Goal: Book appointment/travel/reservation

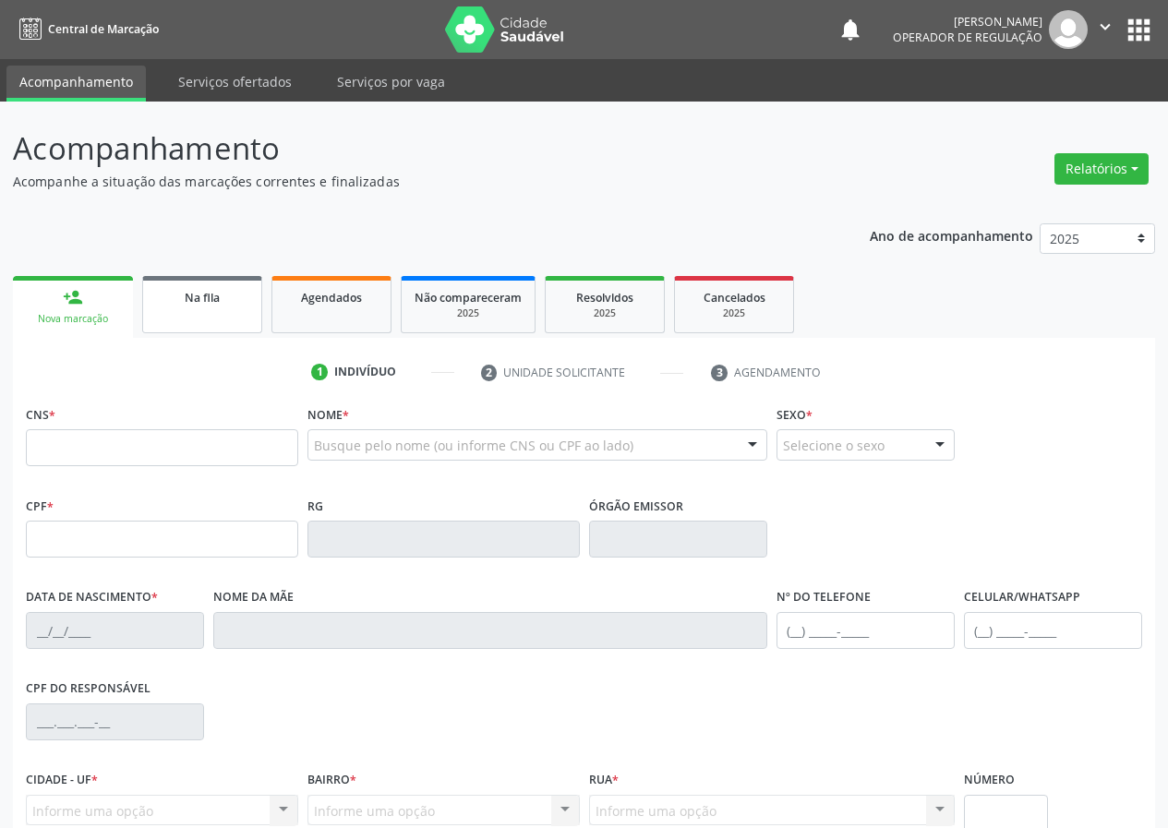
click at [172, 293] on div "Na fila" at bounding box center [202, 296] width 92 height 19
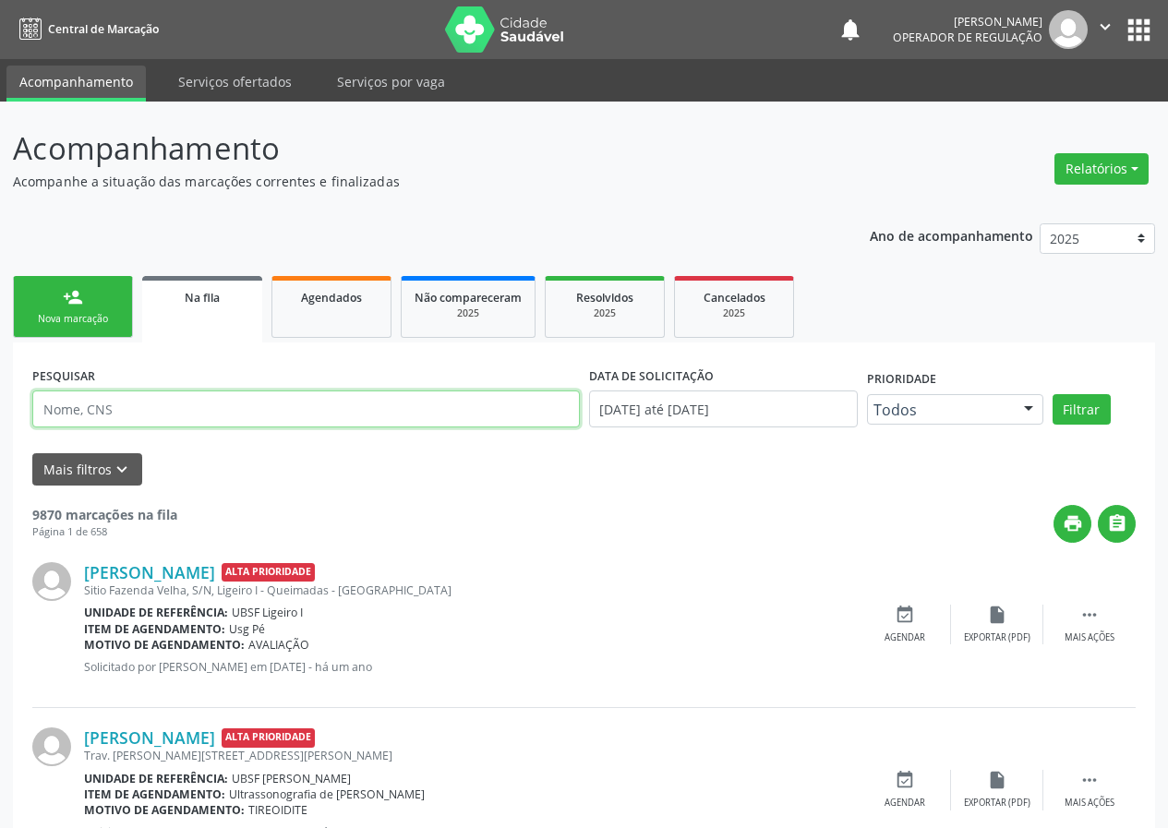
click at [206, 402] on input "text" at bounding box center [305, 408] width 547 height 37
type input "708304278924760"
click at [1052, 394] on button "Filtrar" at bounding box center [1081, 409] width 58 height 31
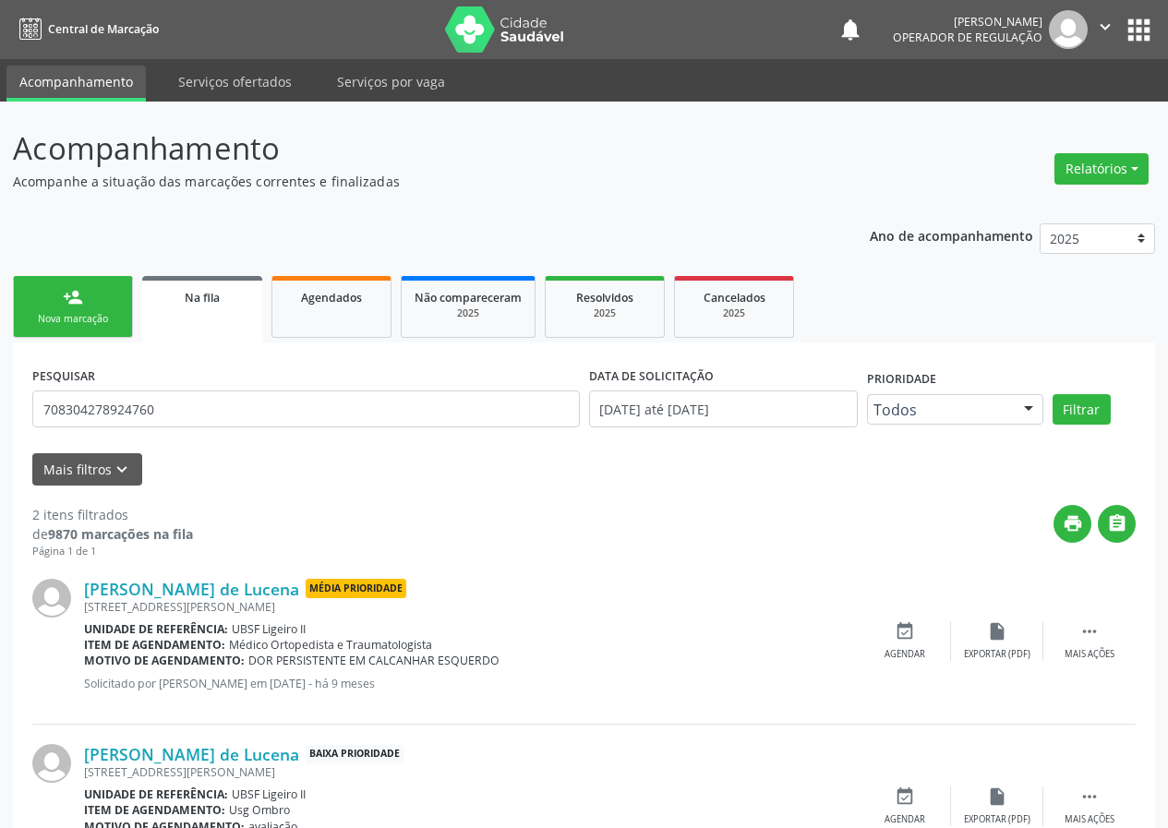
scroll to position [93, 0]
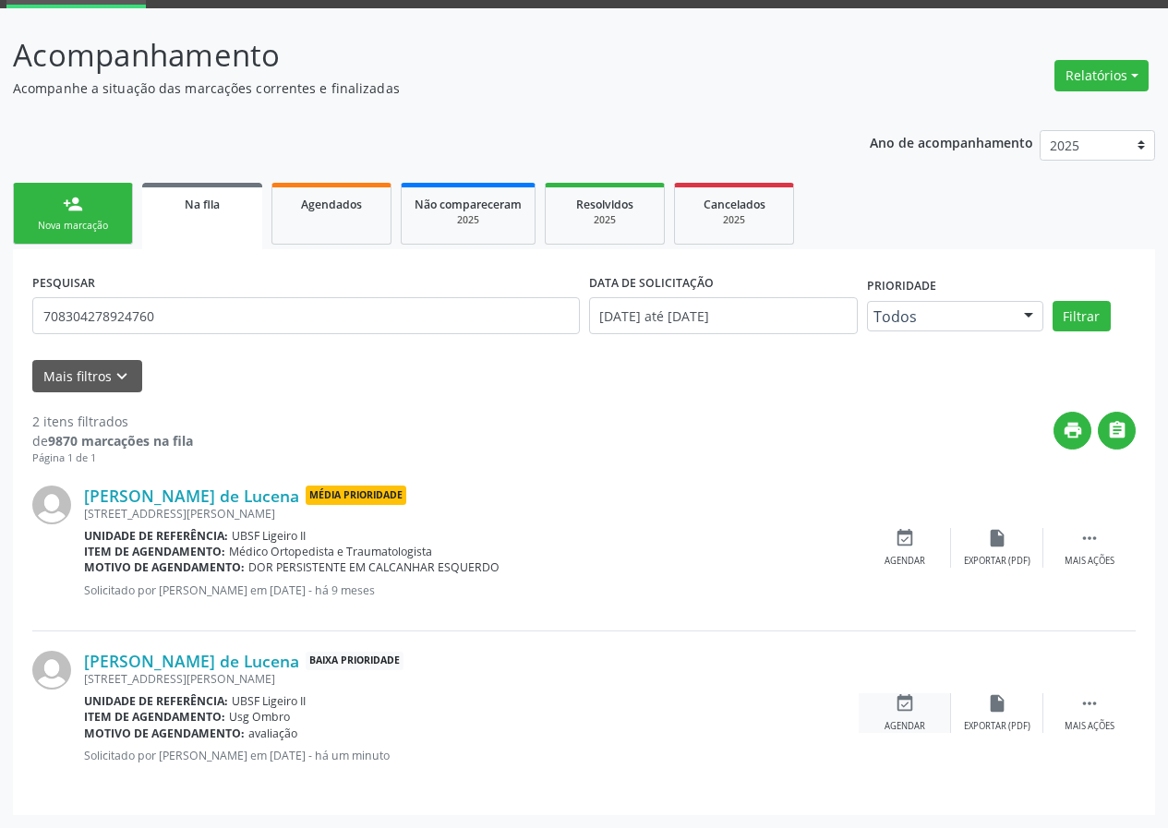
click at [913, 710] on icon "event_available" at bounding box center [904, 703] width 20 height 20
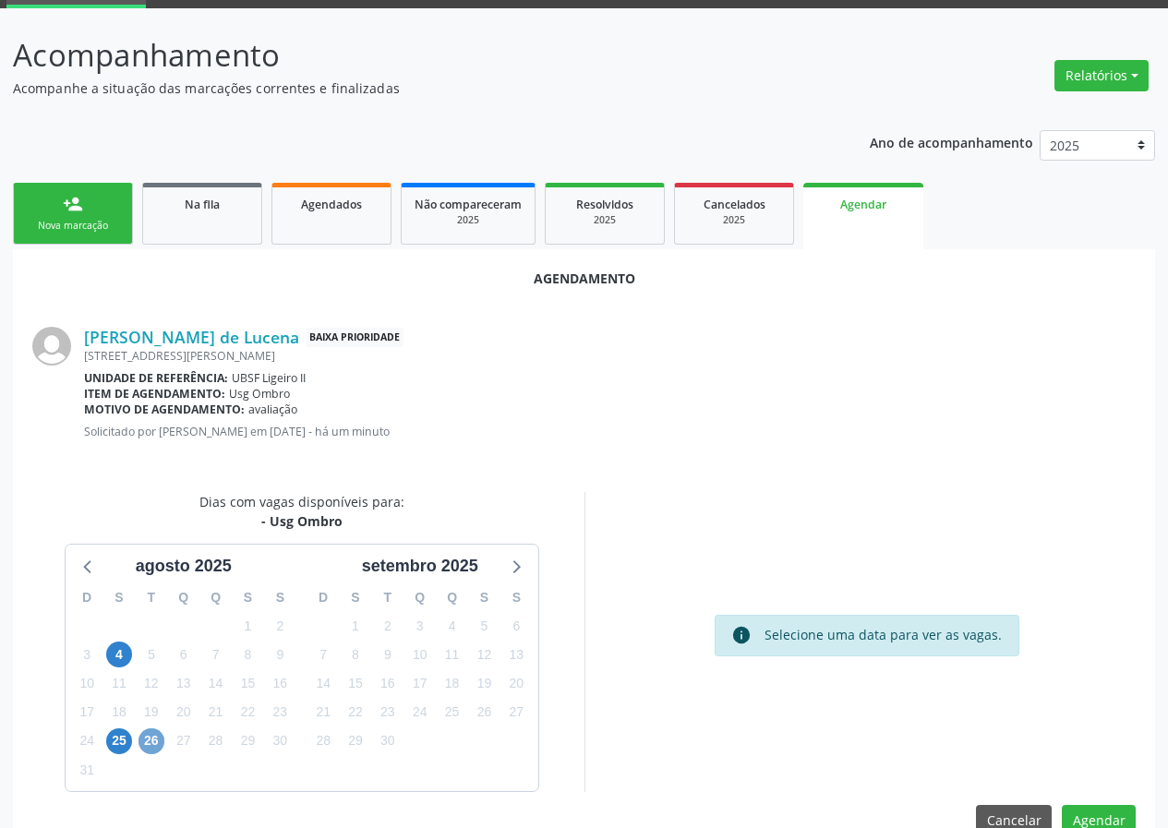
click at [142, 734] on span "26" at bounding box center [151, 741] width 26 height 26
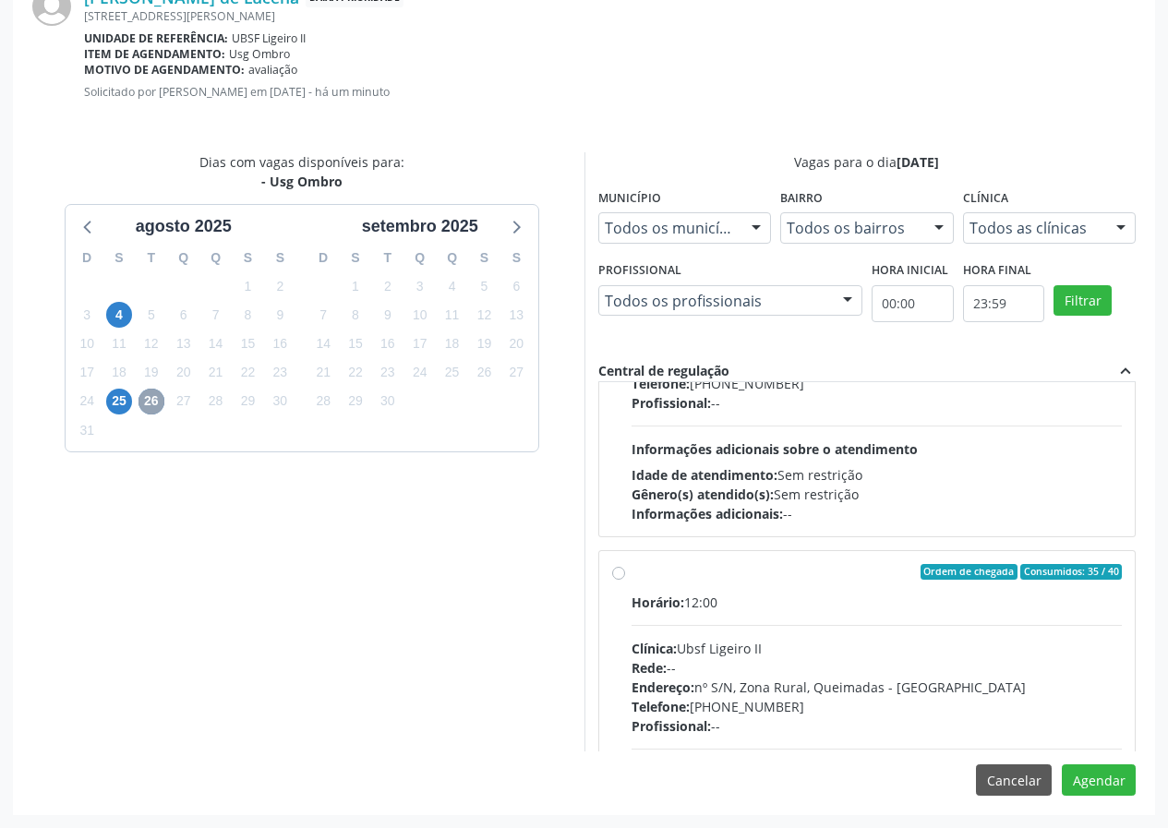
scroll to position [291, 0]
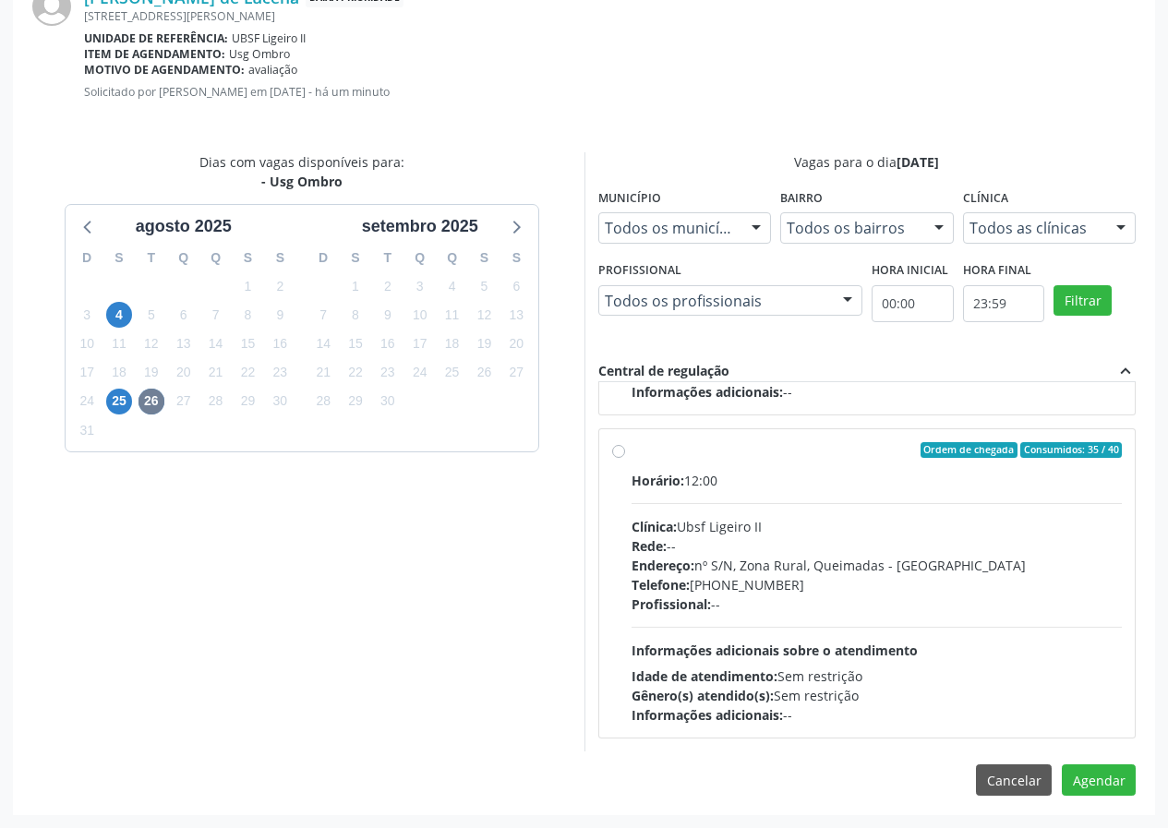
click at [900, 473] on div "Horário: 12:00" at bounding box center [876, 480] width 491 height 19
click at [625, 459] on input "Ordem de chegada Consumidos: 35 / 40 Horário: 12:00 Clínica: Ubsf Ligeiro II Re…" at bounding box center [618, 450] width 13 height 17
radio input "true"
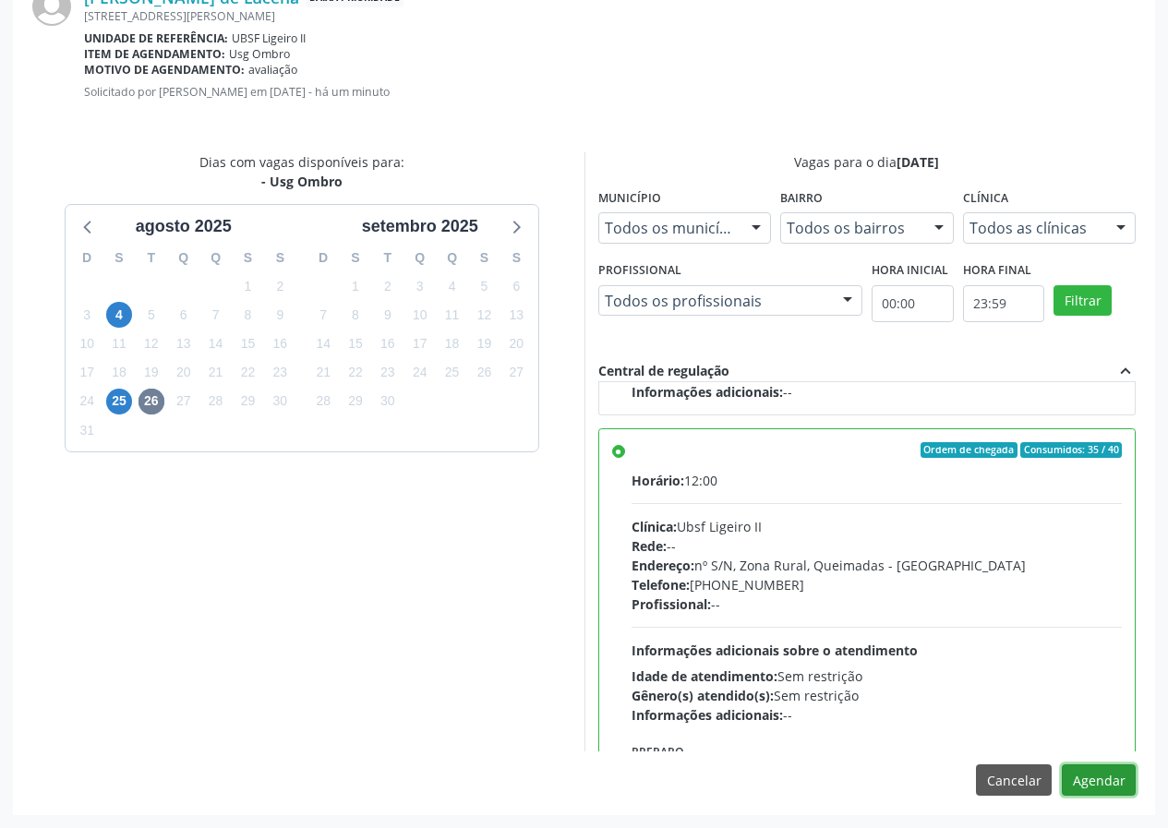
click at [1123, 778] on button "Agendar" at bounding box center [1099, 779] width 74 height 31
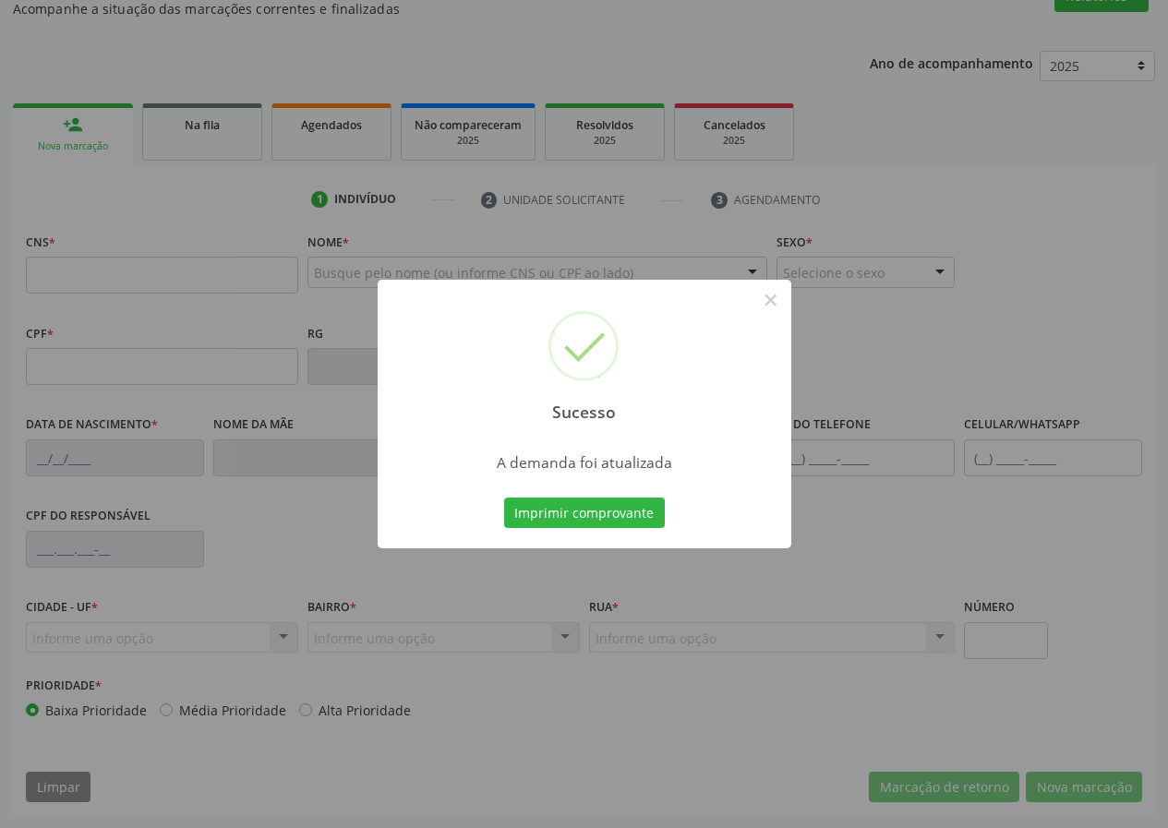
scroll to position [173, 0]
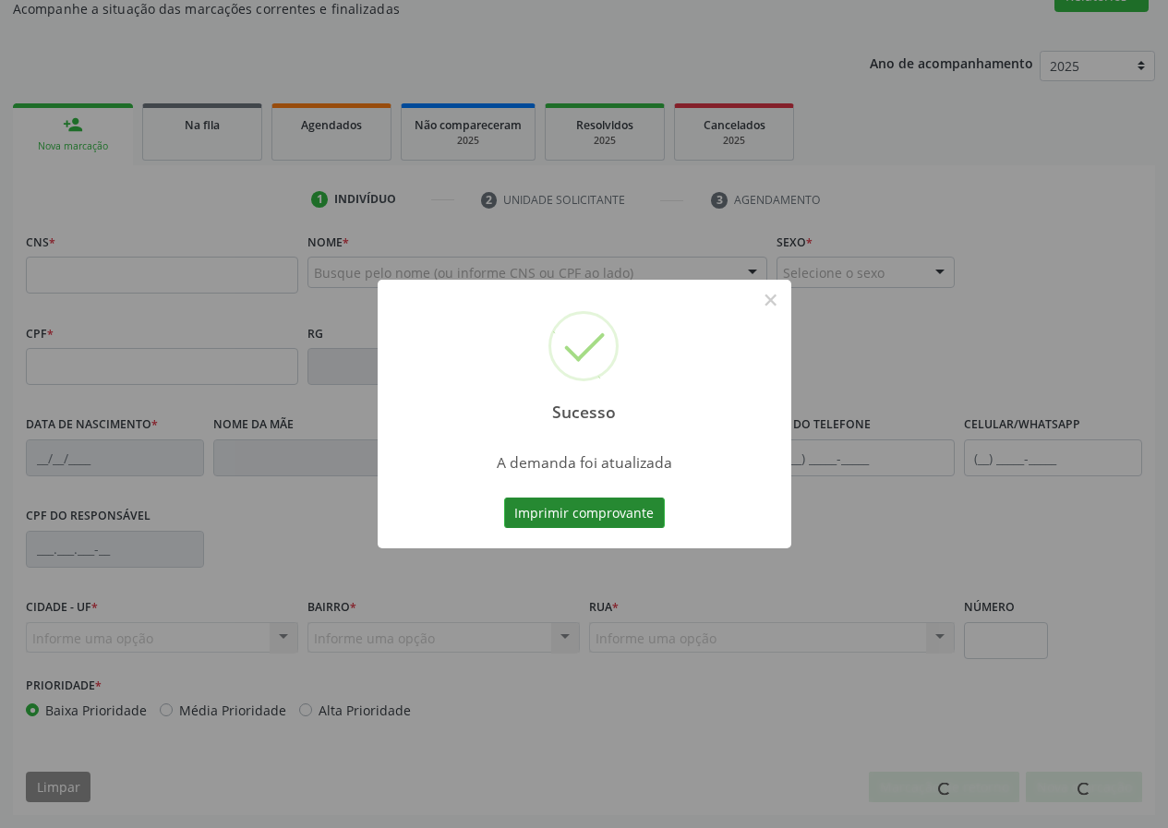
click at [608, 505] on button "Imprimir comprovante" at bounding box center [584, 513] width 161 height 31
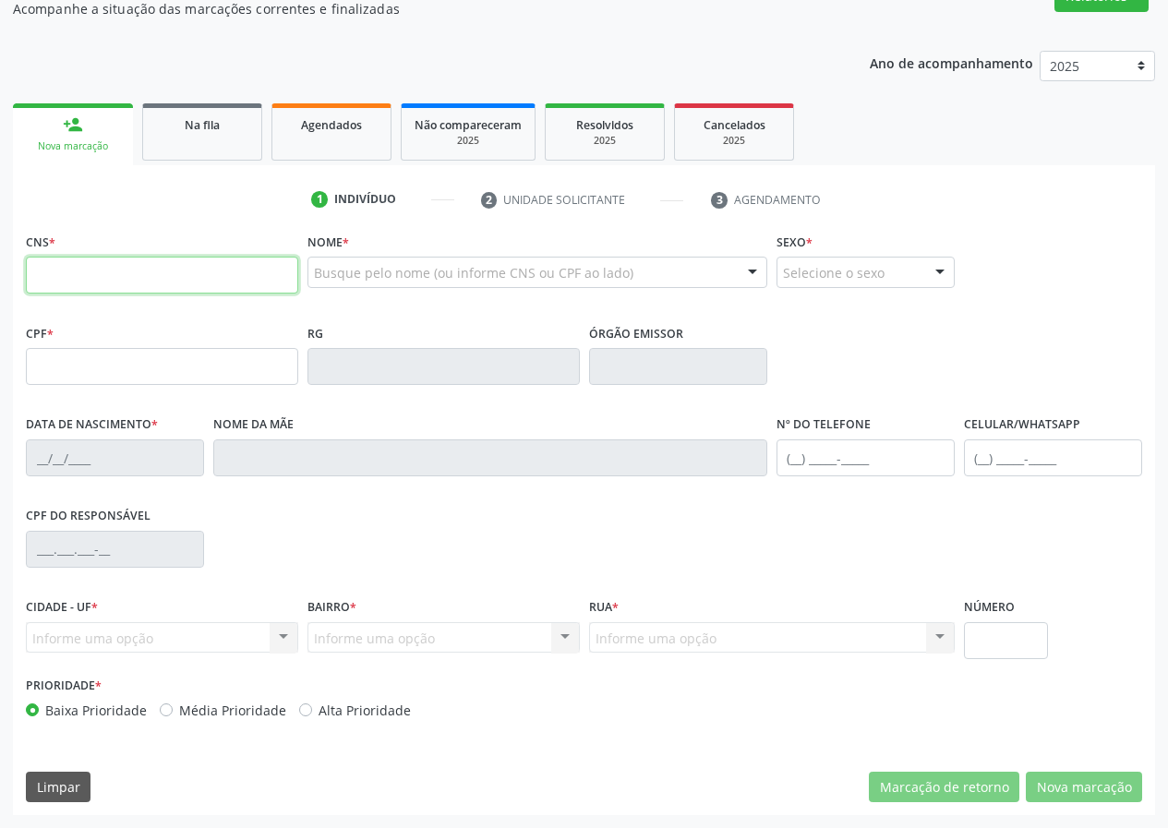
click at [258, 269] on input "text" at bounding box center [162, 275] width 272 height 37
type input "700 0074 9997 2903"
type input "038.417.834-06"
type input "[DATE]"
type input "[PERSON_NAME]"
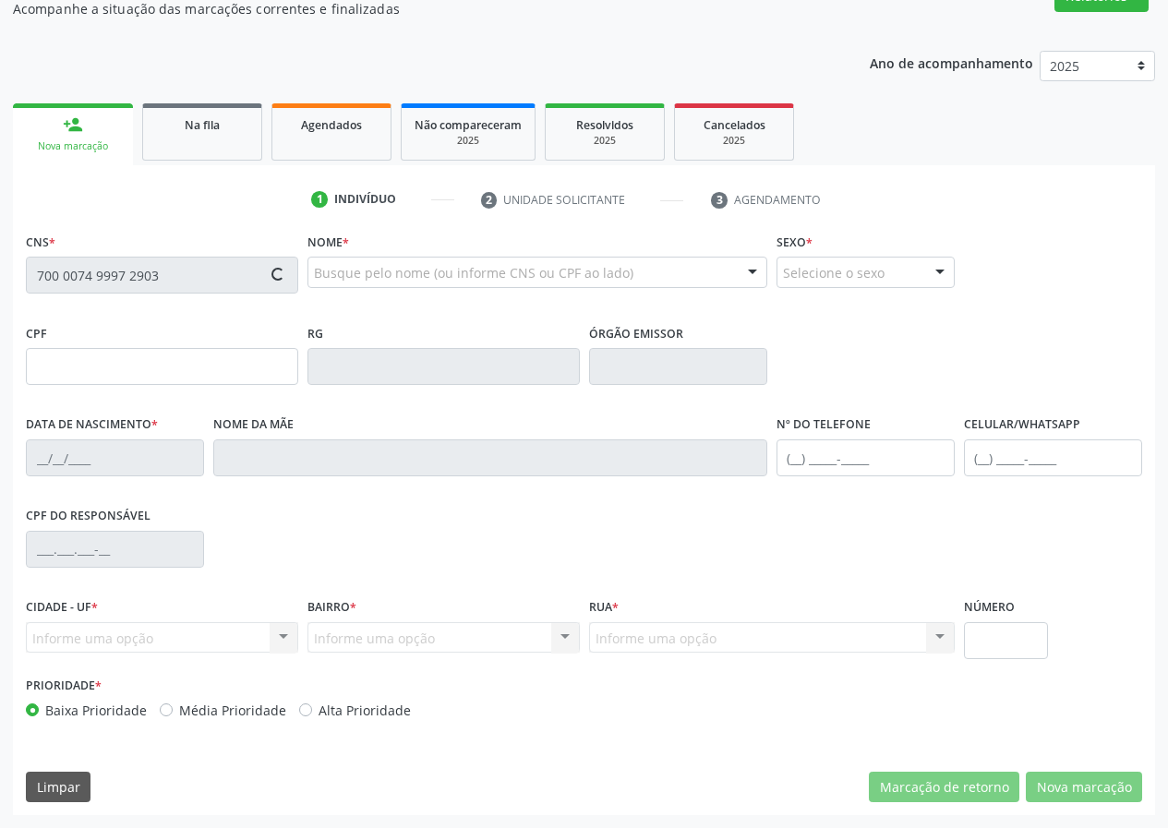
type input "[PHONE_NUMBER]"
type input "177"
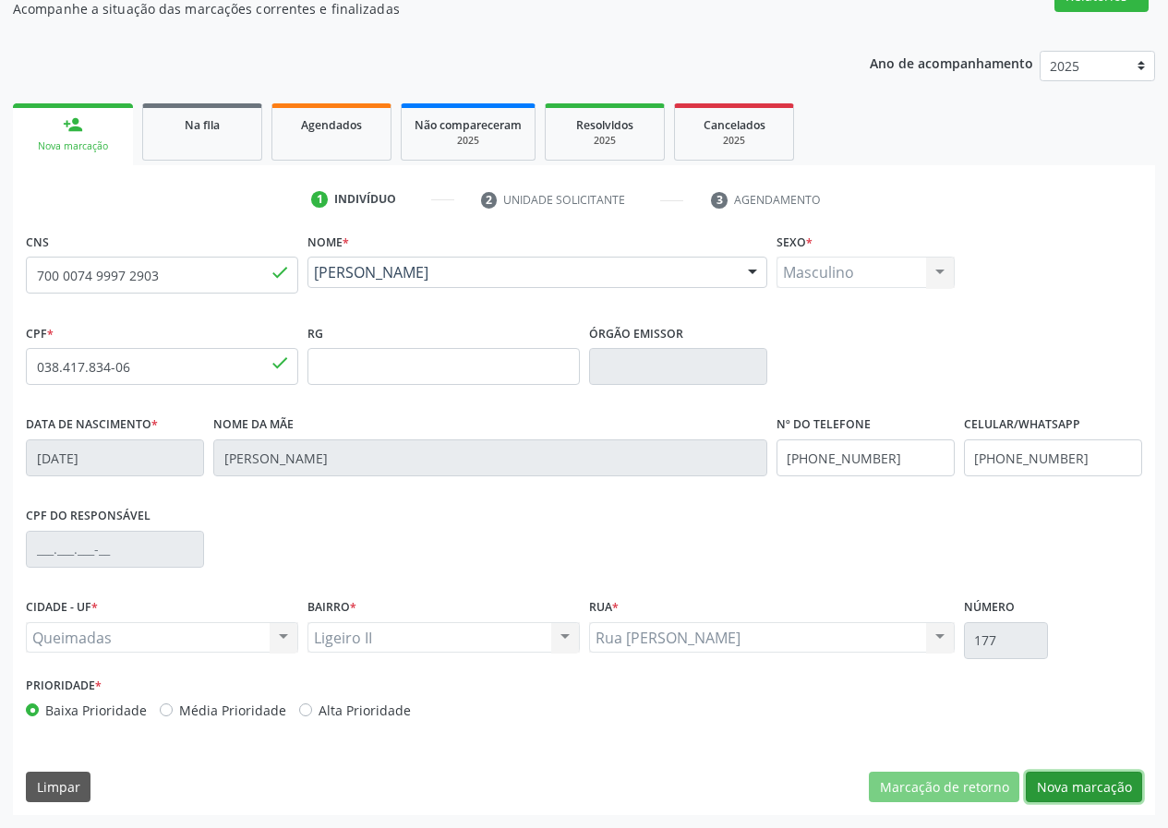
click at [1088, 788] on button "Nova marcação" at bounding box center [1084, 787] width 116 height 31
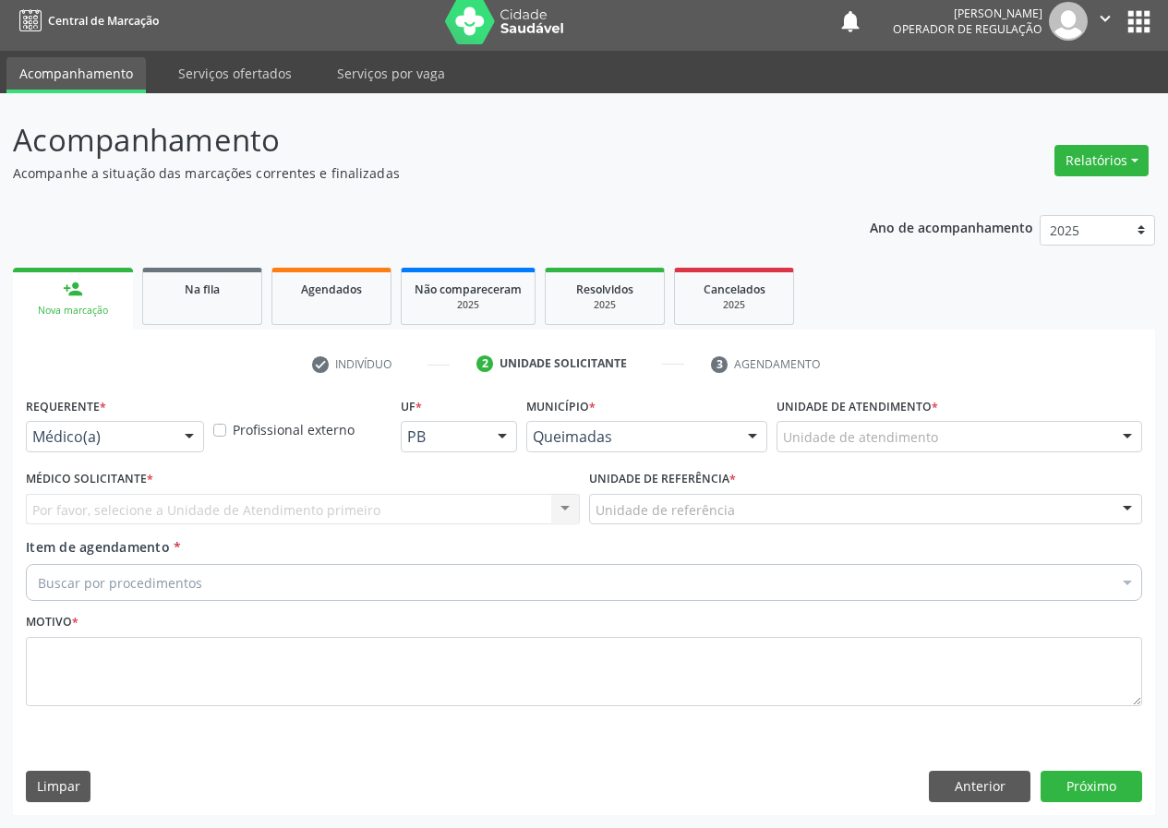
scroll to position [8, 0]
click at [147, 423] on div "Médico(a)" at bounding box center [115, 436] width 178 height 31
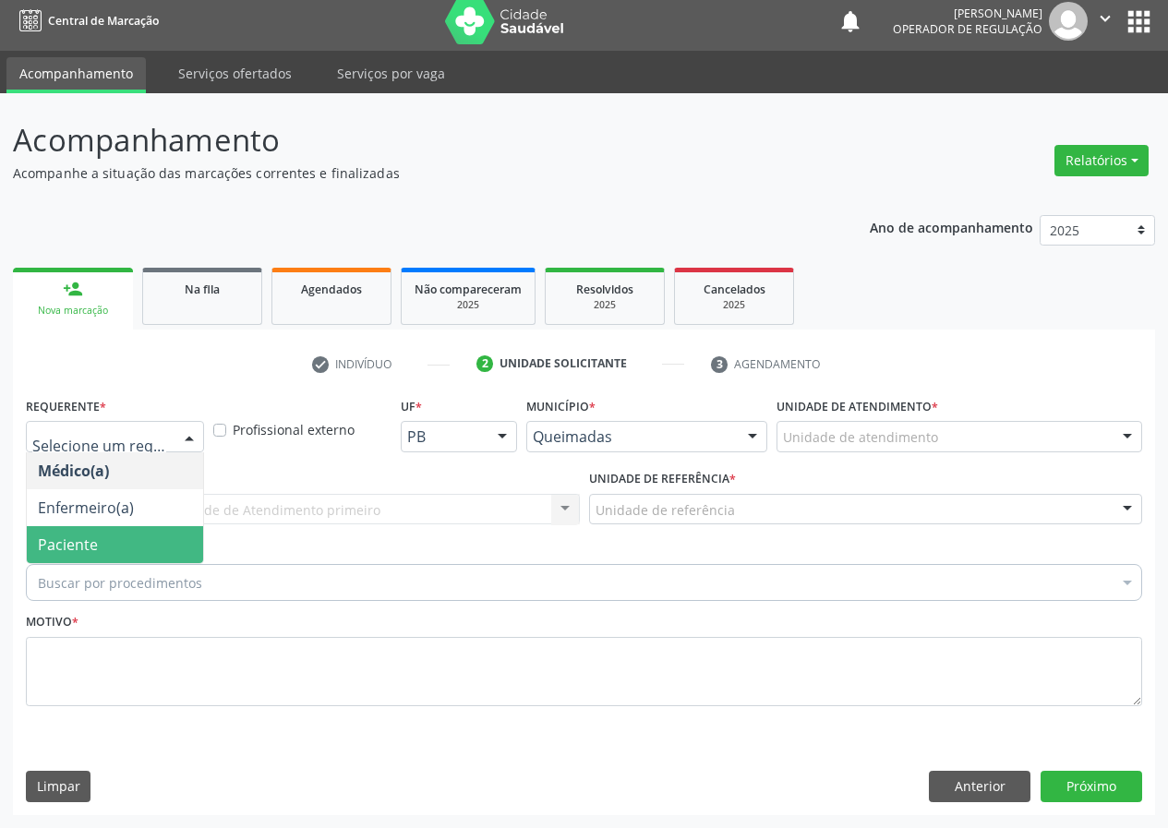
click at [100, 540] on span "Paciente" at bounding box center [115, 544] width 176 height 37
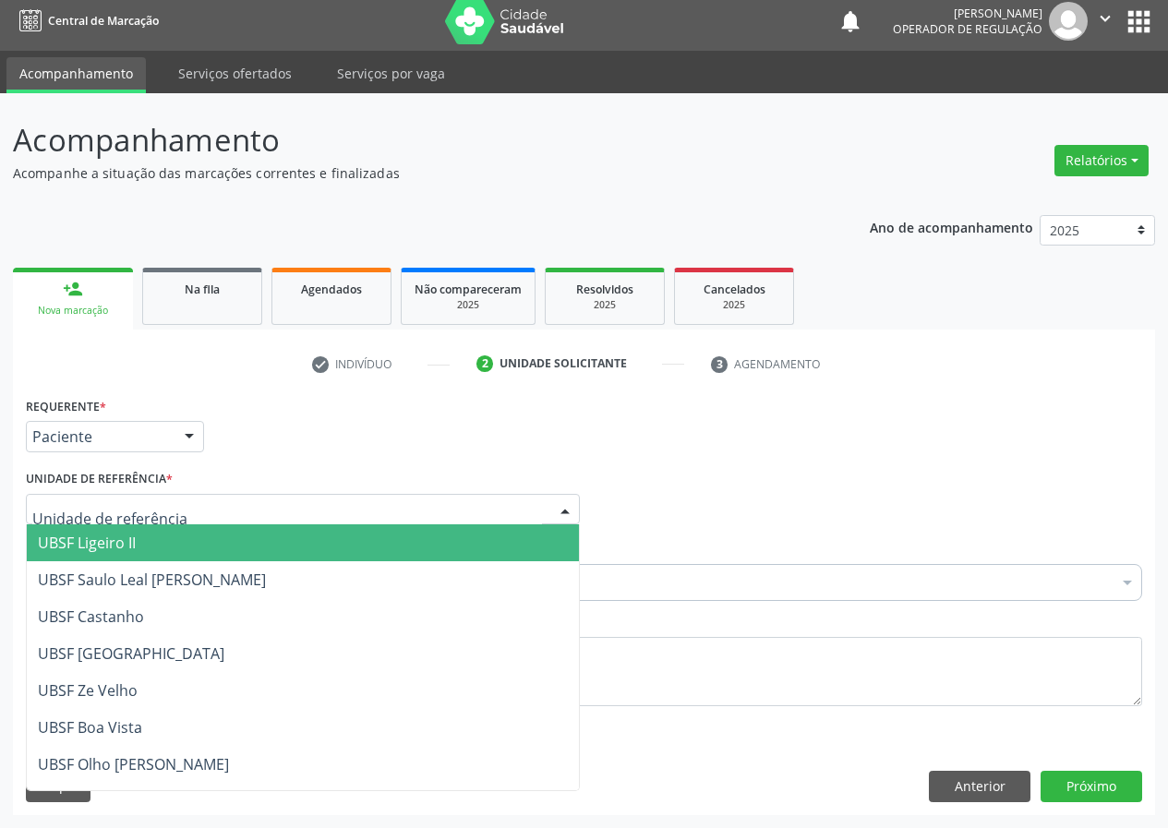
click at [189, 541] on span "UBSF Ligeiro II" at bounding box center [303, 542] width 552 height 37
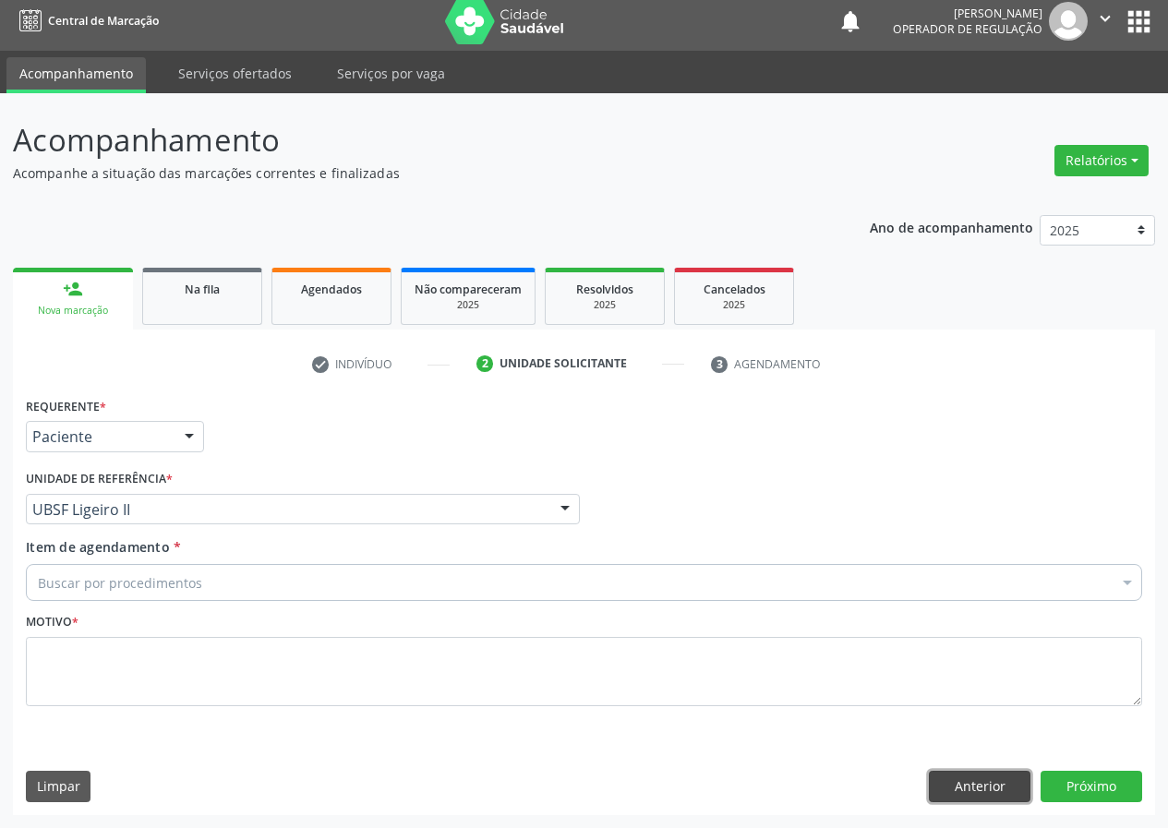
click at [992, 793] on button "Anterior" at bounding box center [980, 786] width 102 height 31
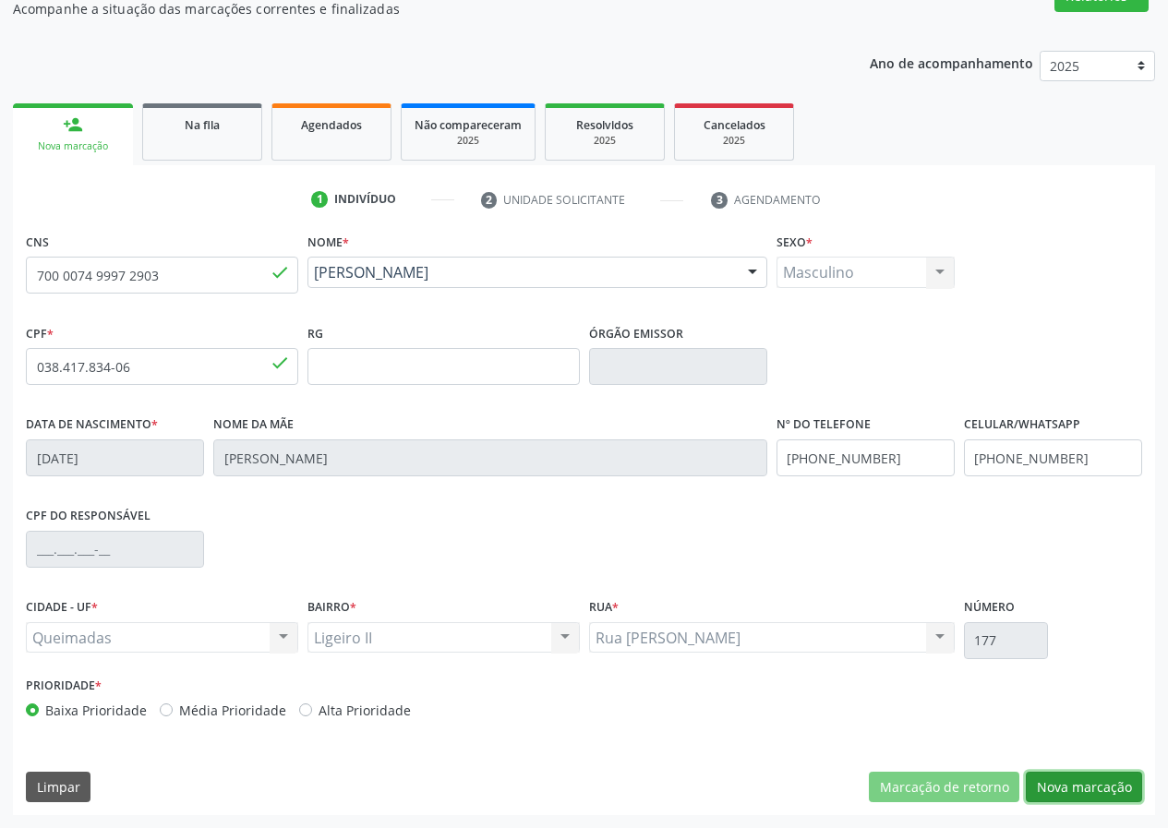
click at [1064, 776] on button "Nova marcação" at bounding box center [1084, 787] width 116 height 31
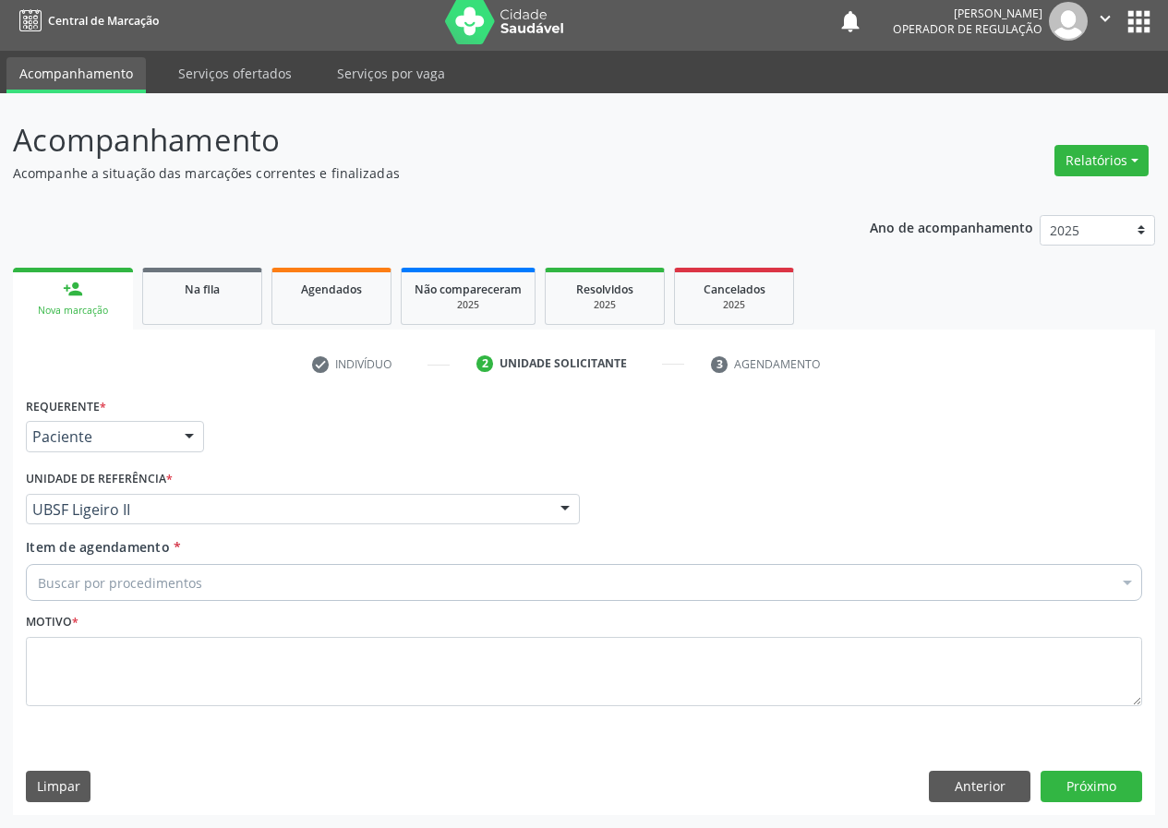
click at [340, 581] on div "Buscar por procedimentos" at bounding box center [584, 582] width 1116 height 37
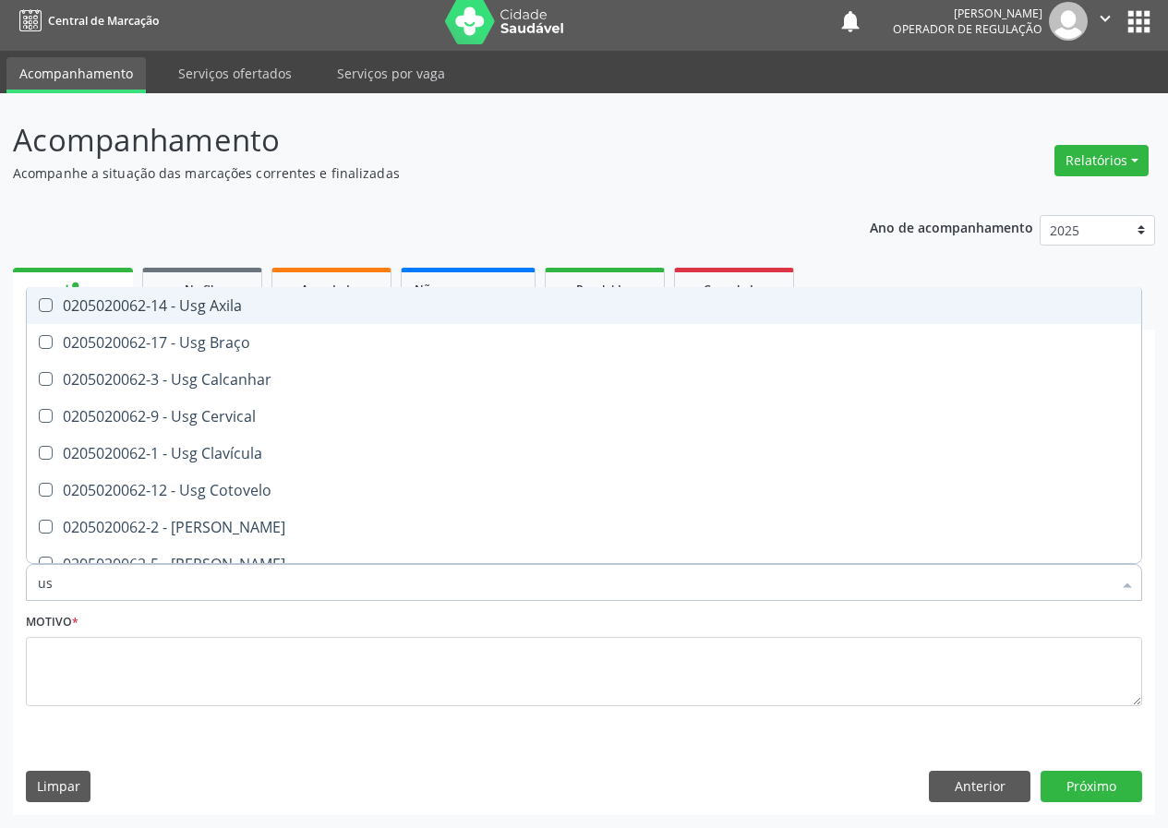
type input "usg"
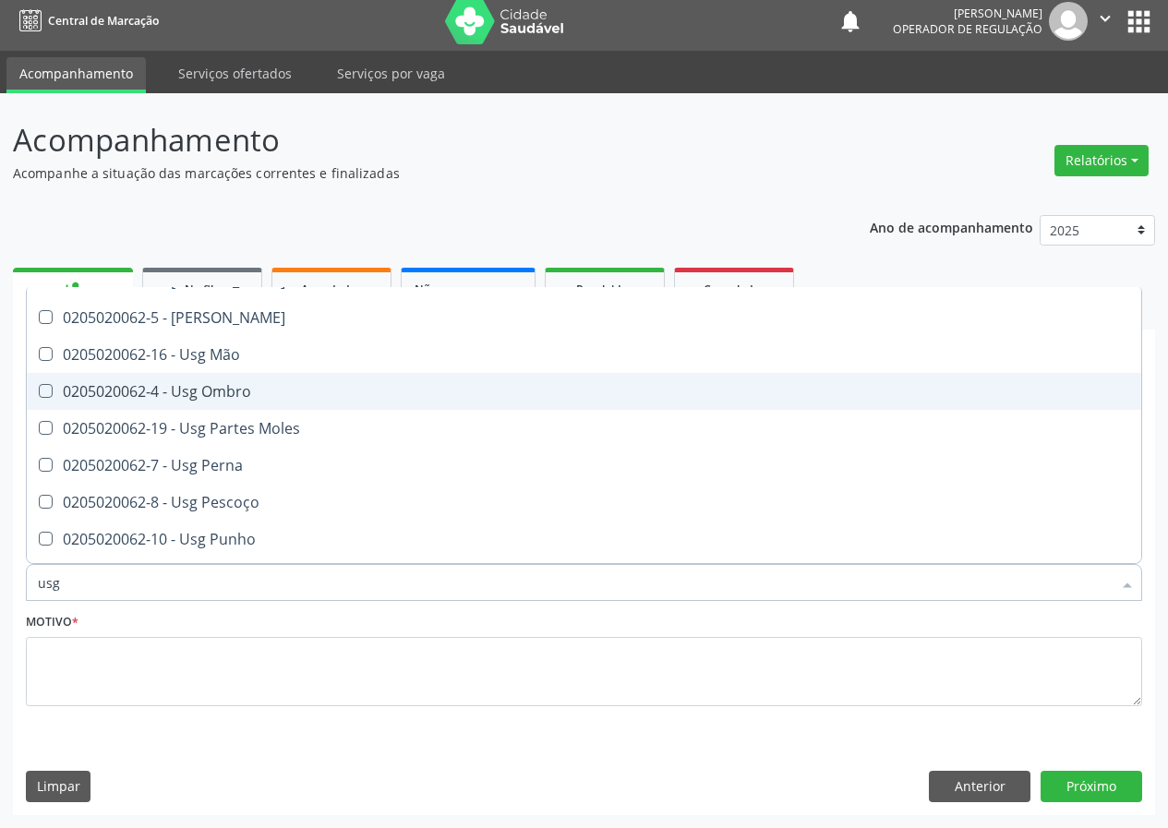
scroll to position [277, 0]
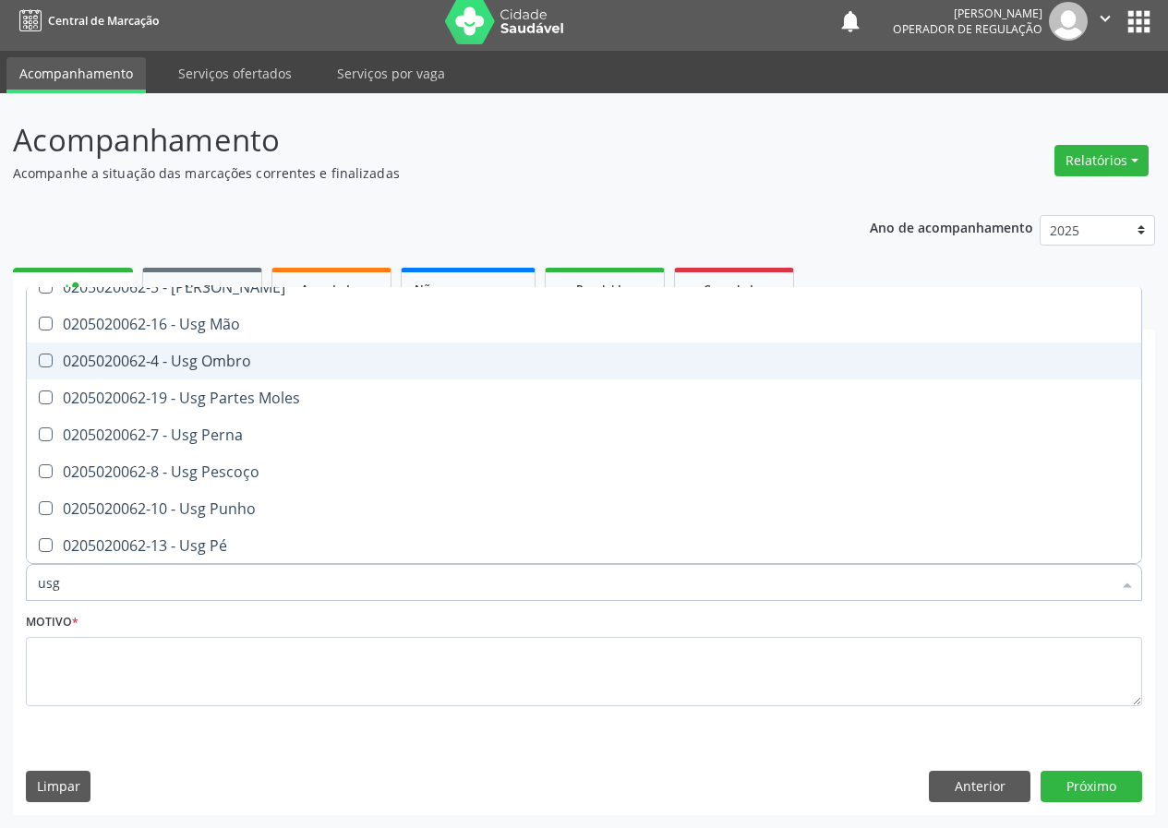
click at [318, 354] on div "0205020062-4 - Usg Ombro" at bounding box center [584, 361] width 1092 height 15
checkbox Ombro "true"
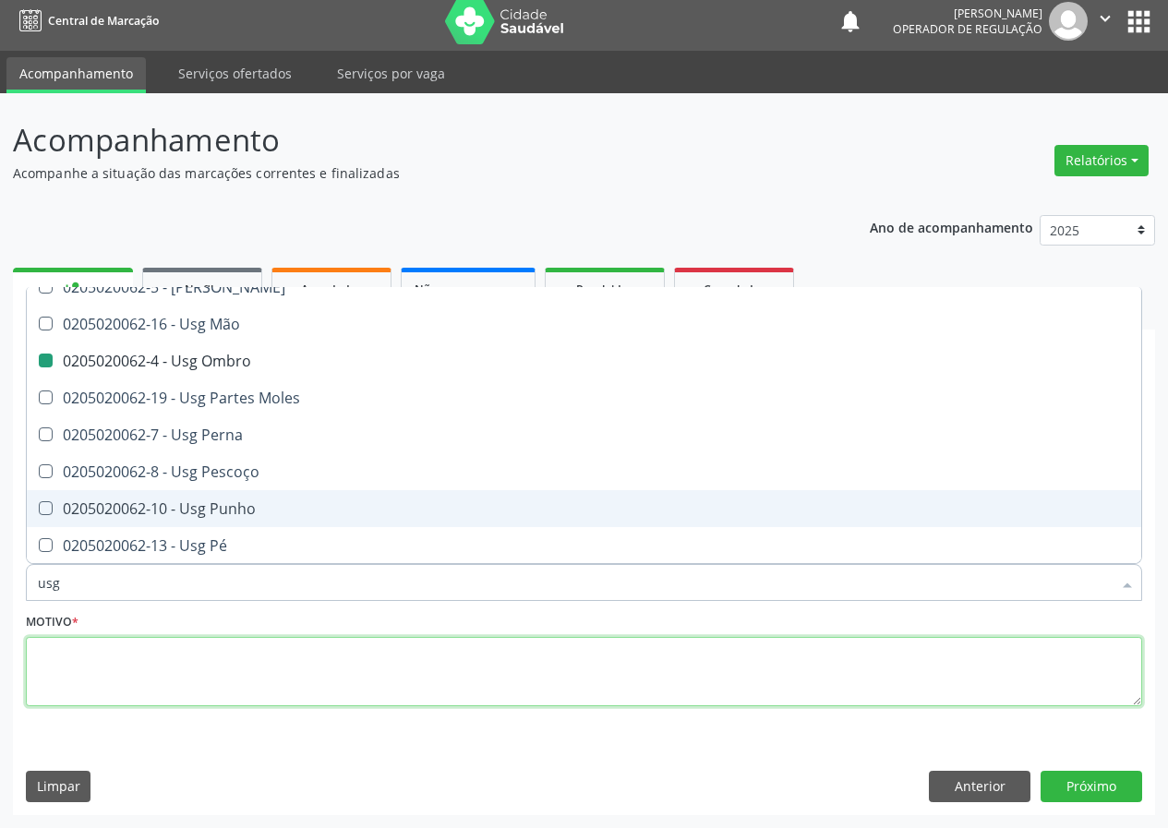
click at [61, 666] on textarea at bounding box center [584, 672] width 1116 height 70
checkbox Braço "true"
checkbox Ombro "false"
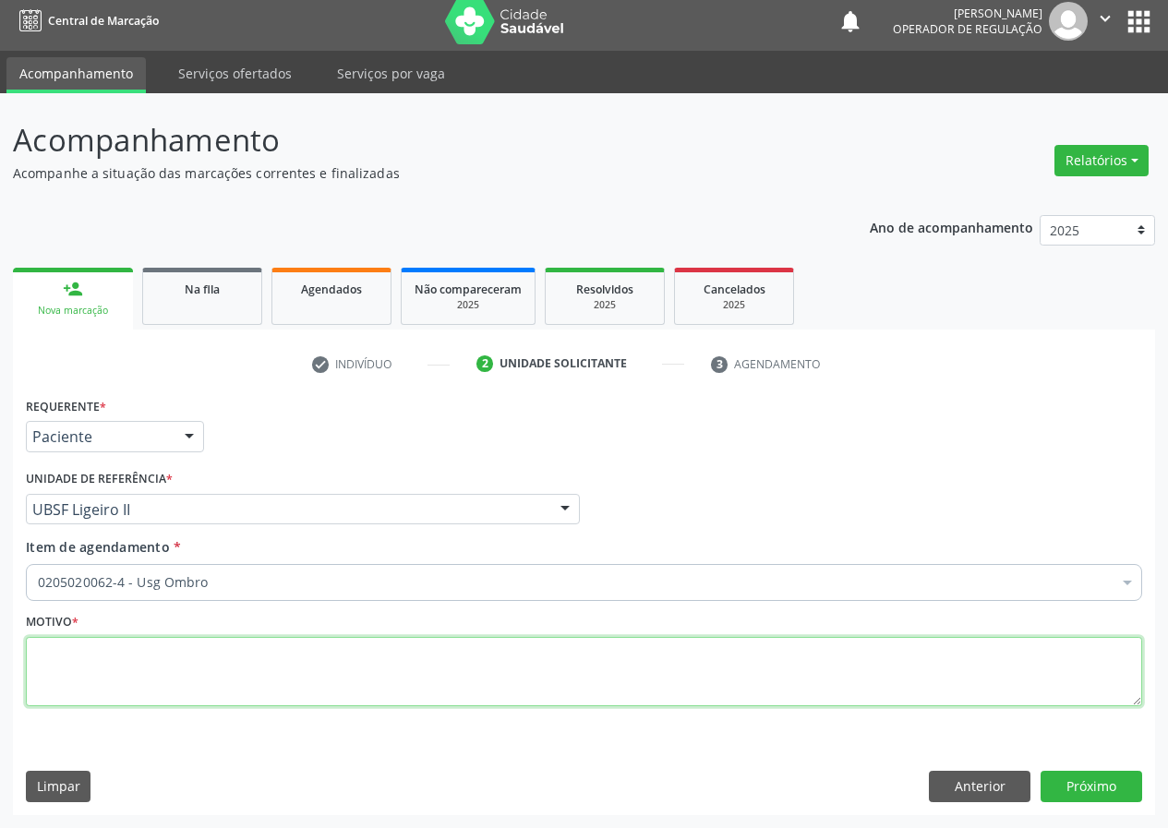
scroll to position [0, 0]
type textarea "avaliação"
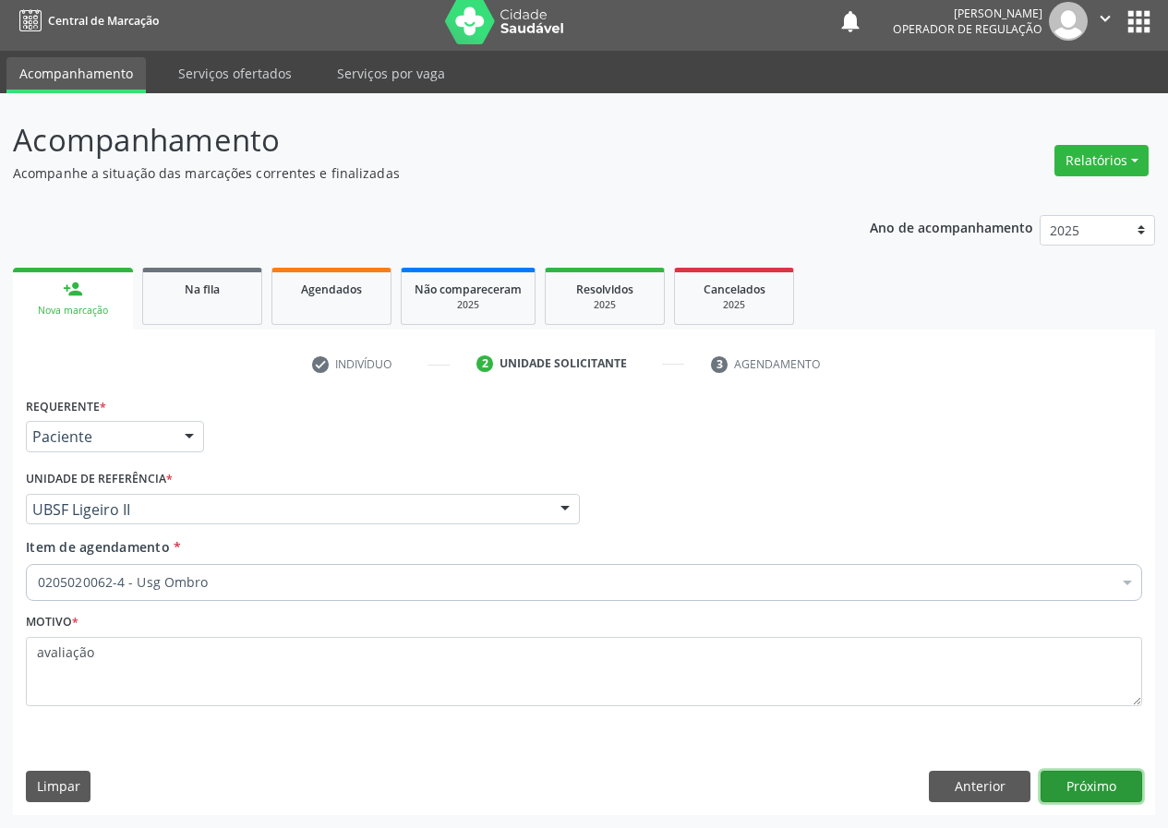
click at [1103, 792] on button "Próximo" at bounding box center [1091, 786] width 102 height 31
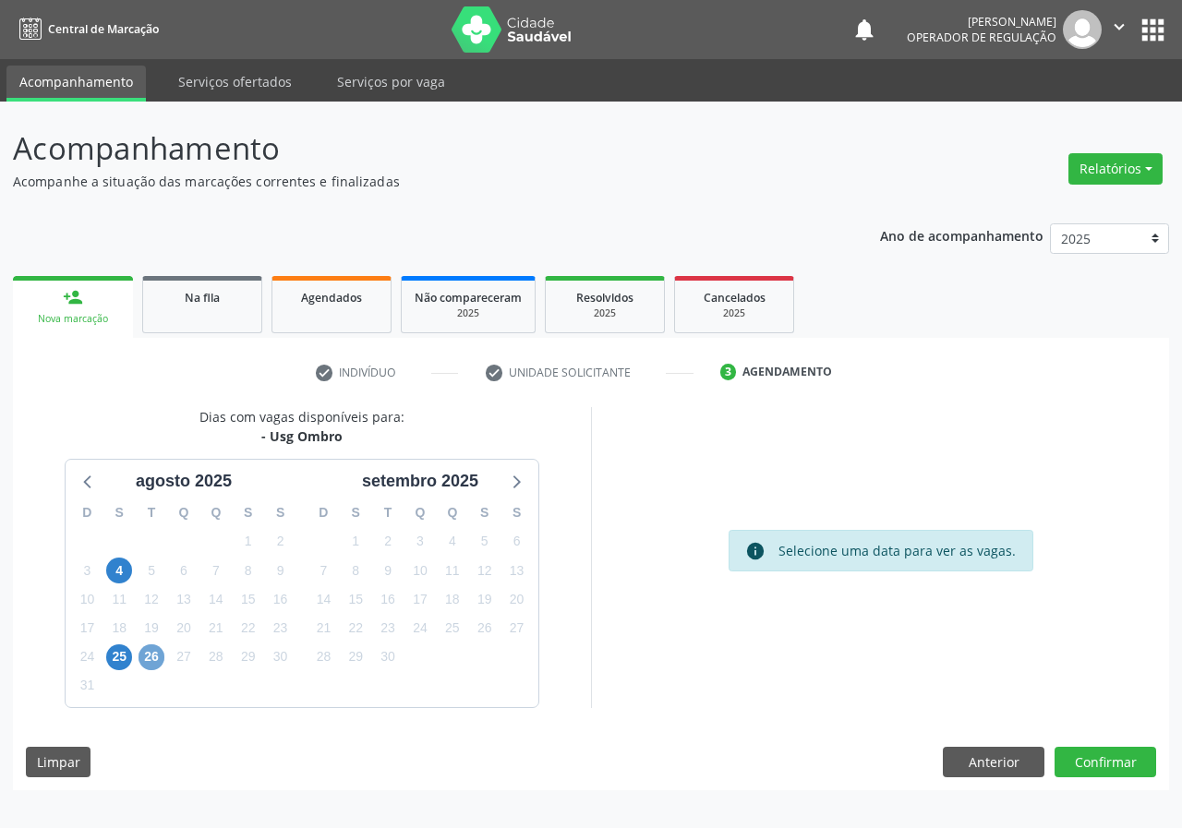
click at [159, 664] on span "26" at bounding box center [151, 657] width 26 height 26
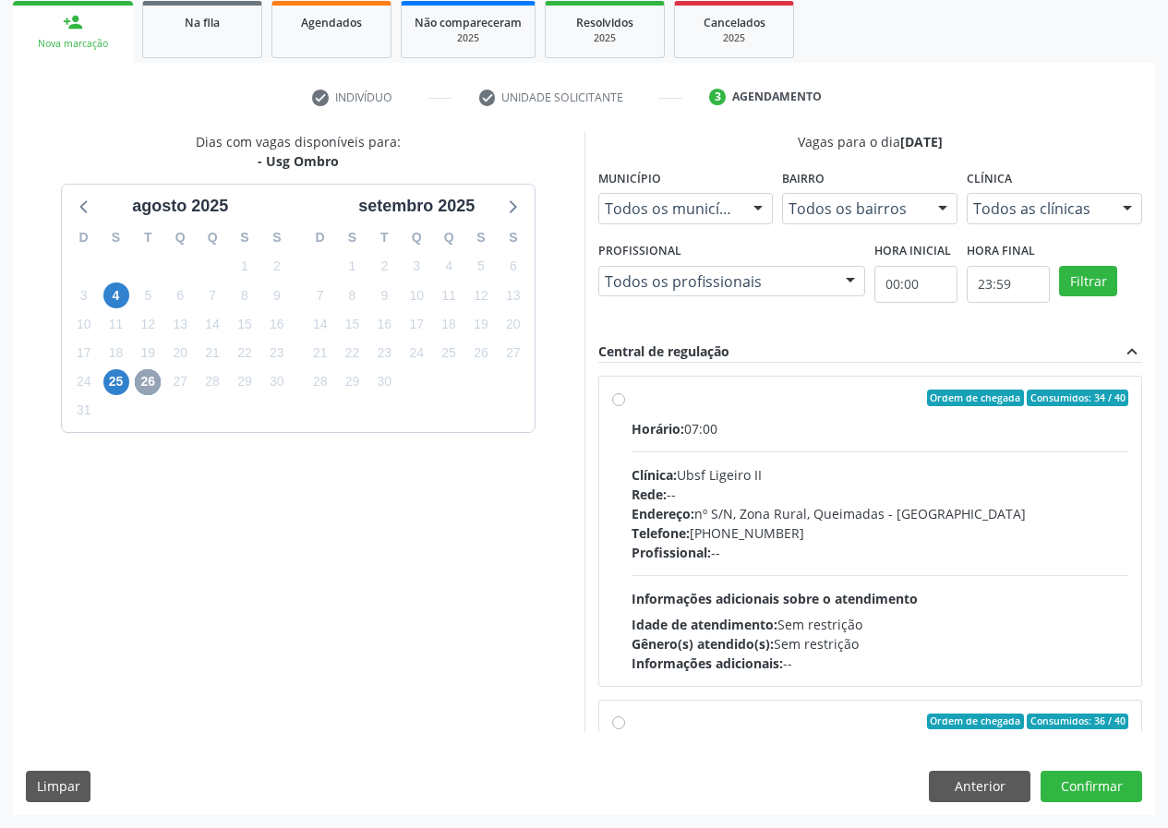
scroll to position [291, 0]
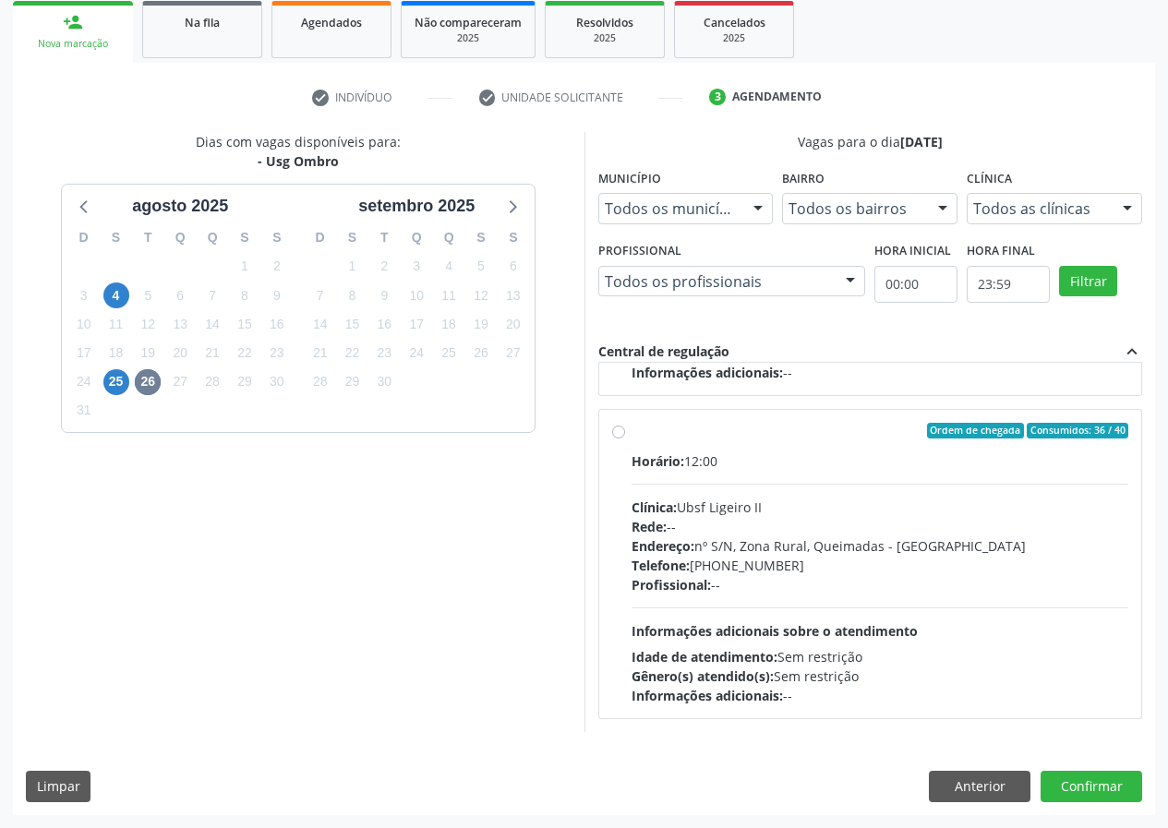
click at [766, 426] on div "Ordem de chegada Consumidos: 36 / 40" at bounding box center [880, 431] width 498 height 17
click at [625, 426] on input "Ordem de chegada Consumidos: 36 / 40 Horário: 12:00 Clínica: Ubsf Ligeiro II Re…" at bounding box center [618, 431] width 13 height 17
radio input "true"
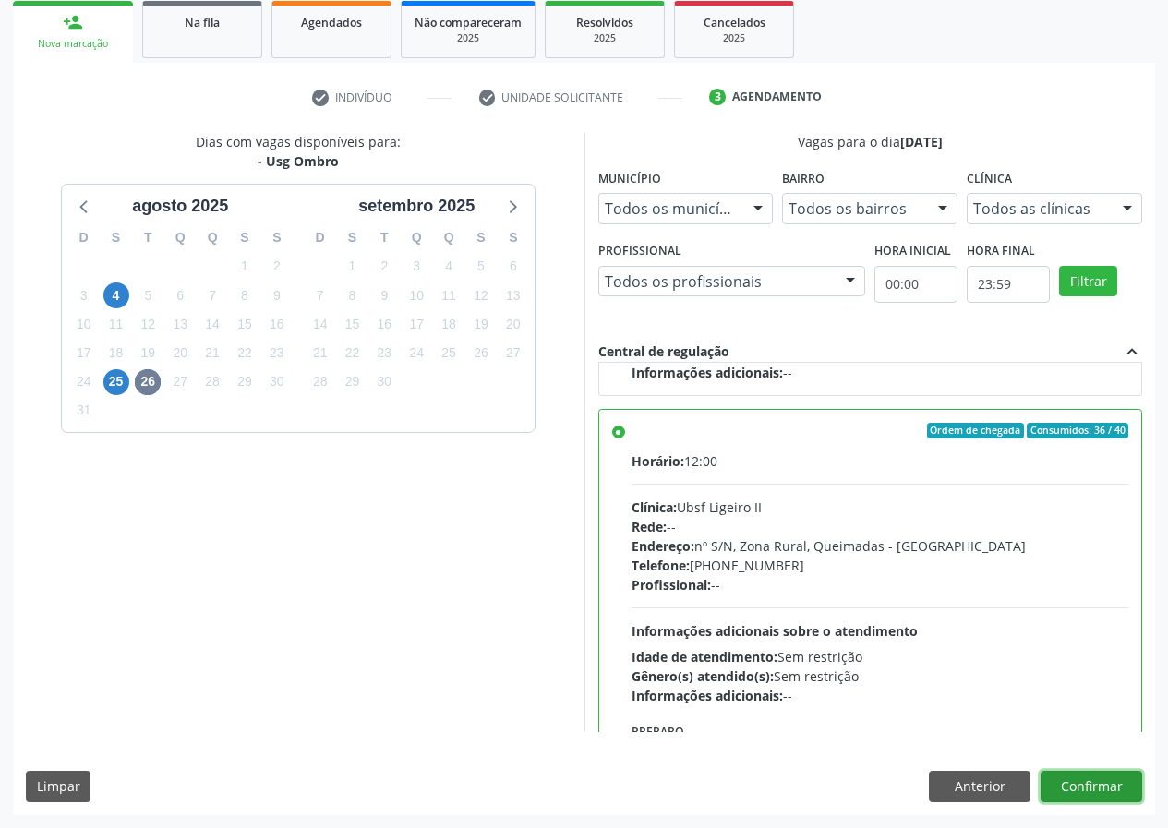
click at [1093, 783] on button "Confirmar" at bounding box center [1091, 786] width 102 height 31
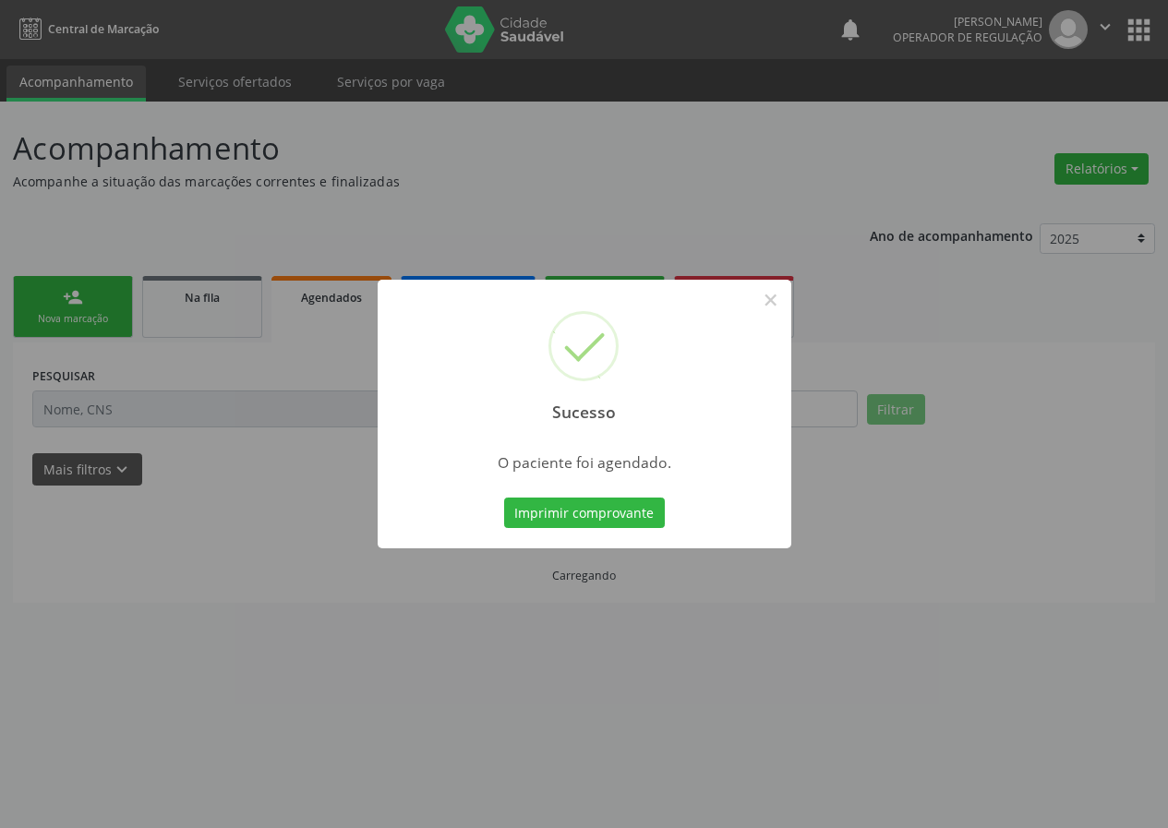
scroll to position [0, 0]
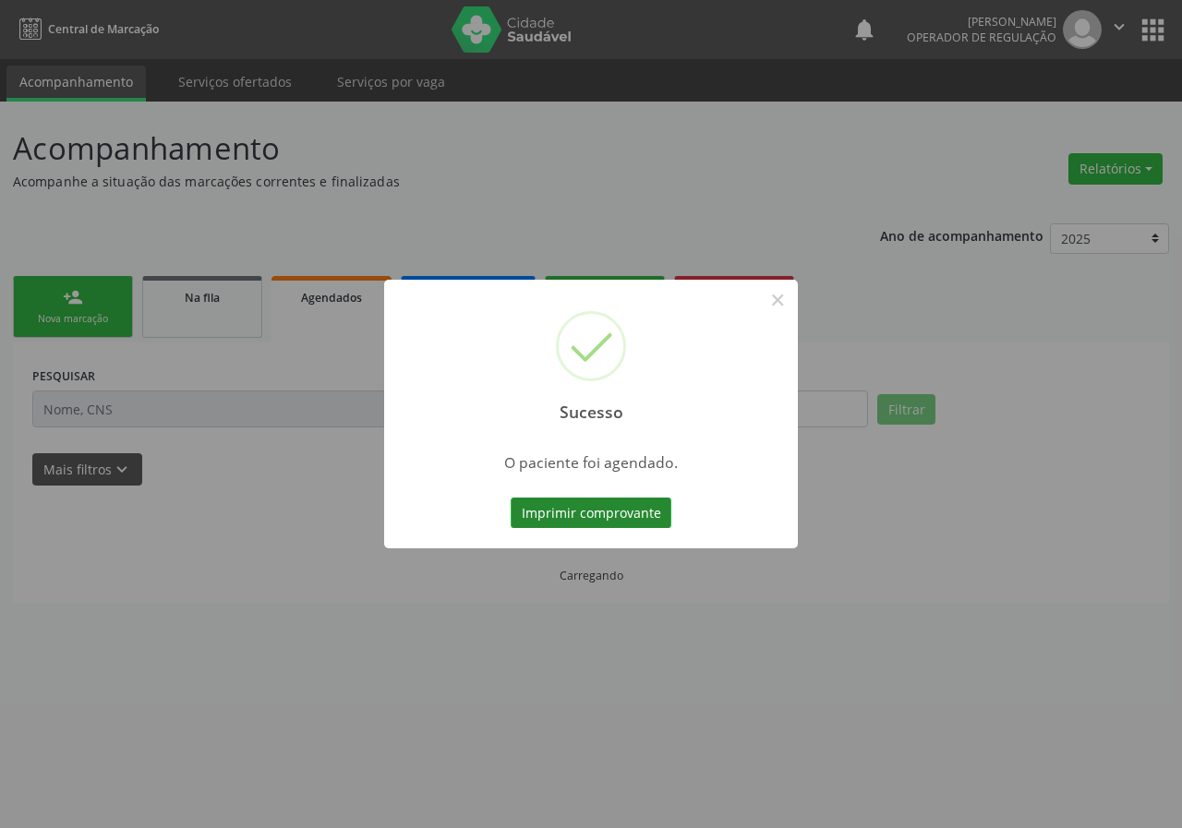
click at [643, 510] on button "Imprimir comprovante" at bounding box center [590, 513] width 161 height 31
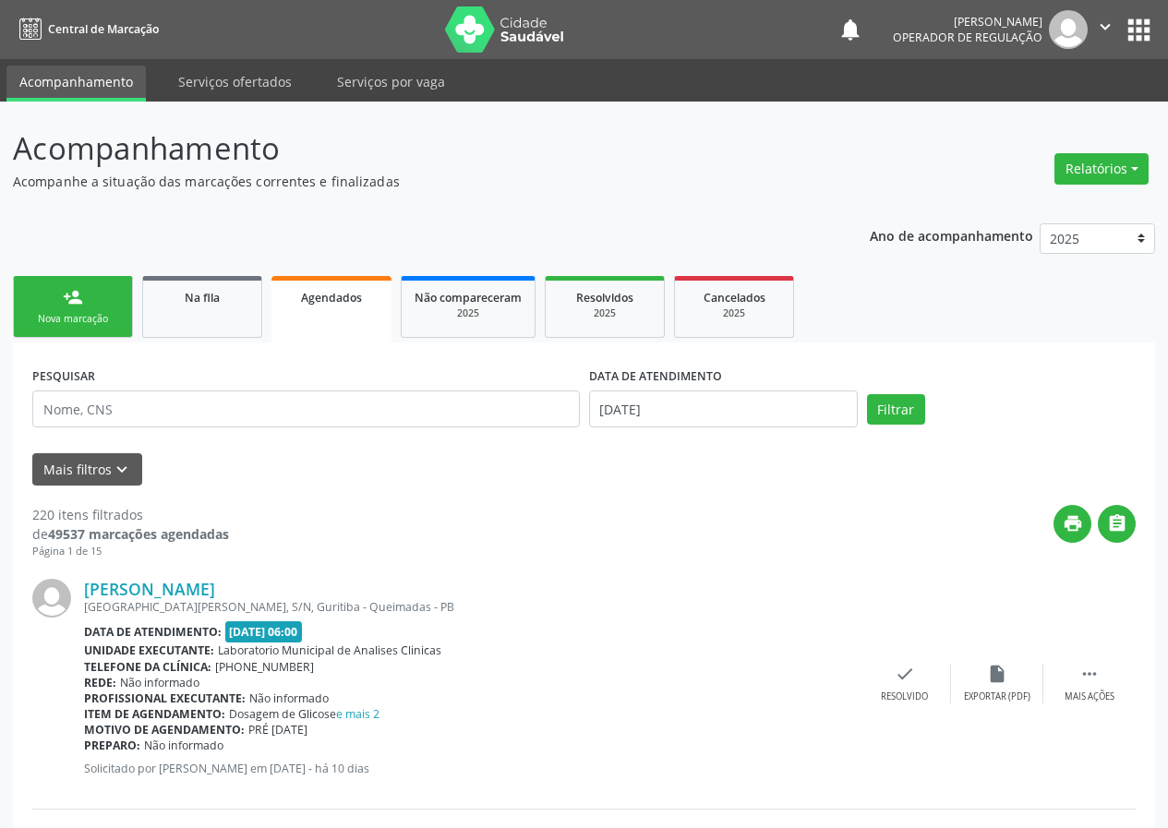
click at [57, 297] on link "person_add Nova marcação" at bounding box center [73, 307] width 120 height 62
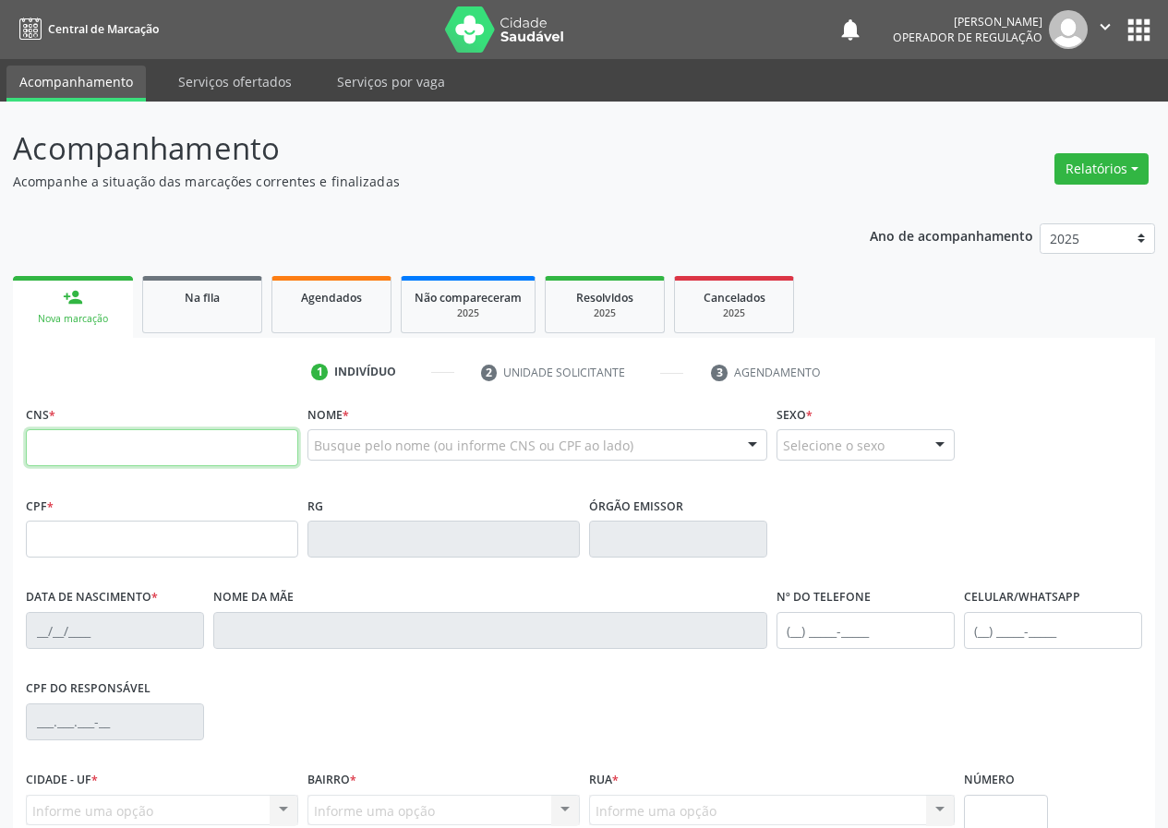
click at [165, 449] on input "text" at bounding box center [162, 447] width 272 height 37
type input "700 2004 4174 3725"
type input "020.300.294-67"
type input "[DATE]"
type input "[PERSON_NAME] da Conceição"
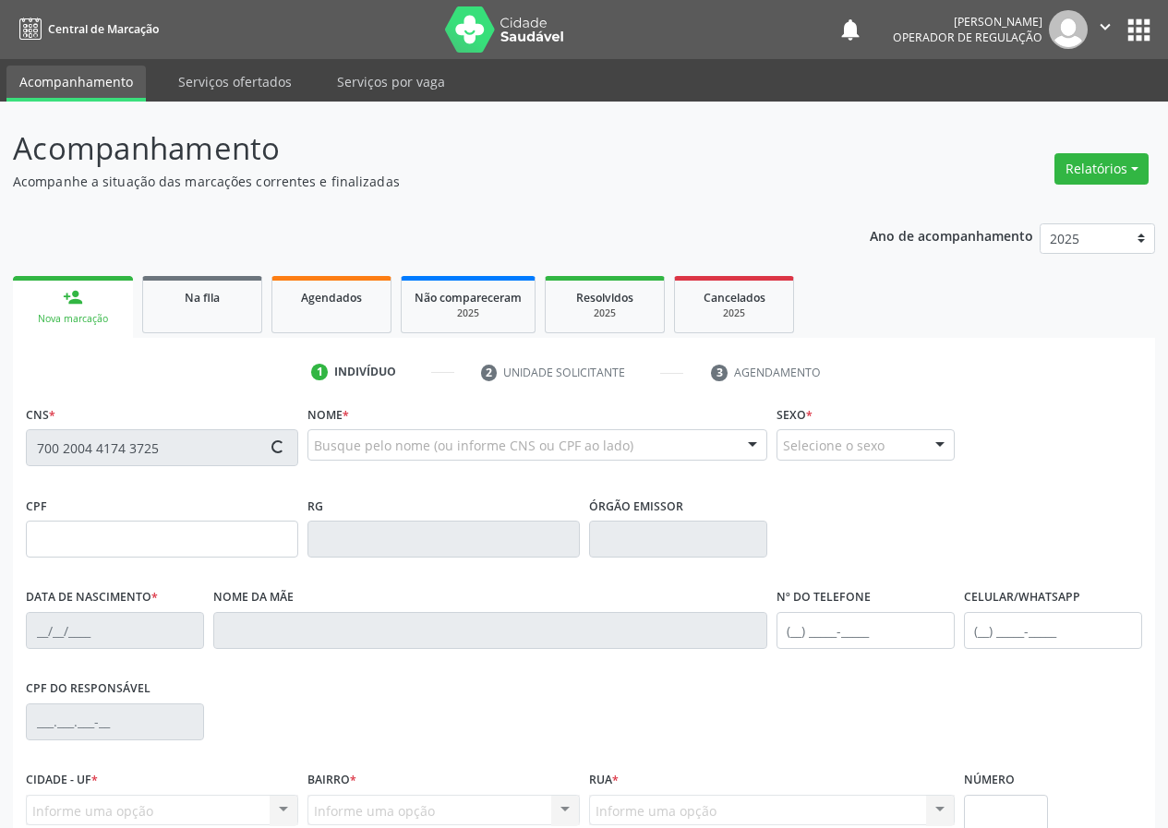
type input "[PHONE_NUMBER]"
type input "26"
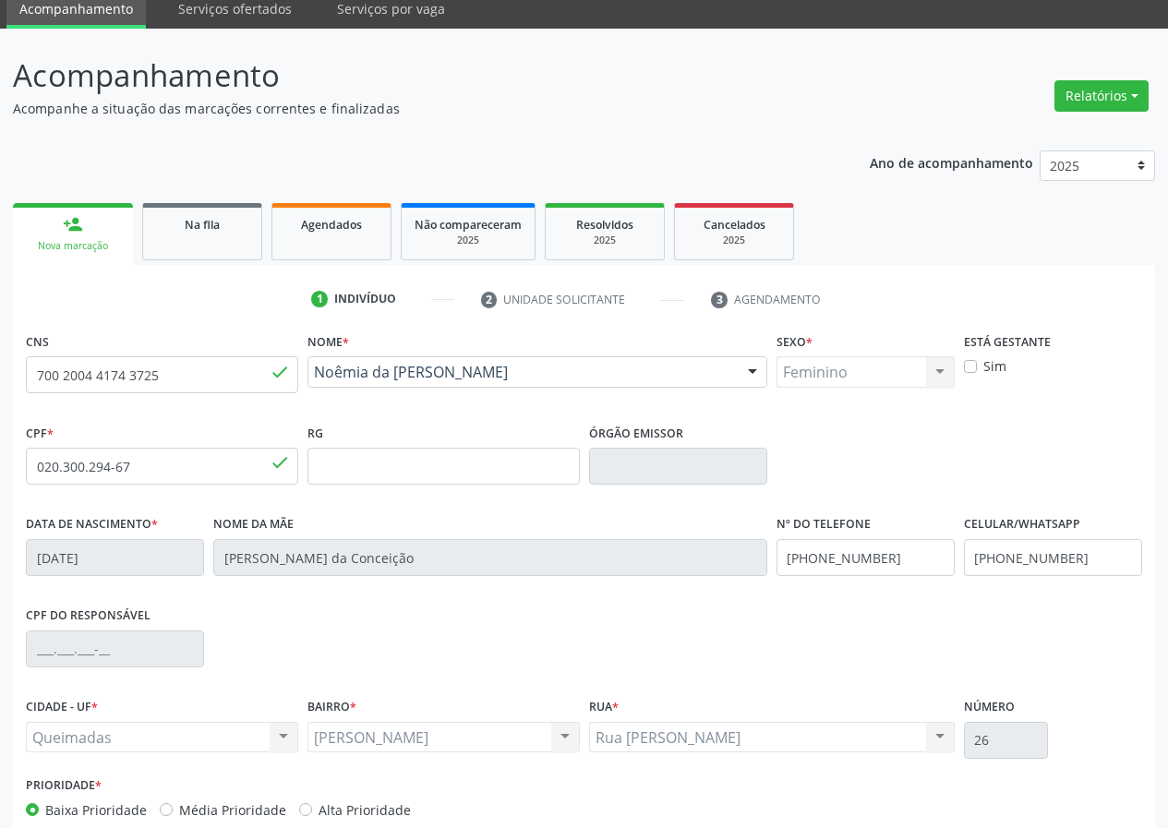
scroll to position [173, 0]
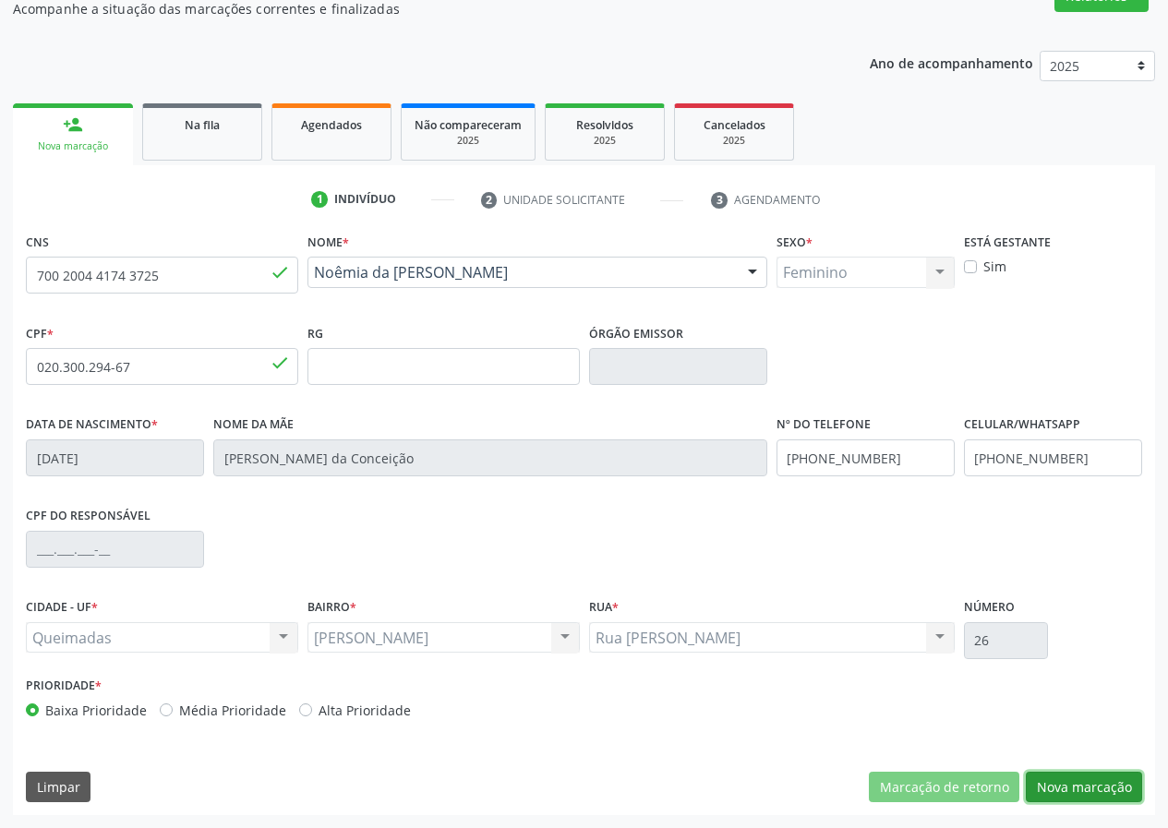
click at [1099, 786] on button "Nova marcação" at bounding box center [1084, 787] width 116 height 31
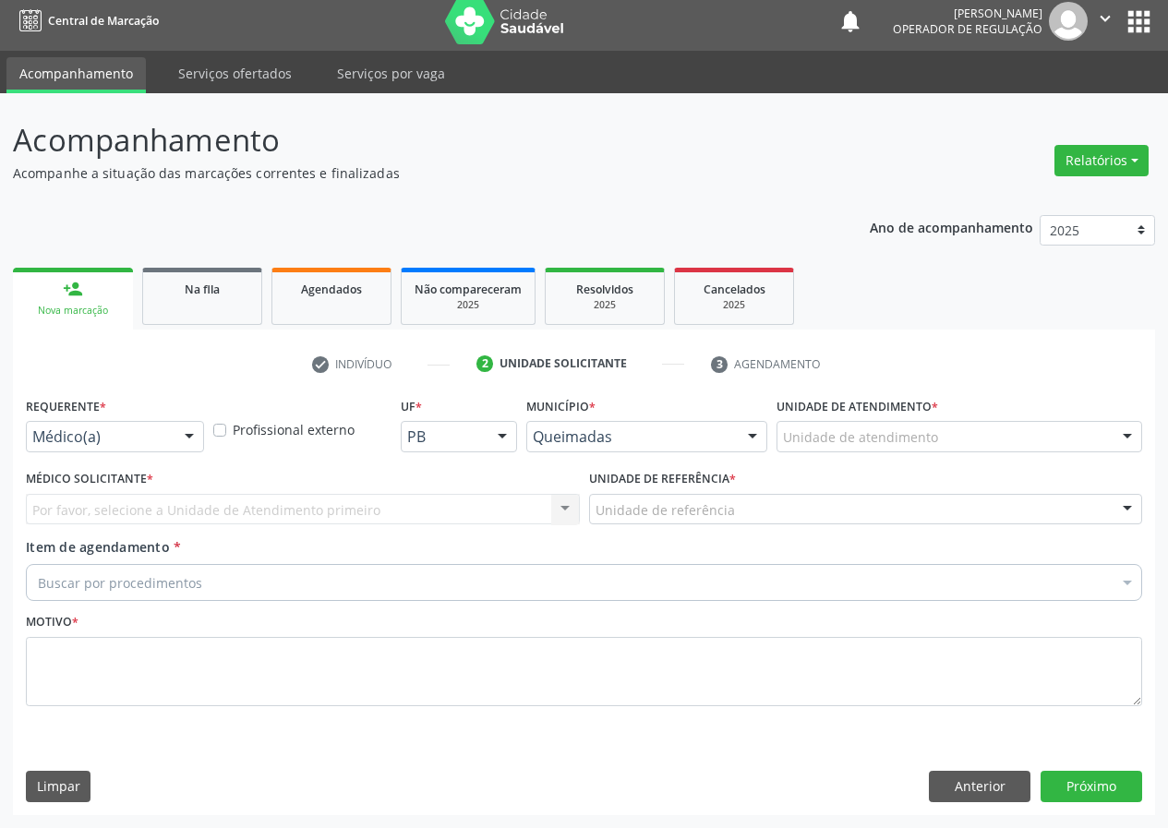
scroll to position [8, 0]
drag, startPoint x: 158, startPoint y: 435, endPoint x: 155, endPoint y: 457, distance: 22.3
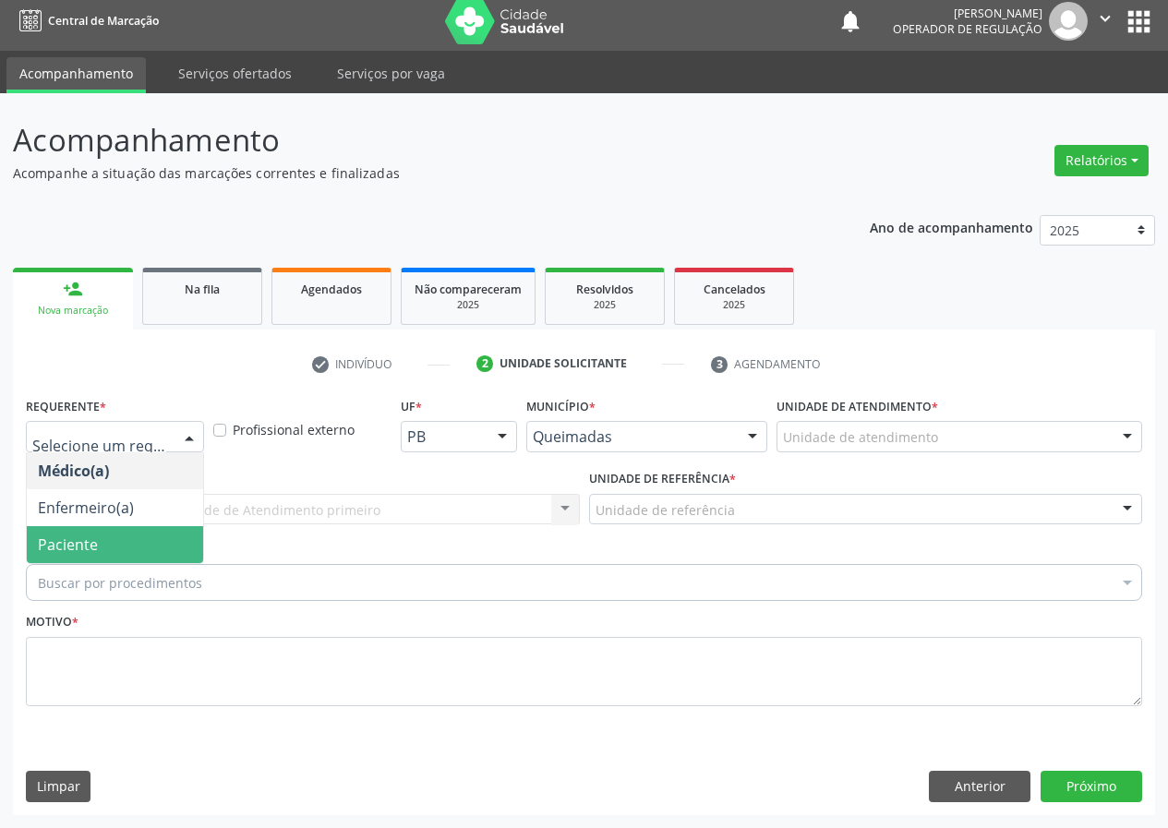
drag, startPoint x: 124, startPoint y: 536, endPoint x: 126, endPoint y: 527, distance: 9.4
click at [123, 537] on span "Paciente" at bounding box center [115, 544] width 176 height 37
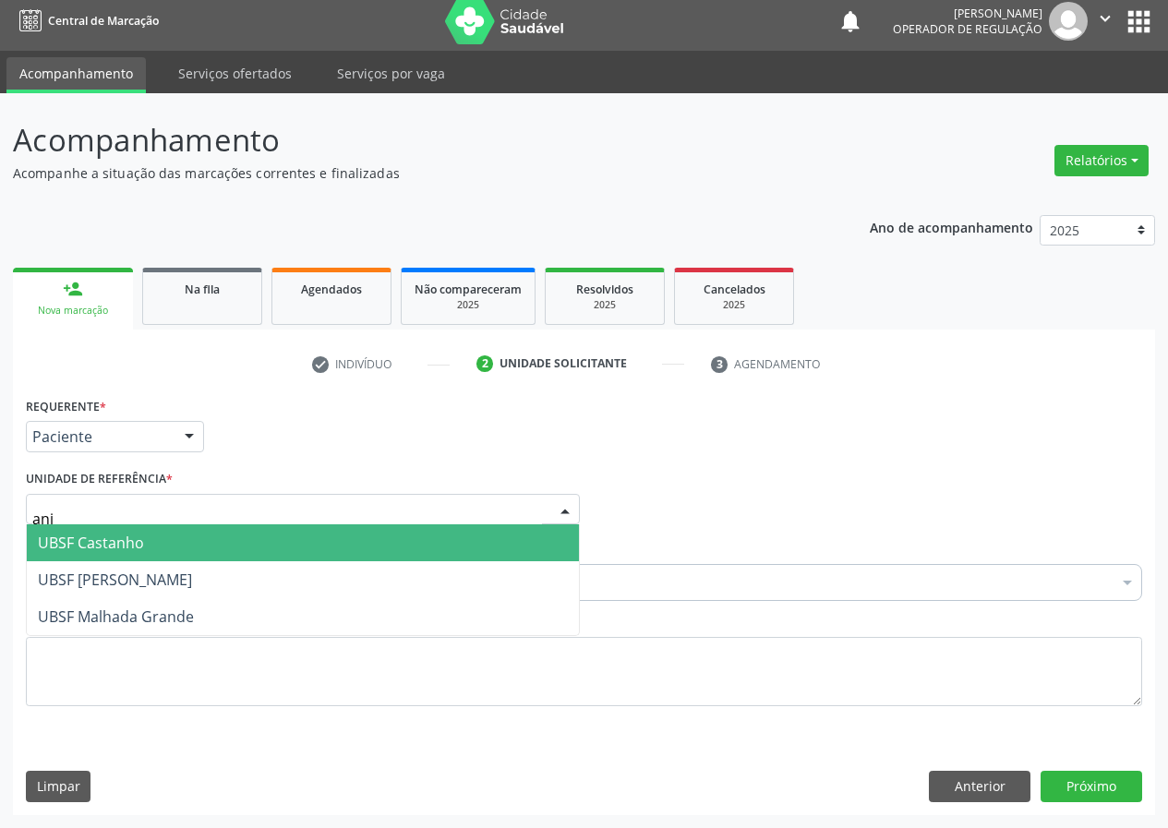
type input "anib"
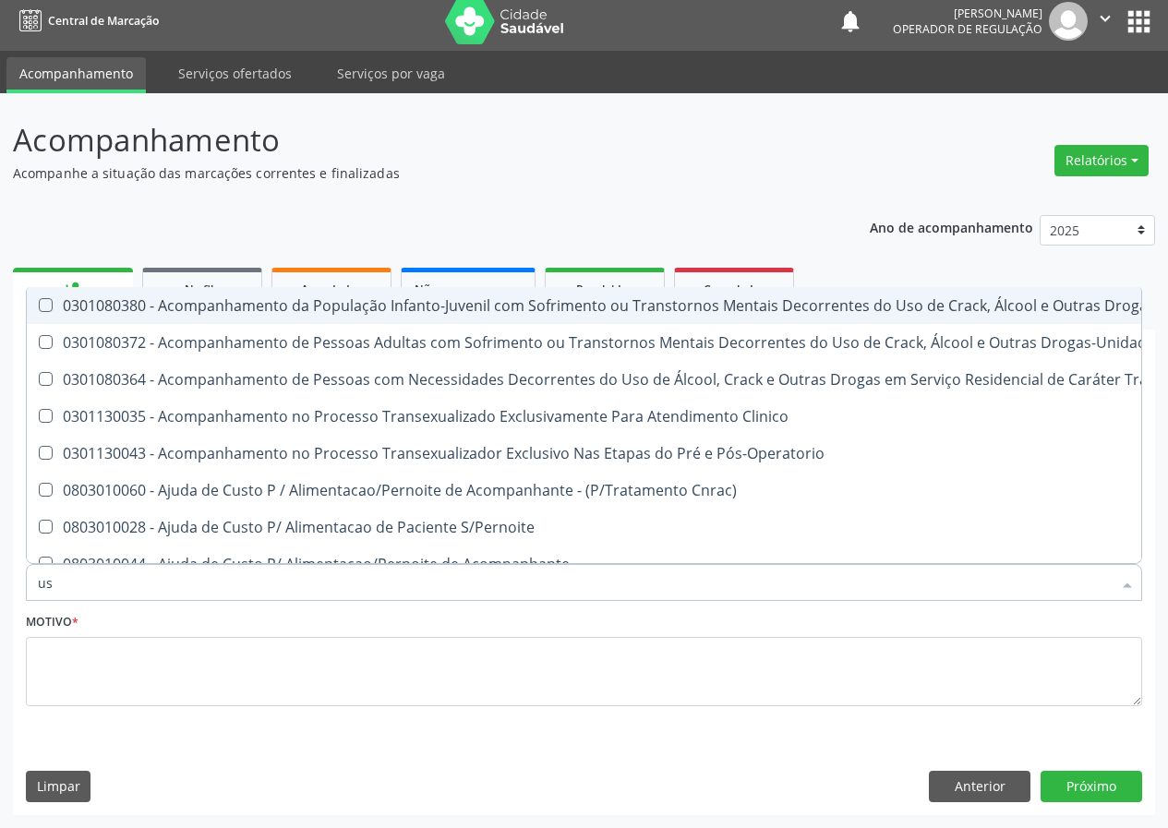
type input "usg"
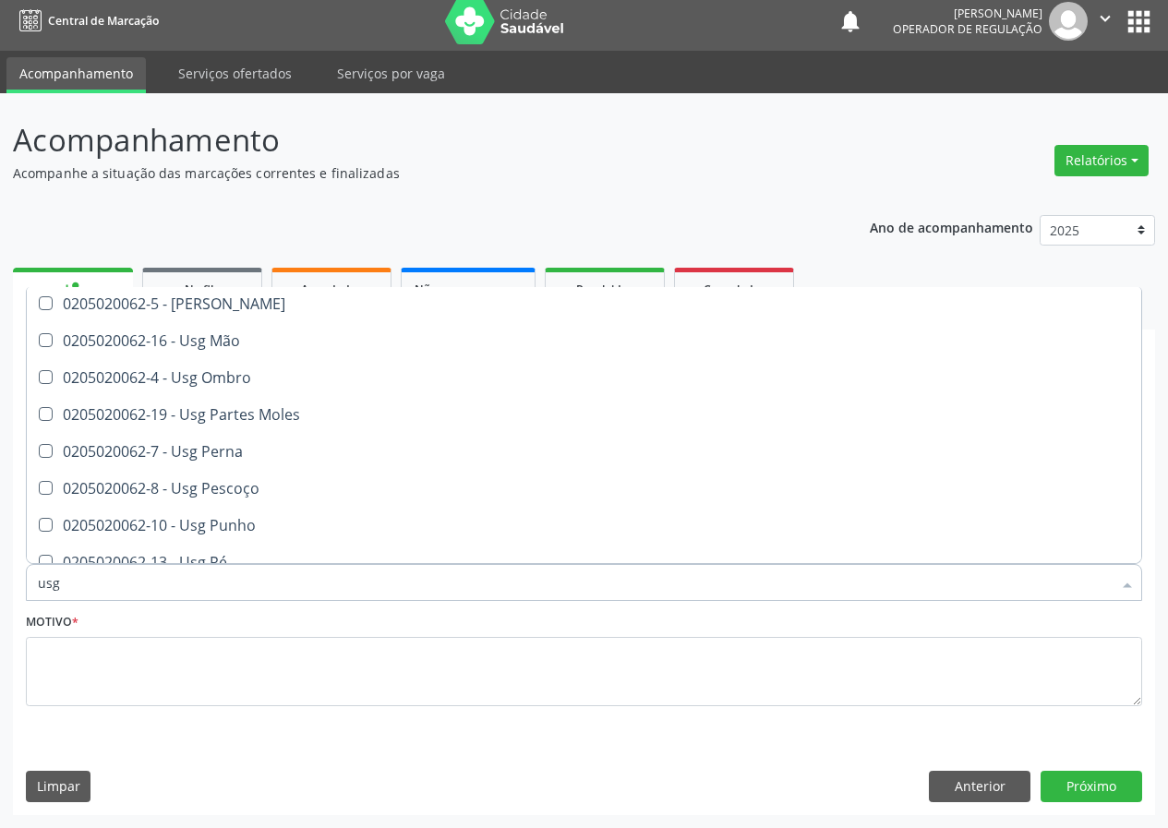
scroll to position [277, 0]
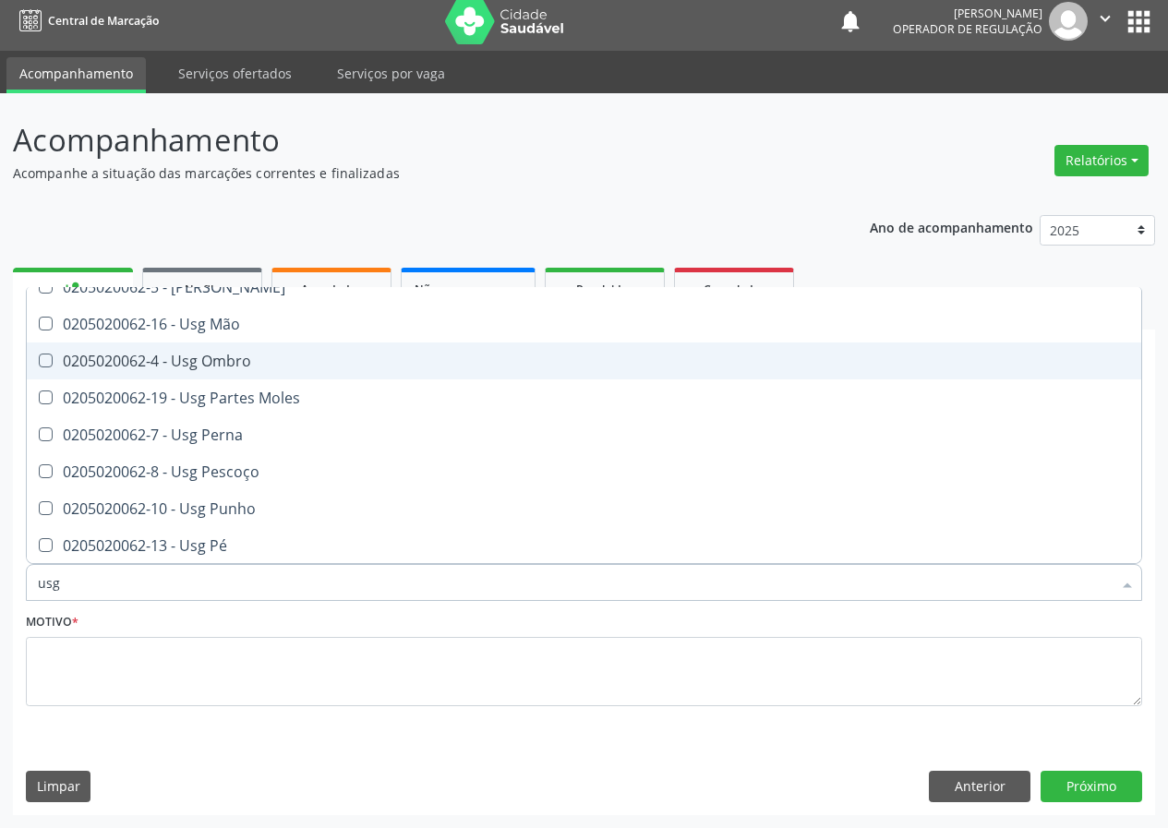
click at [230, 364] on div "0205020062-4 - Usg Ombro" at bounding box center [584, 361] width 1092 height 15
checkbox Ombro "true"
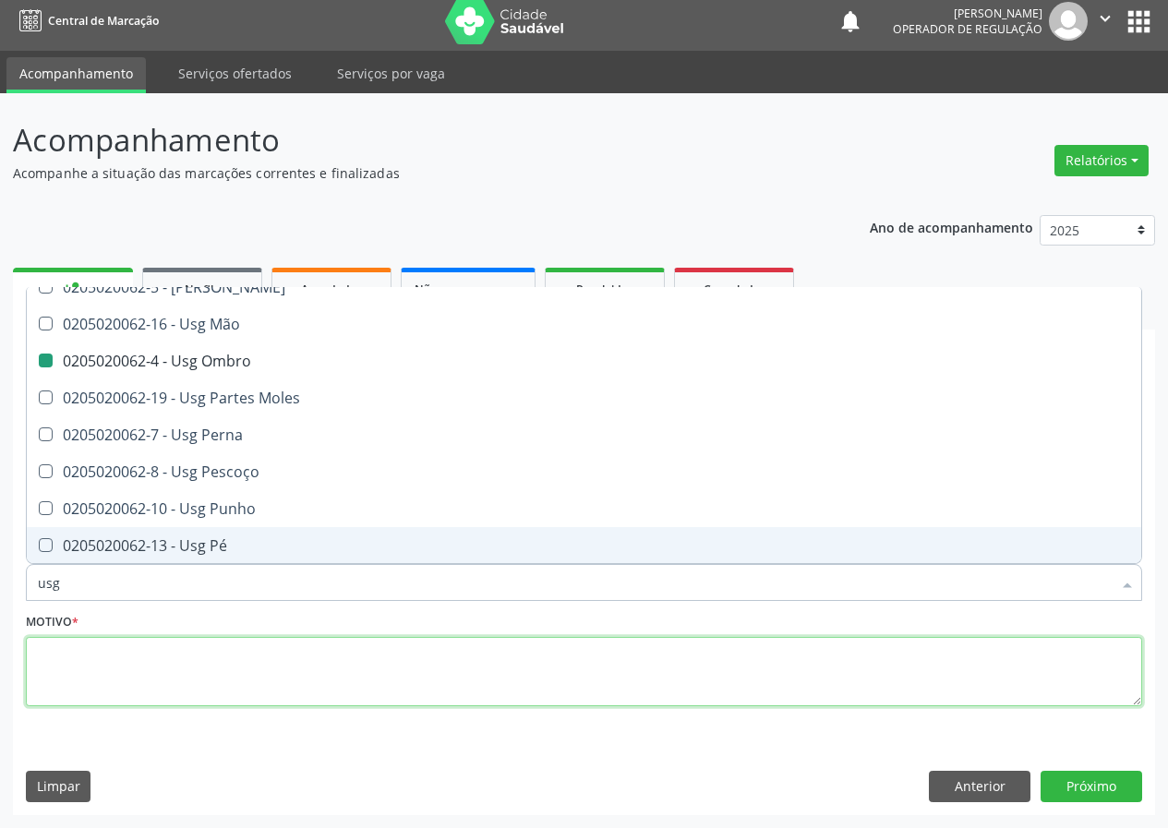
click at [189, 684] on textarea at bounding box center [584, 672] width 1116 height 70
checkbox Braço "true"
checkbox Ombro "false"
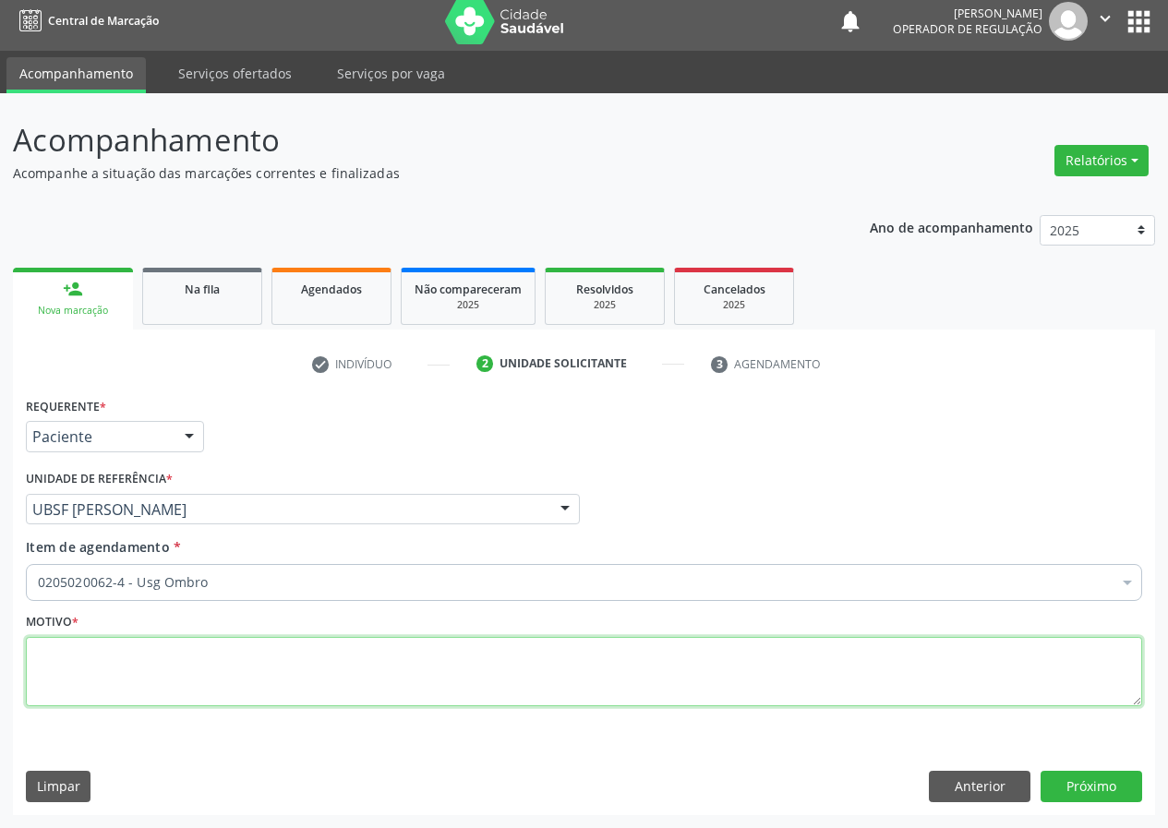
scroll to position [0, 0]
type textarea "avaliação"
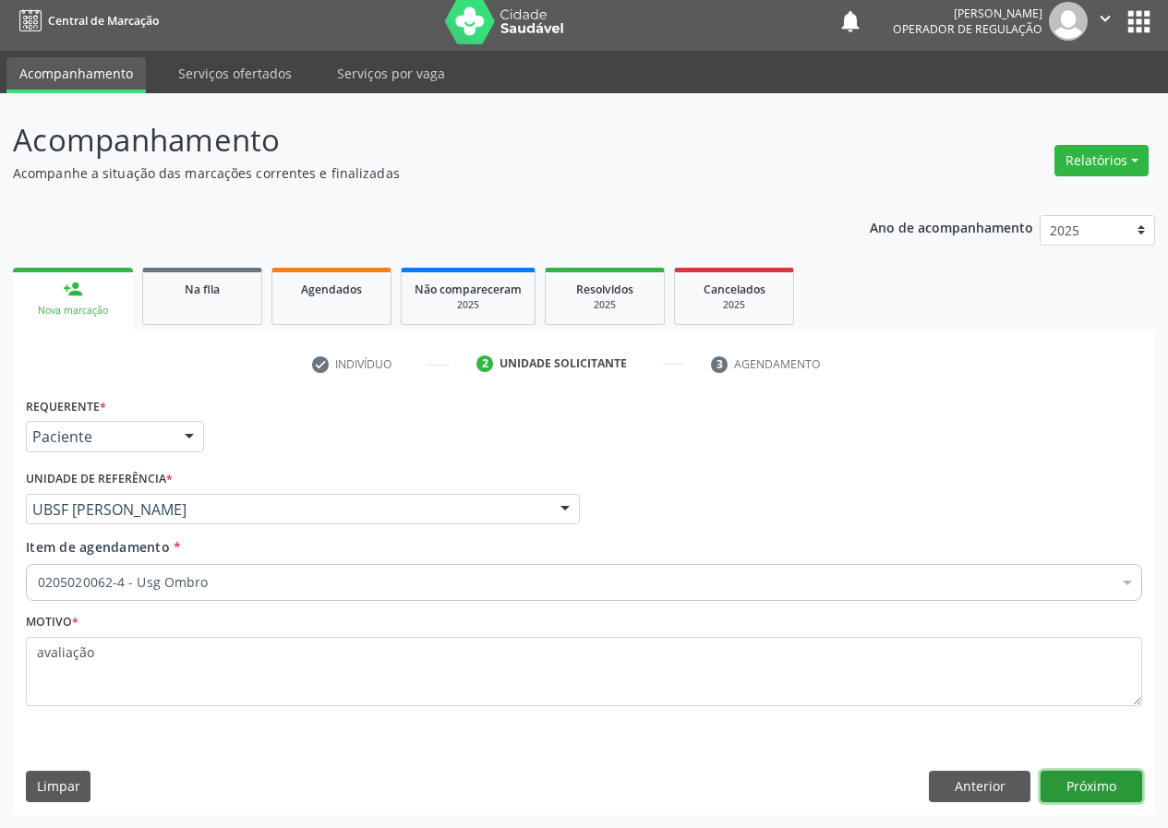
click at [1066, 773] on button "Próximo" at bounding box center [1091, 786] width 102 height 31
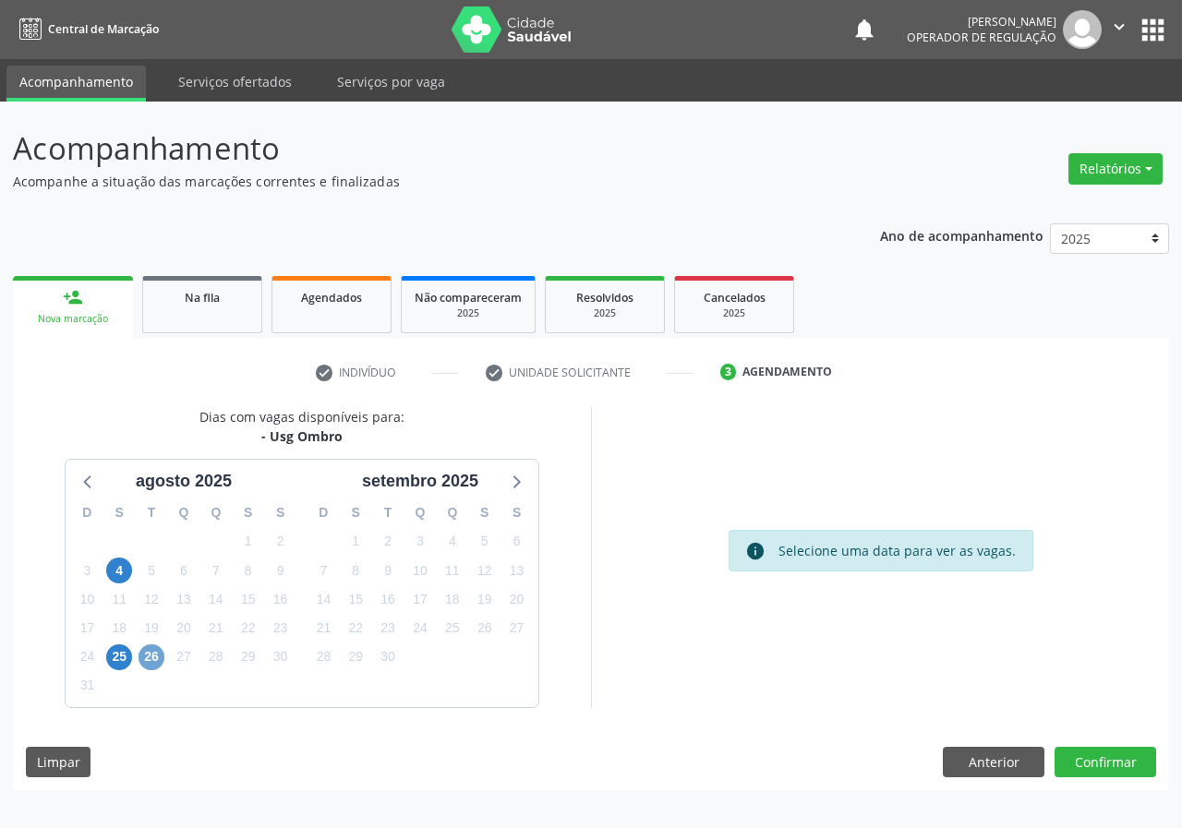
click at [157, 657] on span "26" at bounding box center [151, 657] width 26 height 26
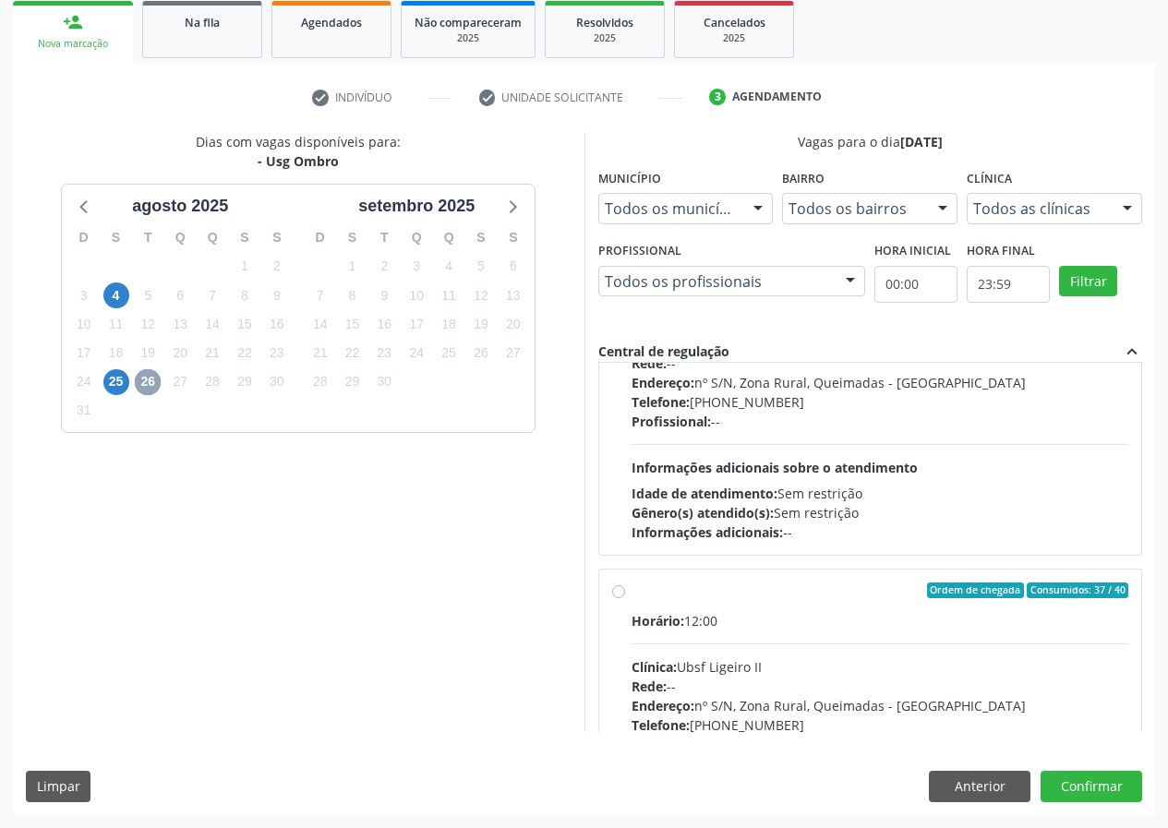
scroll to position [291, 0]
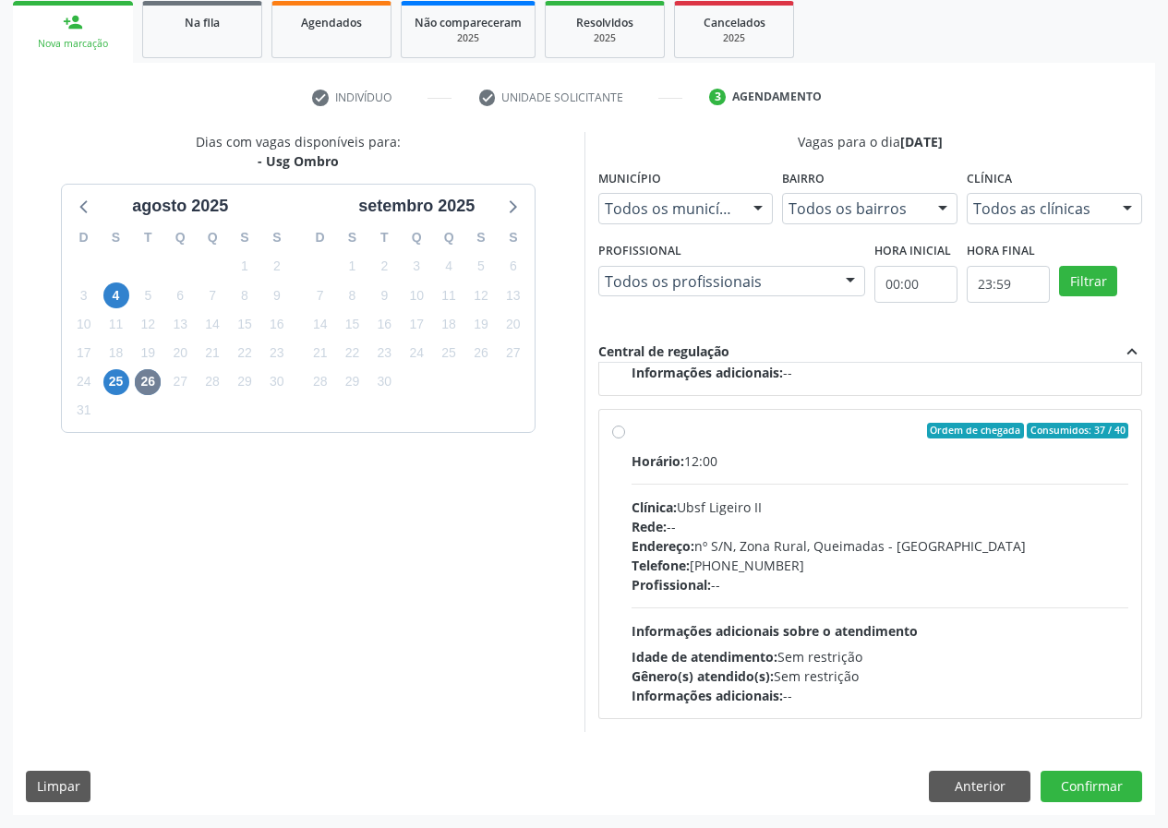
click at [764, 454] on div "Horário: 12:00" at bounding box center [880, 460] width 498 height 19
click at [625, 439] on input "Ordem de chegada Consumidos: 37 / 40 Horário: 12:00 Clínica: Ubsf Ligeiro II Re…" at bounding box center [618, 431] width 13 height 17
radio input "true"
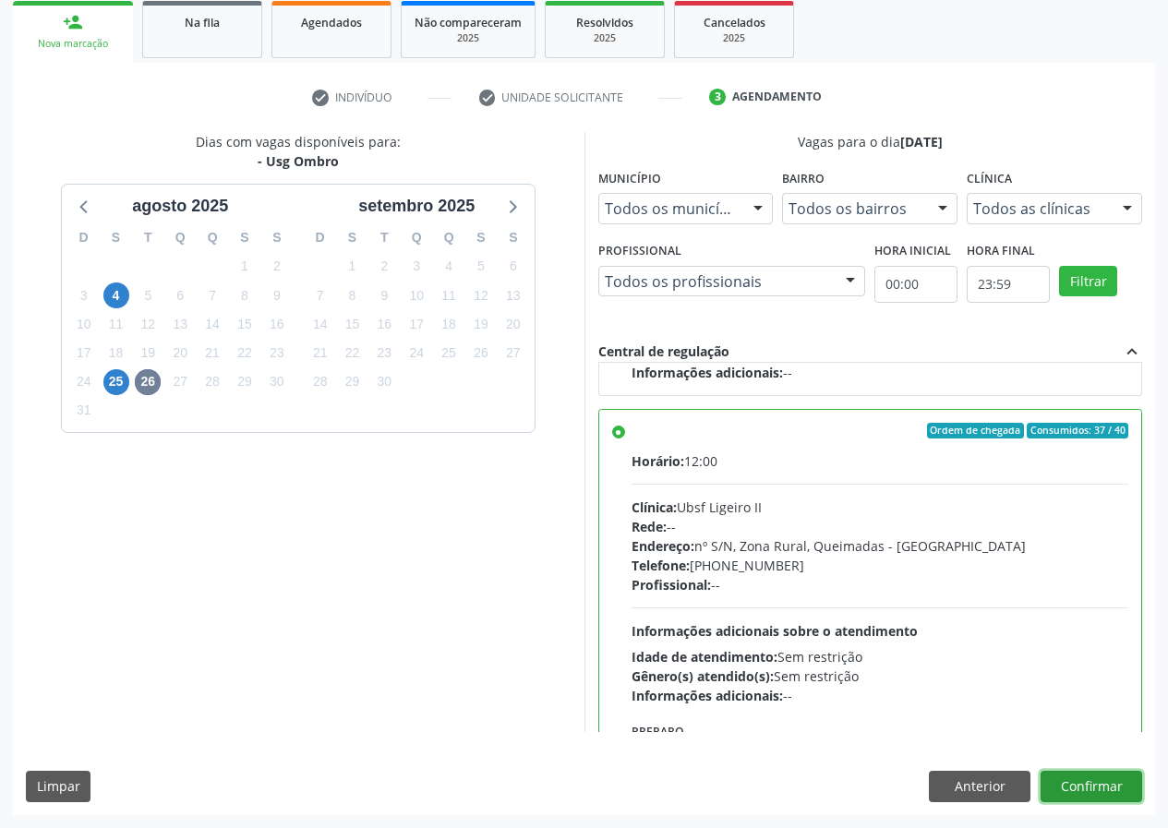
click at [1075, 783] on button "Confirmar" at bounding box center [1091, 786] width 102 height 31
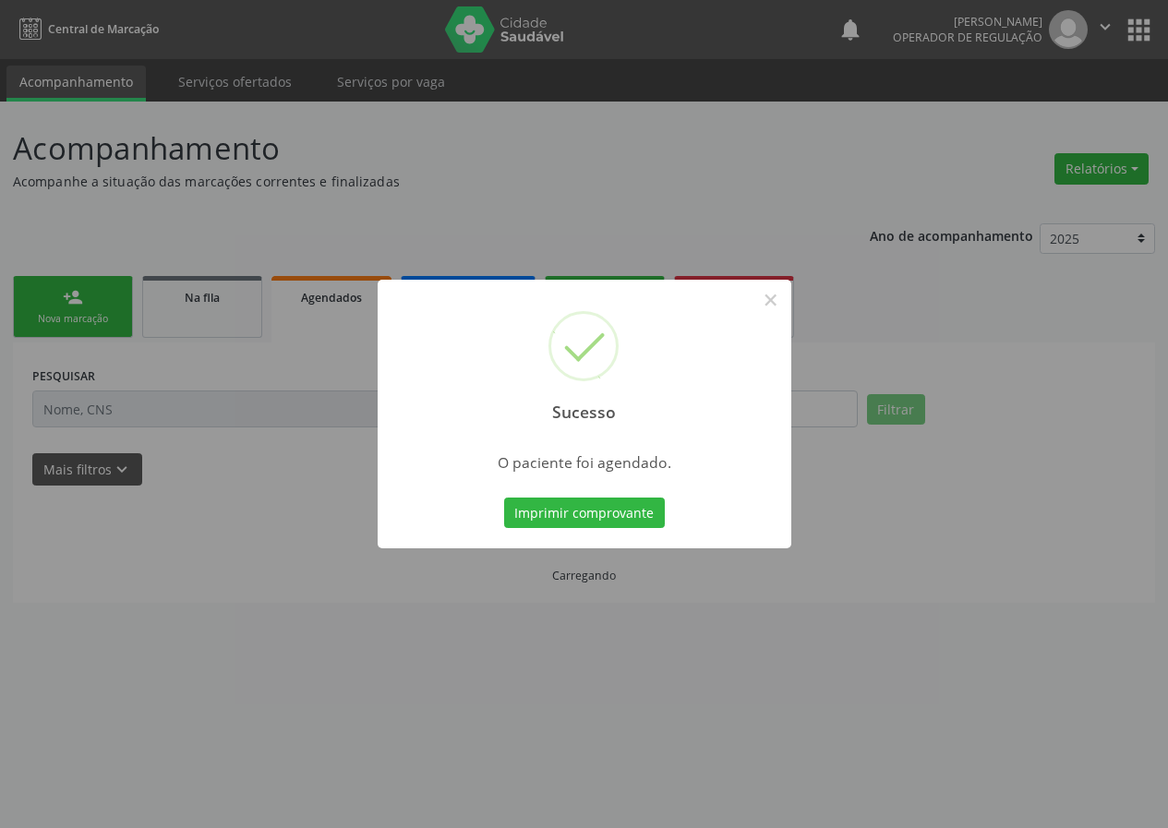
scroll to position [0, 0]
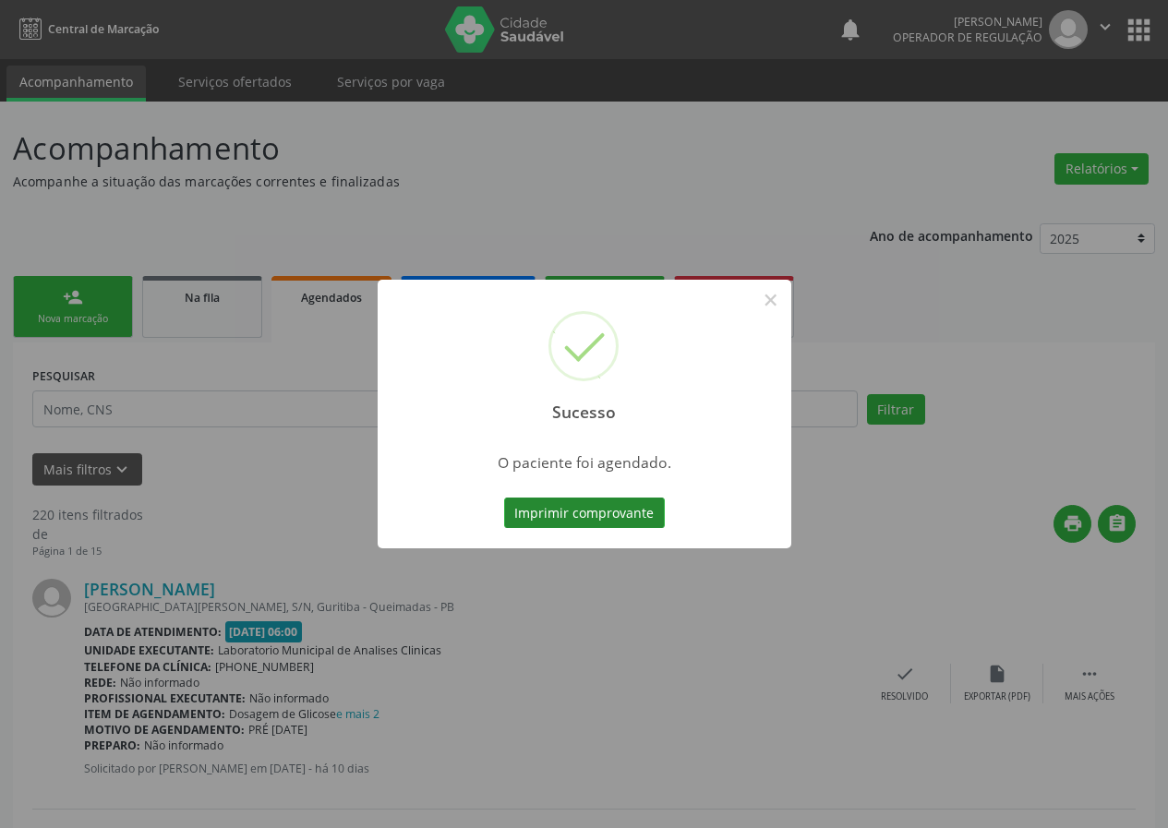
click at [527, 507] on button "Imprimir comprovante" at bounding box center [584, 513] width 161 height 31
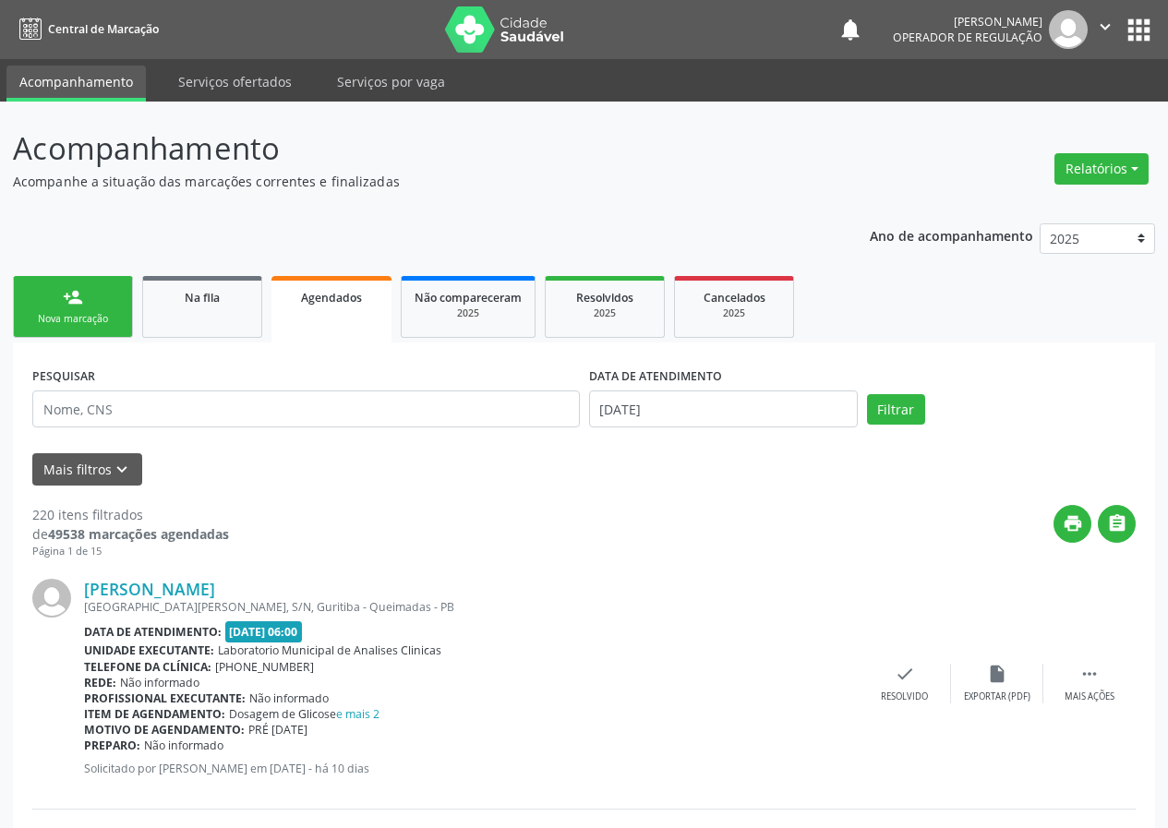
click at [106, 303] on link "person_add Nova marcação" at bounding box center [73, 307] width 120 height 62
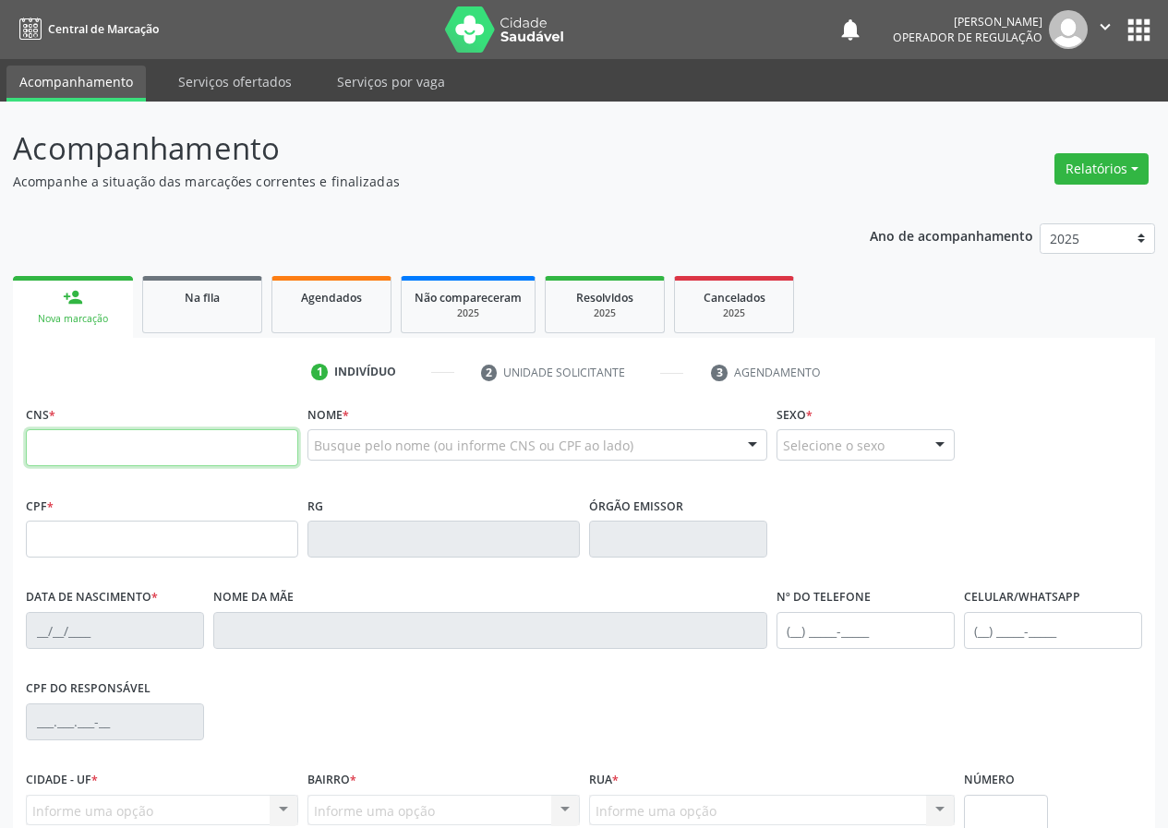
click at [107, 448] on input "text" at bounding box center [162, 447] width 272 height 37
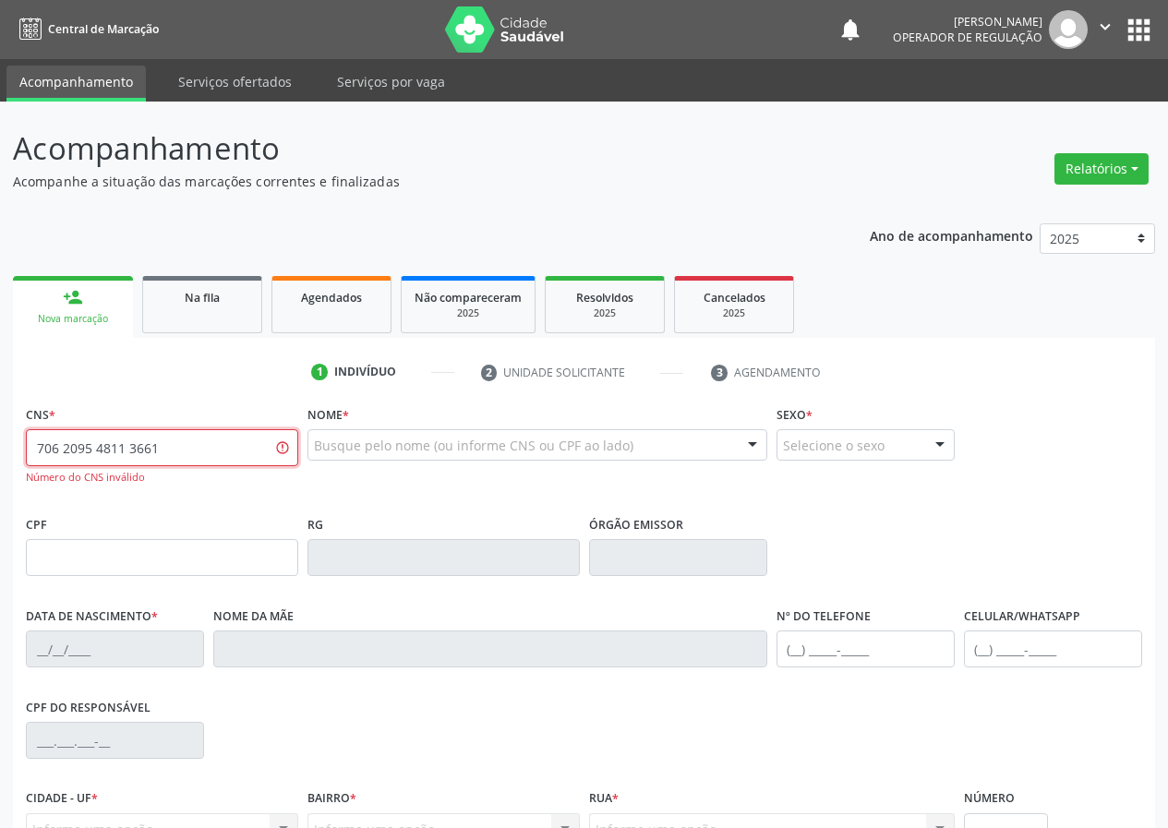
type input "706 2095 4811 3661"
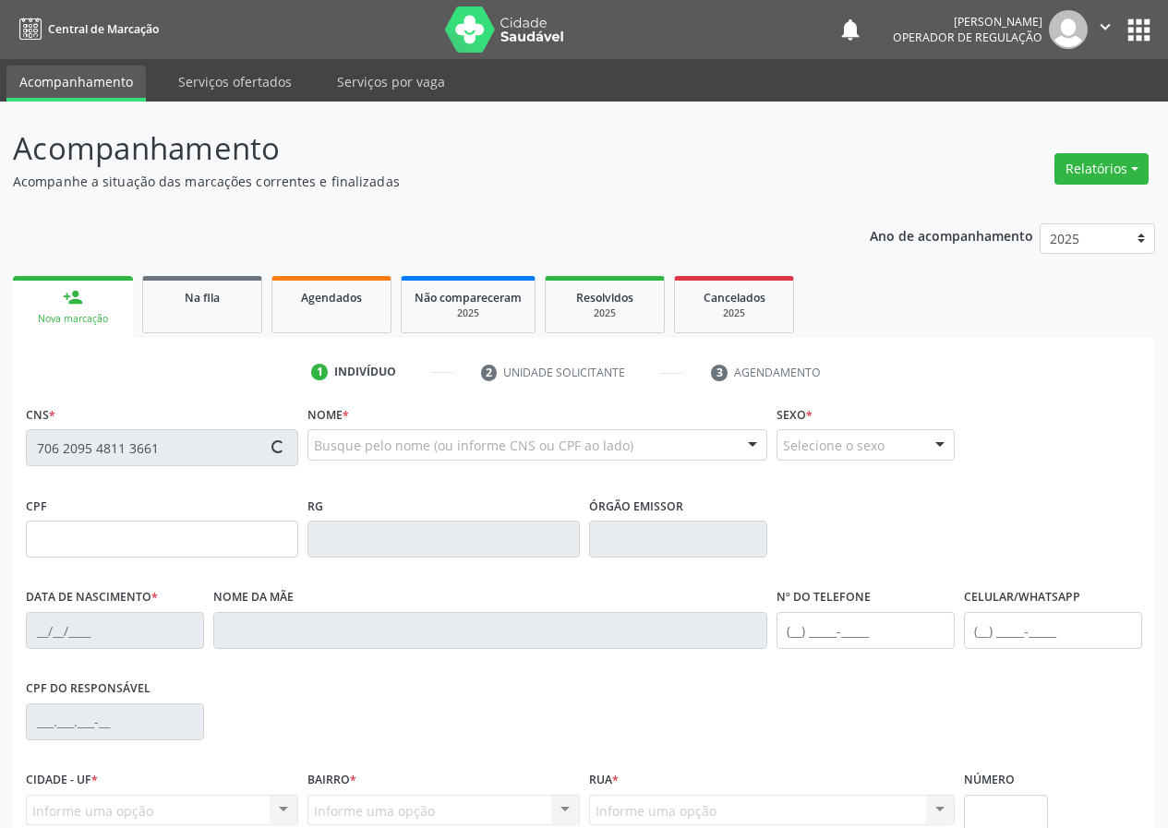
type input "978.374.314-72"
type input "[DATE]"
type input "Bernadete da [PERSON_NAME]"
type input "[PHONE_NUMBER]"
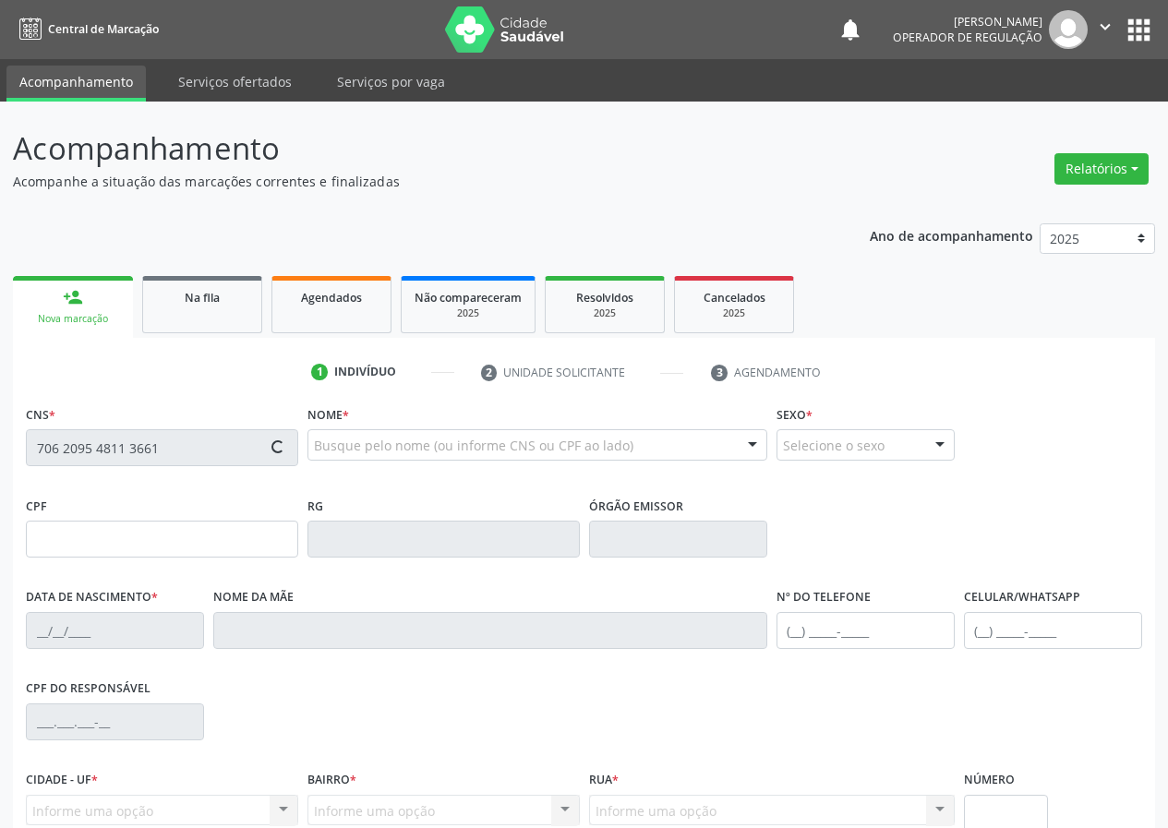
type input "029.971.304-09"
type input "18"
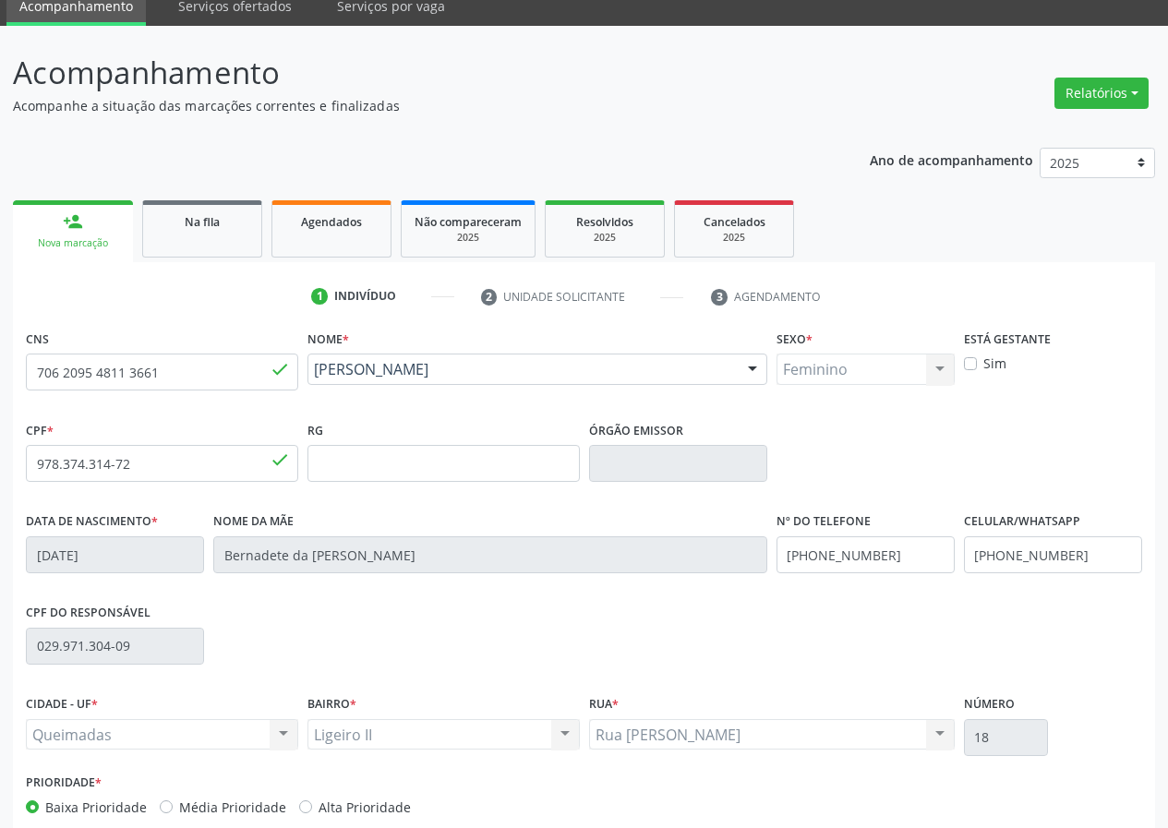
scroll to position [173, 0]
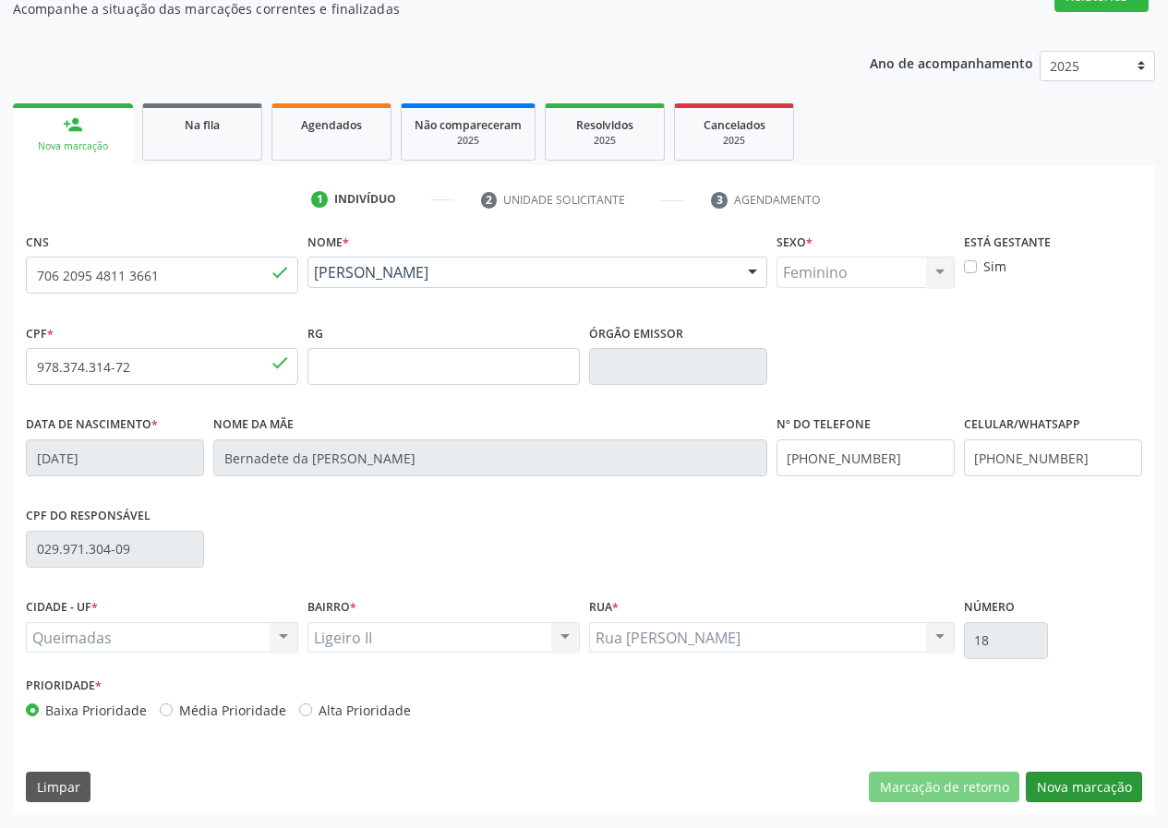
drag, startPoint x: 1063, startPoint y: 770, endPoint x: 1065, endPoint y: 784, distance: 14.0
click at [1065, 783] on div "CNS 706 2095 4811 3661 done Nome * [PERSON_NAME] [PERSON_NAME] Francisco CNS: 7…" at bounding box center [584, 521] width 1142 height 587
click at [1065, 784] on button "Nova marcação" at bounding box center [1084, 787] width 116 height 31
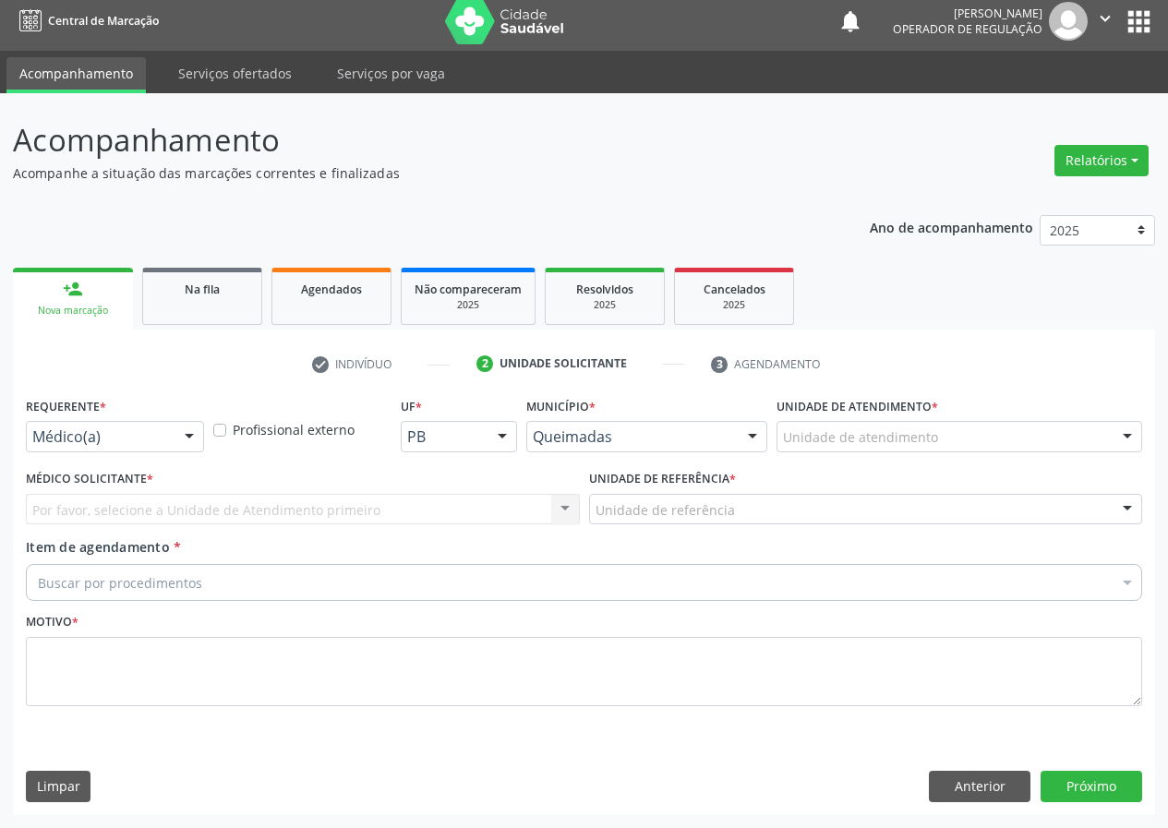
click at [179, 432] on div at bounding box center [189, 437] width 28 height 31
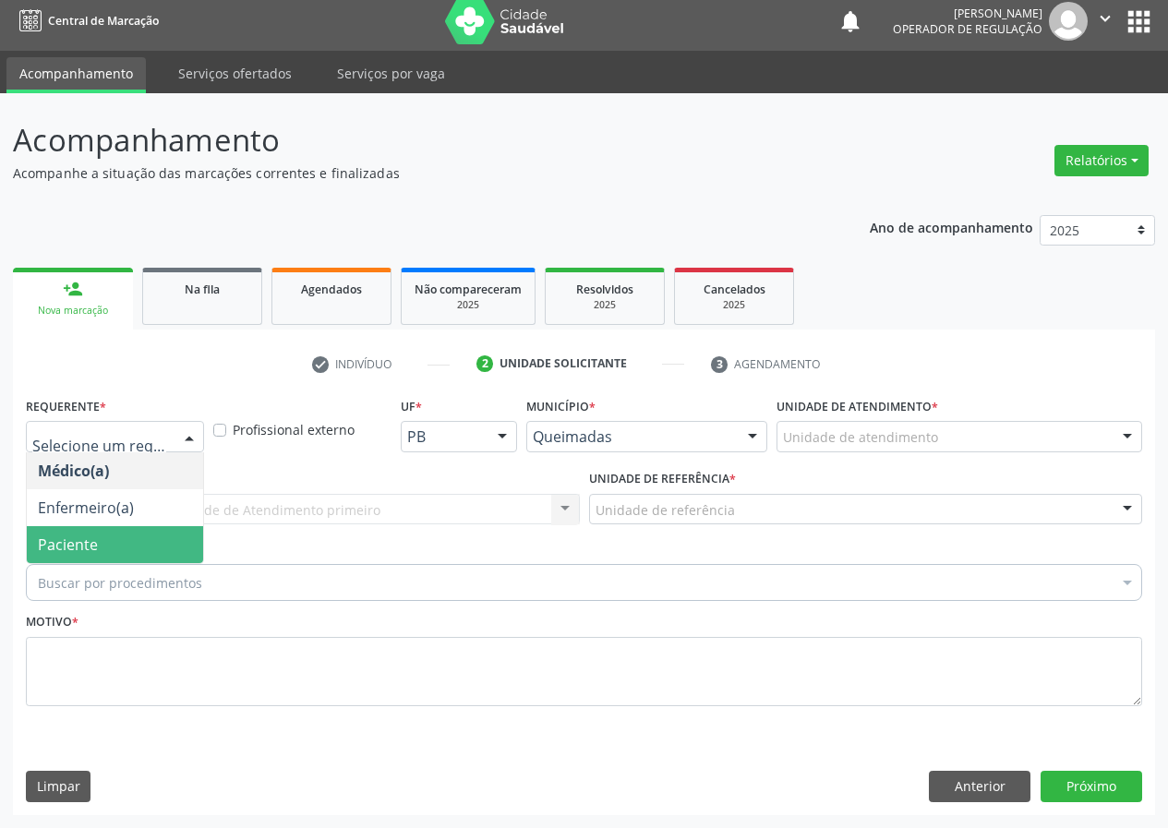
click at [138, 534] on span "Paciente" at bounding box center [115, 544] width 176 height 37
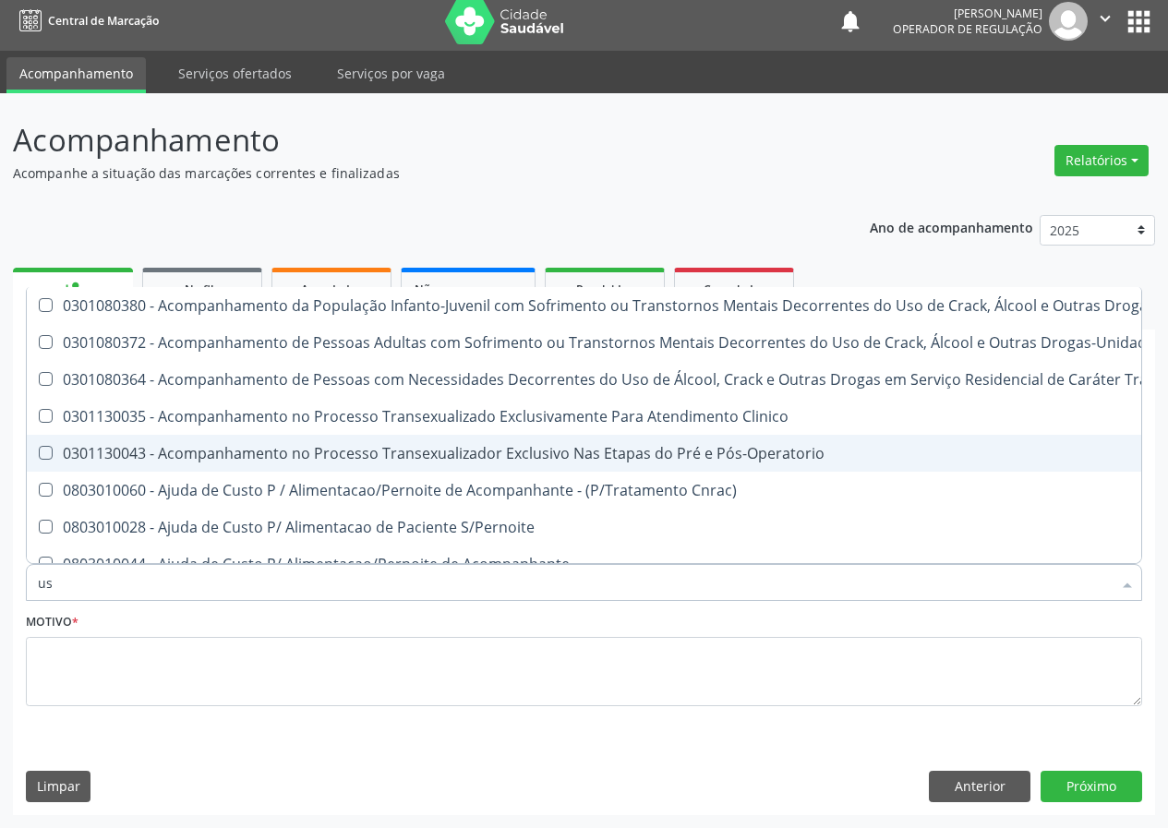
type input "usg"
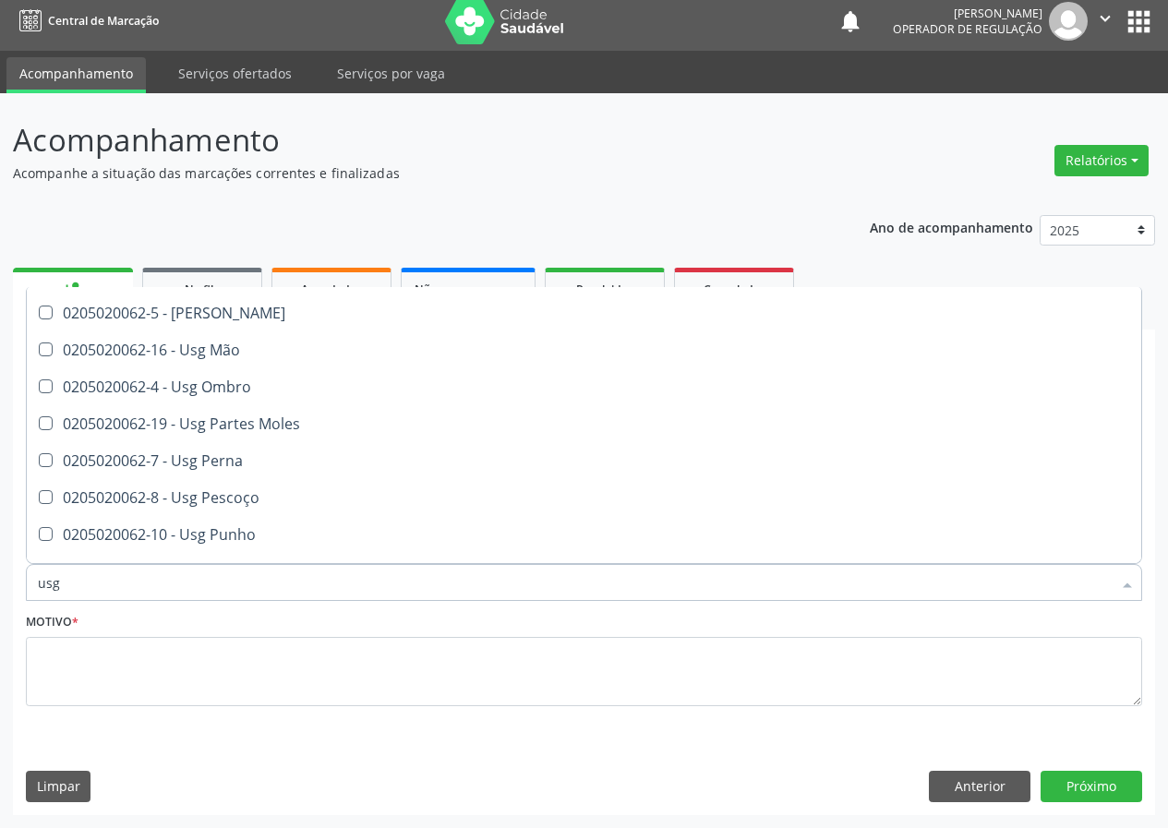
scroll to position [241, 0]
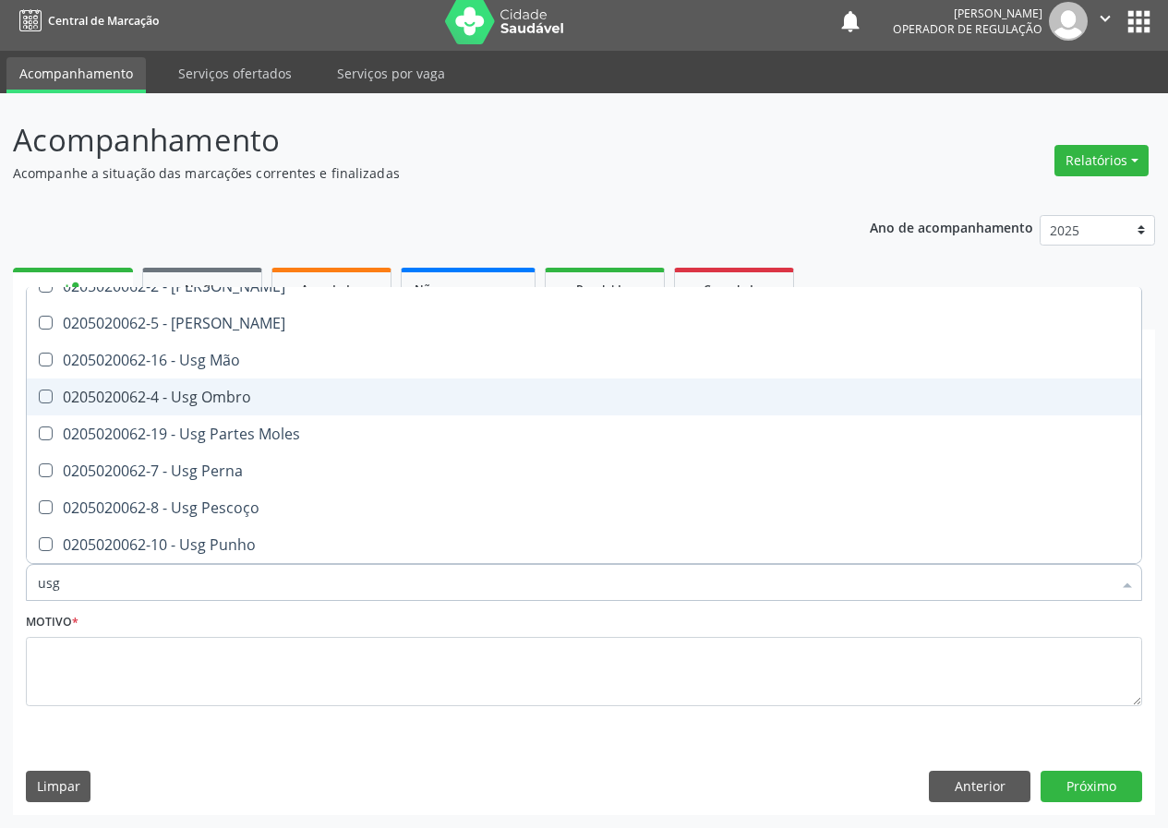
click at [270, 389] on span "0205020062-4 - Usg Ombro" at bounding box center [584, 396] width 1114 height 37
checkbox Ombro "true"
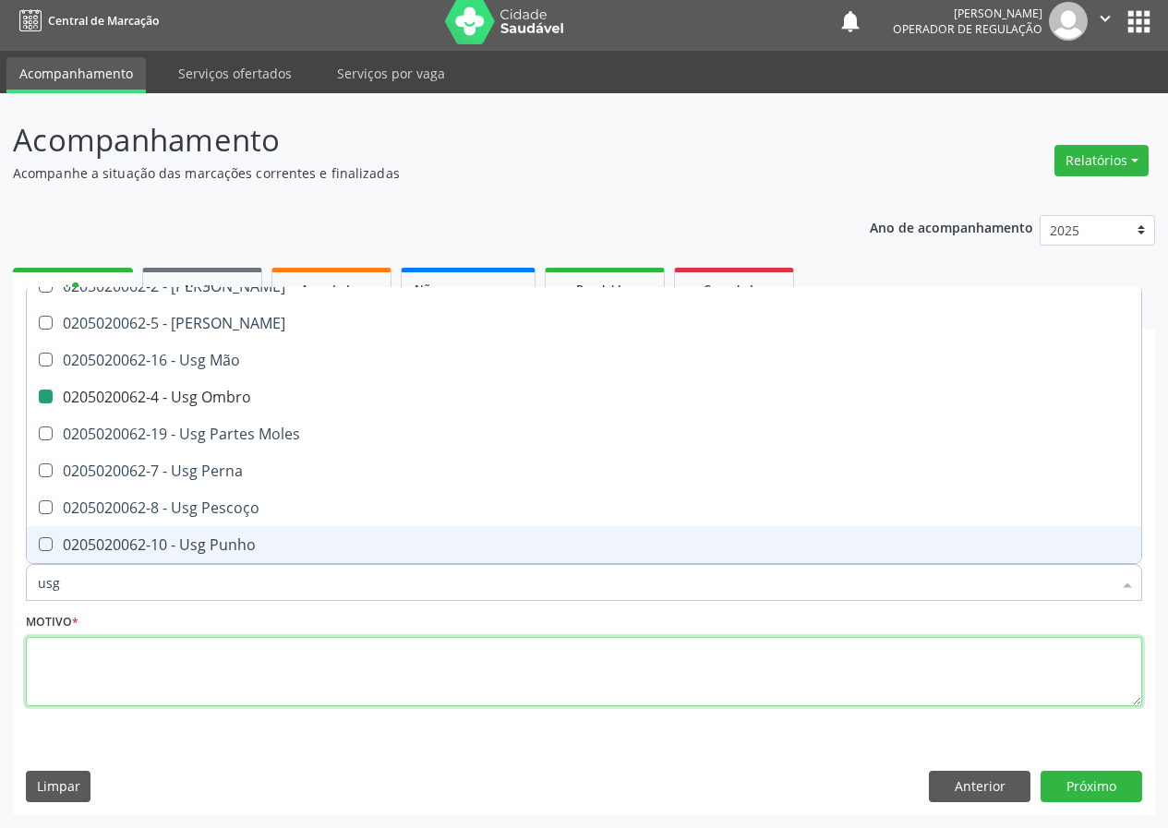
click at [133, 664] on textarea at bounding box center [584, 672] width 1116 height 70
checkbox Braço "true"
checkbox Ombro "false"
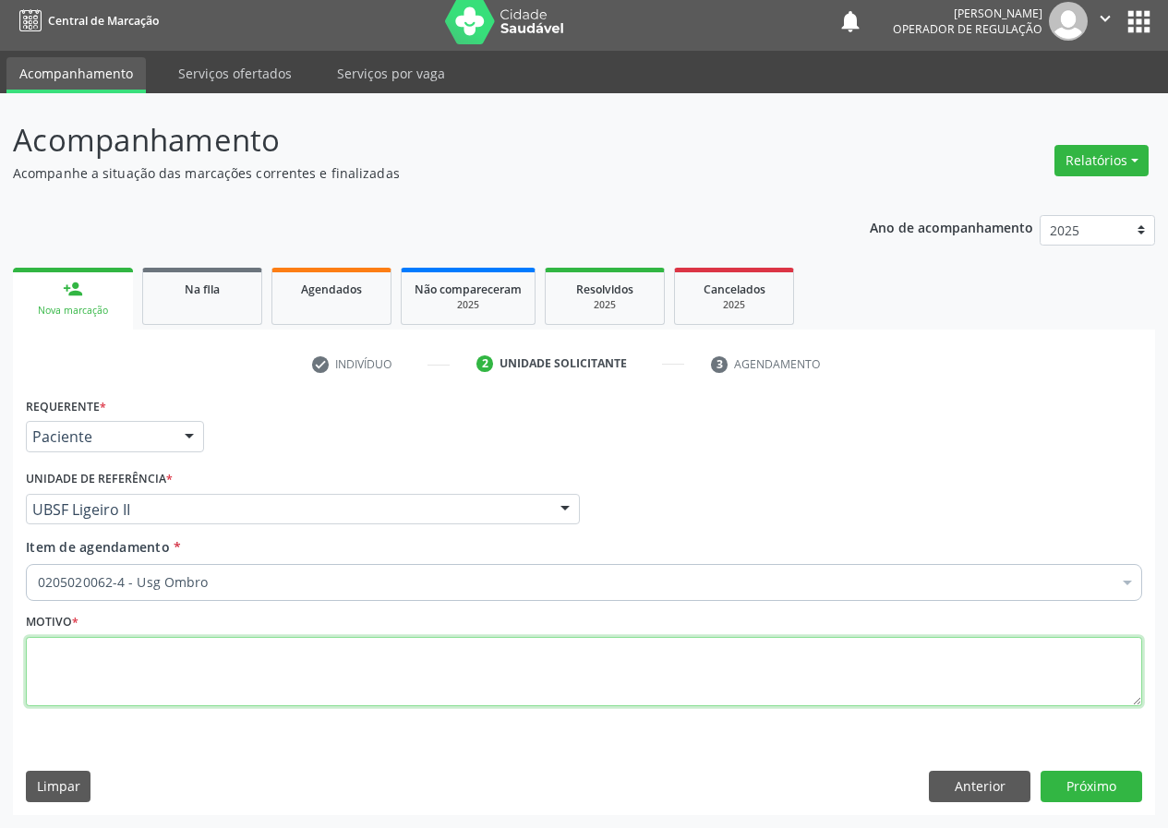
scroll to position [0, 0]
type textarea "avaliação"
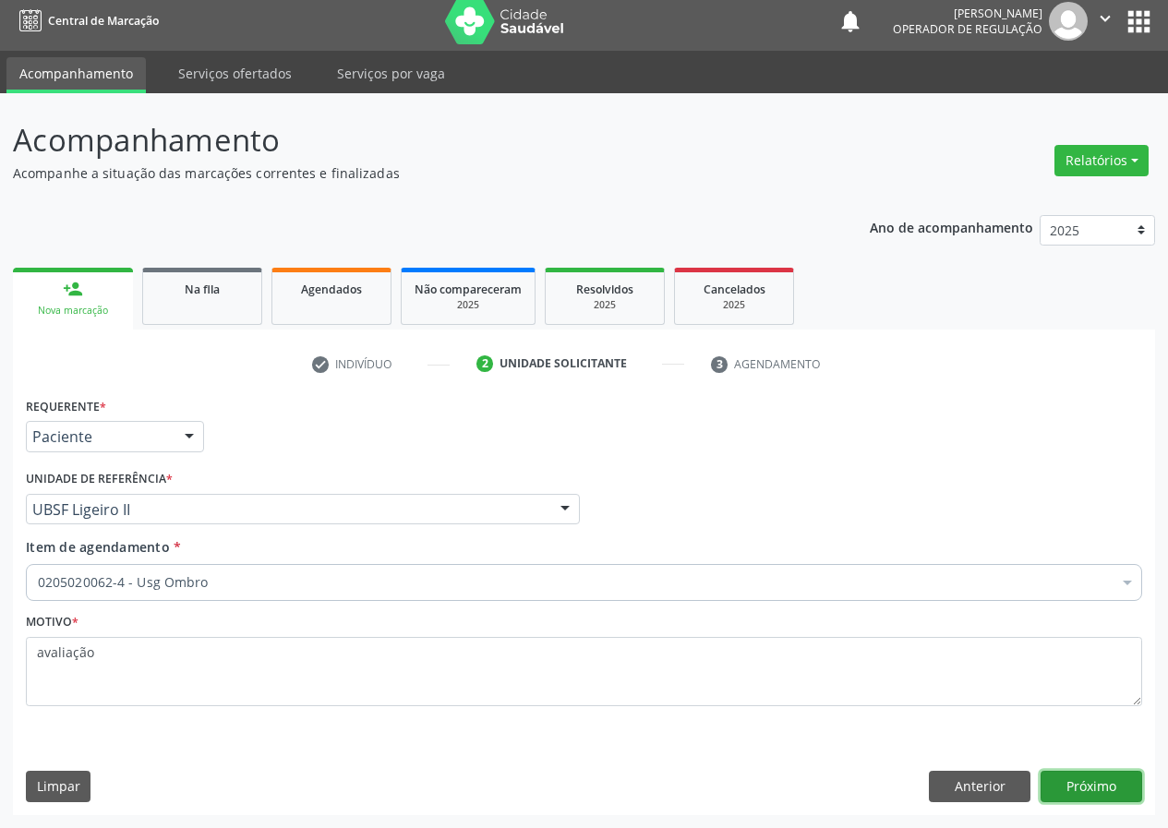
click at [1090, 789] on button "Próximo" at bounding box center [1091, 786] width 102 height 31
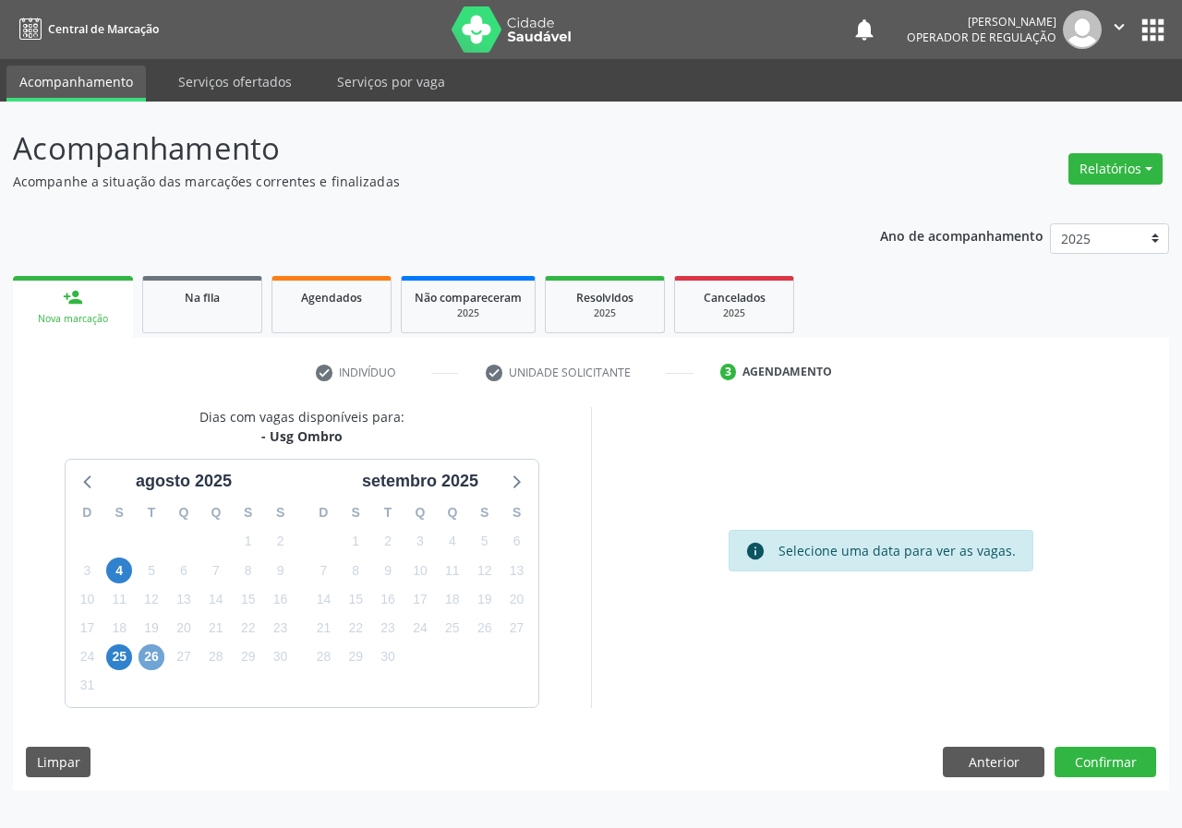
click at [157, 649] on span "26" at bounding box center [151, 657] width 26 height 26
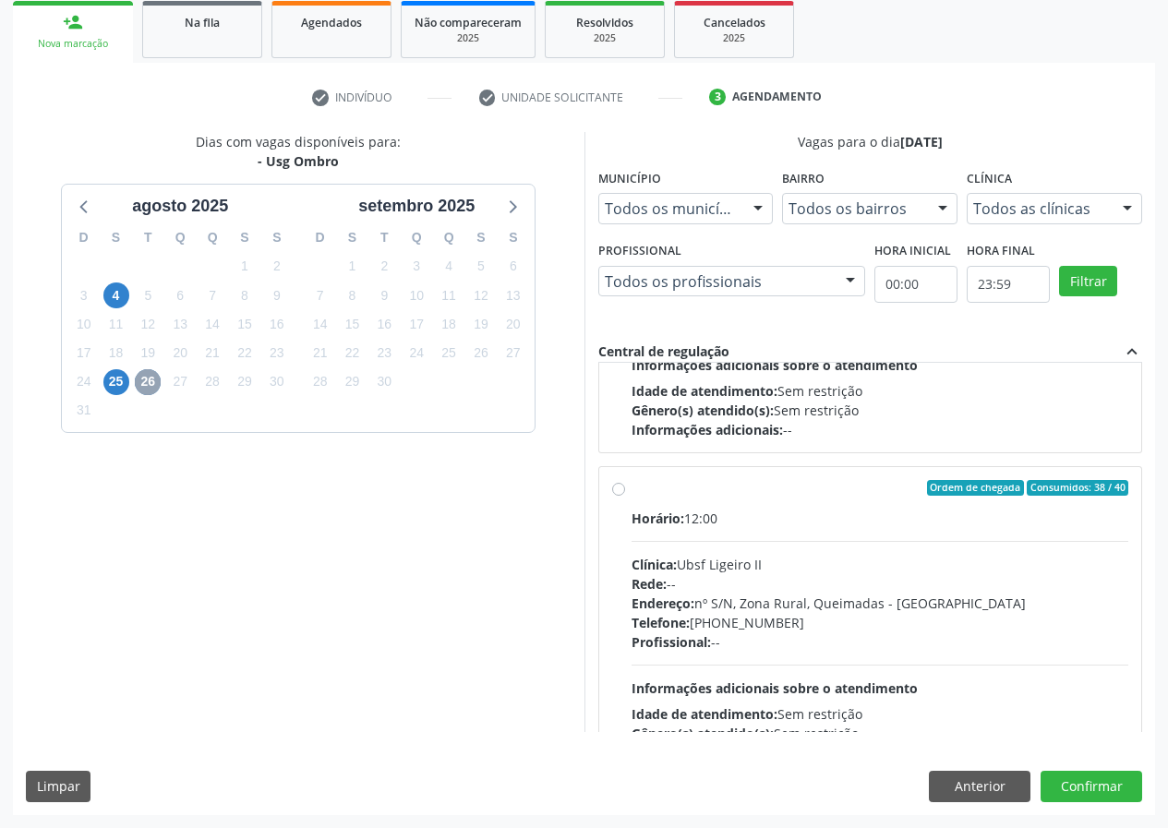
scroll to position [277, 0]
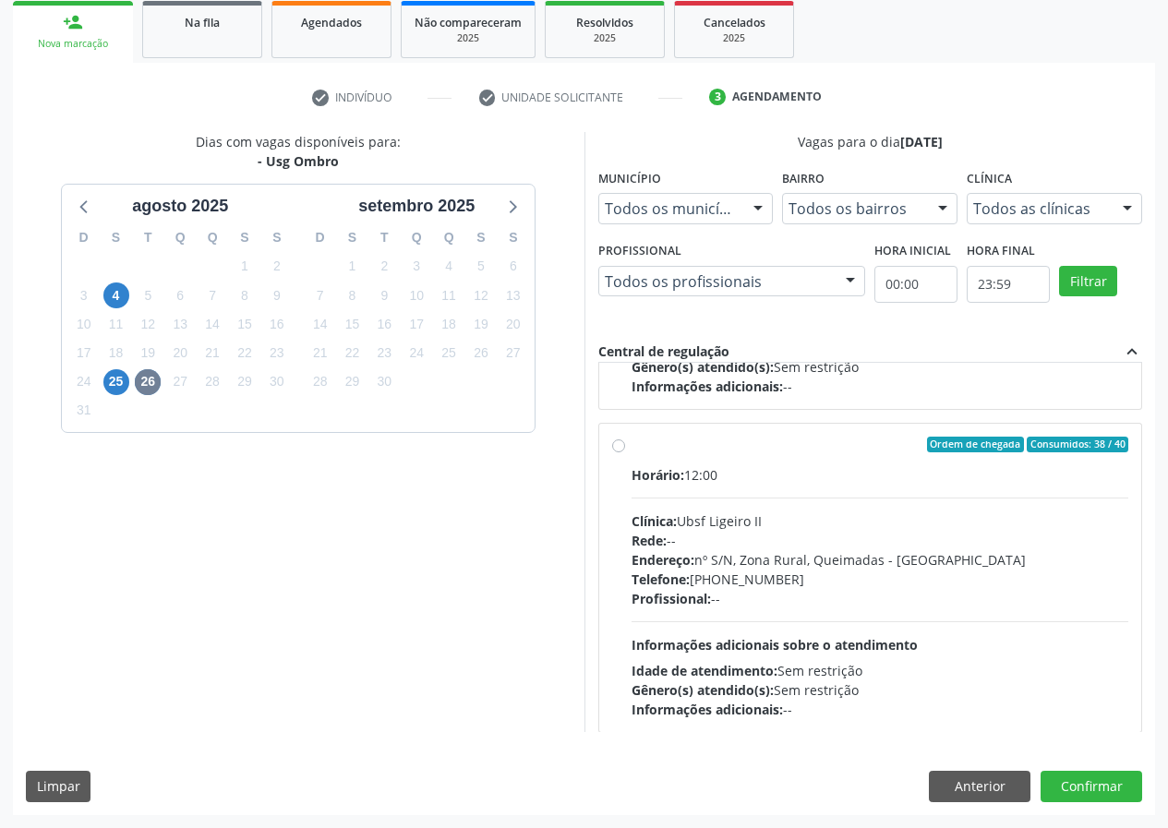
click at [807, 452] on div "Ordem de chegada Consumidos: 38 / 40" at bounding box center [880, 445] width 498 height 17
click at [625, 452] on input "Ordem de chegada Consumidos: 38 / 40 Horário: 12:00 Clínica: Ubsf Ligeiro II Re…" at bounding box center [618, 445] width 13 height 17
radio input "true"
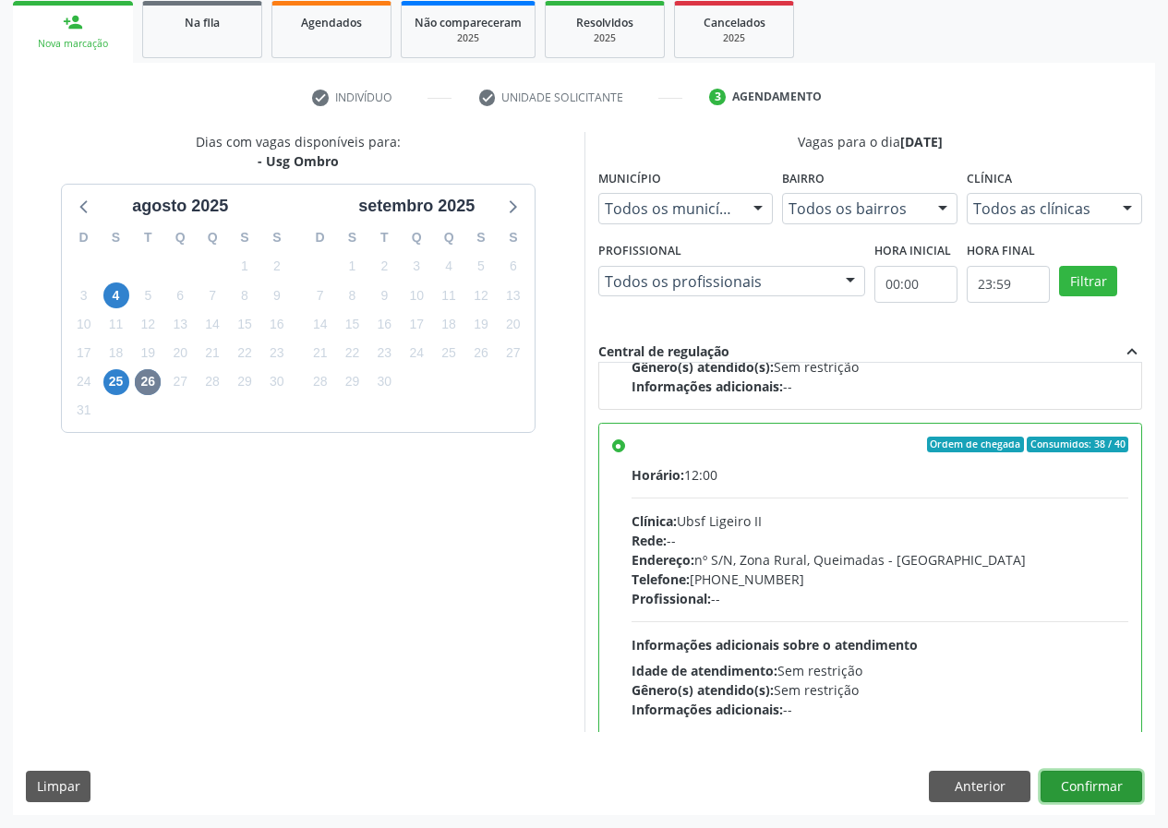
click at [1086, 776] on button "Confirmar" at bounding box center [1091, 786] width 102 height 31
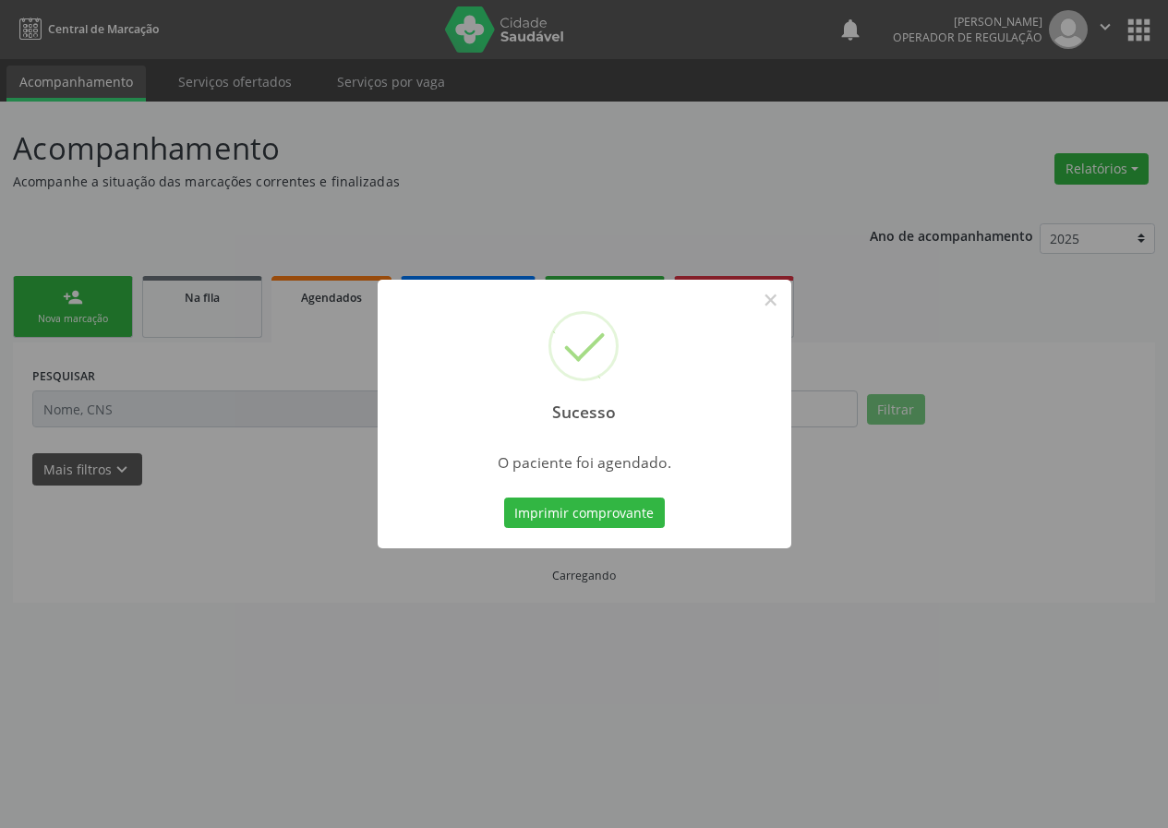
scroll to position [0, 0]
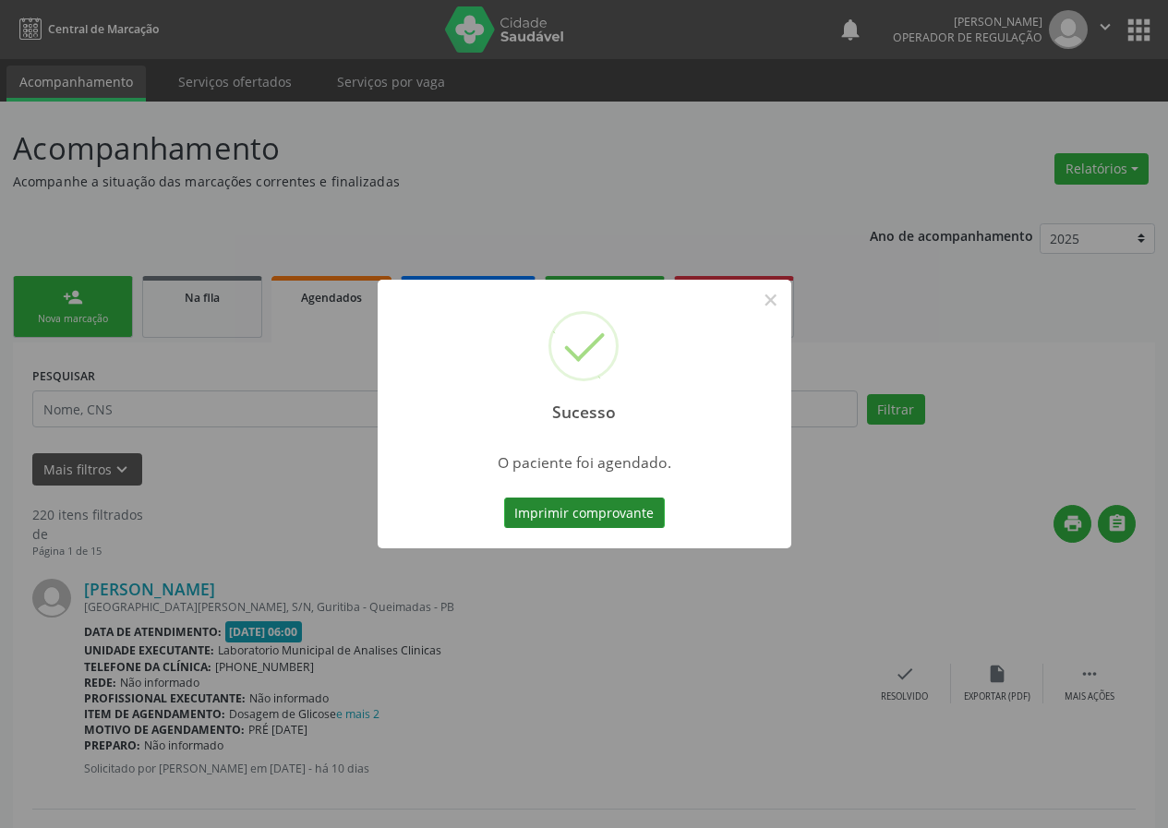
click at [582, 504] on button "Imprimir comprovante" at bounding box center [584, 513] width 161 height 31
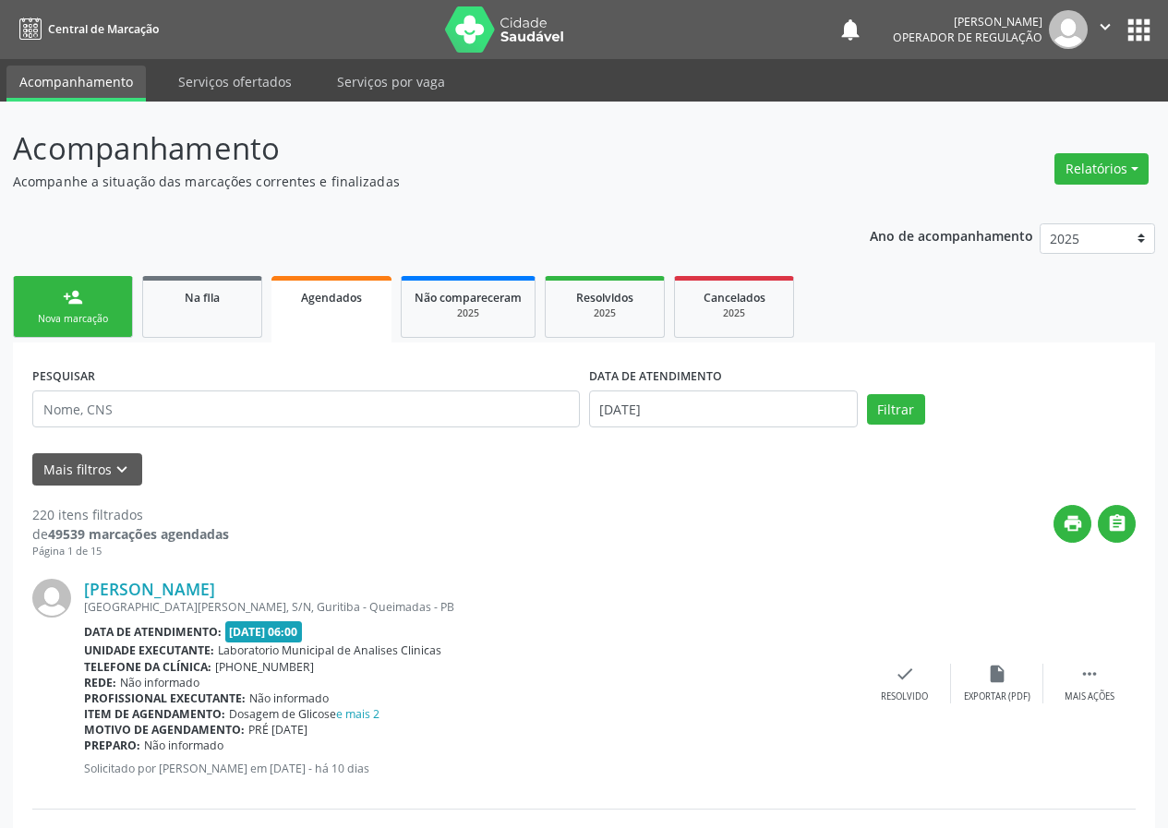
click at [113, 306] on link "person_add Nova marcação" at bounding box center [73, 307] width 120 height 62
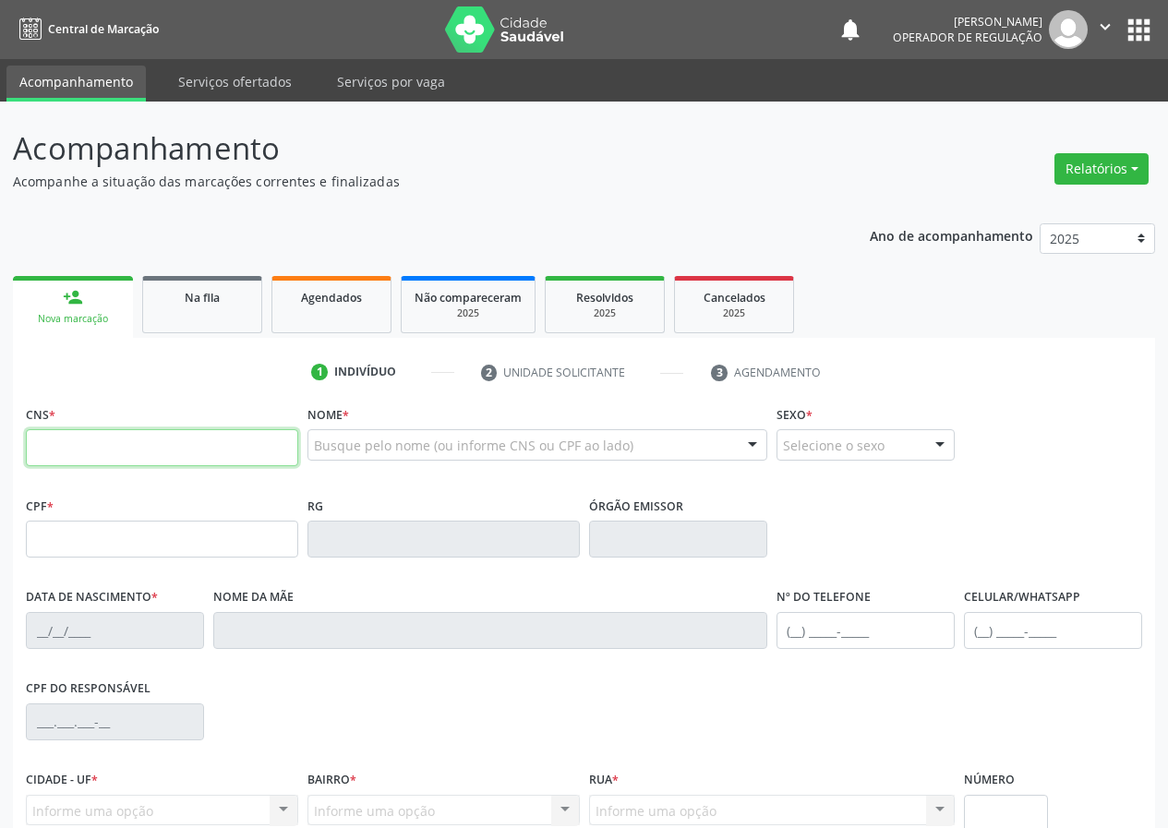
click at [97, 442] on input "text" at bounding box center [162, 447] width 272 height 37
type input "700 7079 2242 0380"
type input "037.647.577-36"
type input "[DATE]"
type input "[PERSON_NAME]"
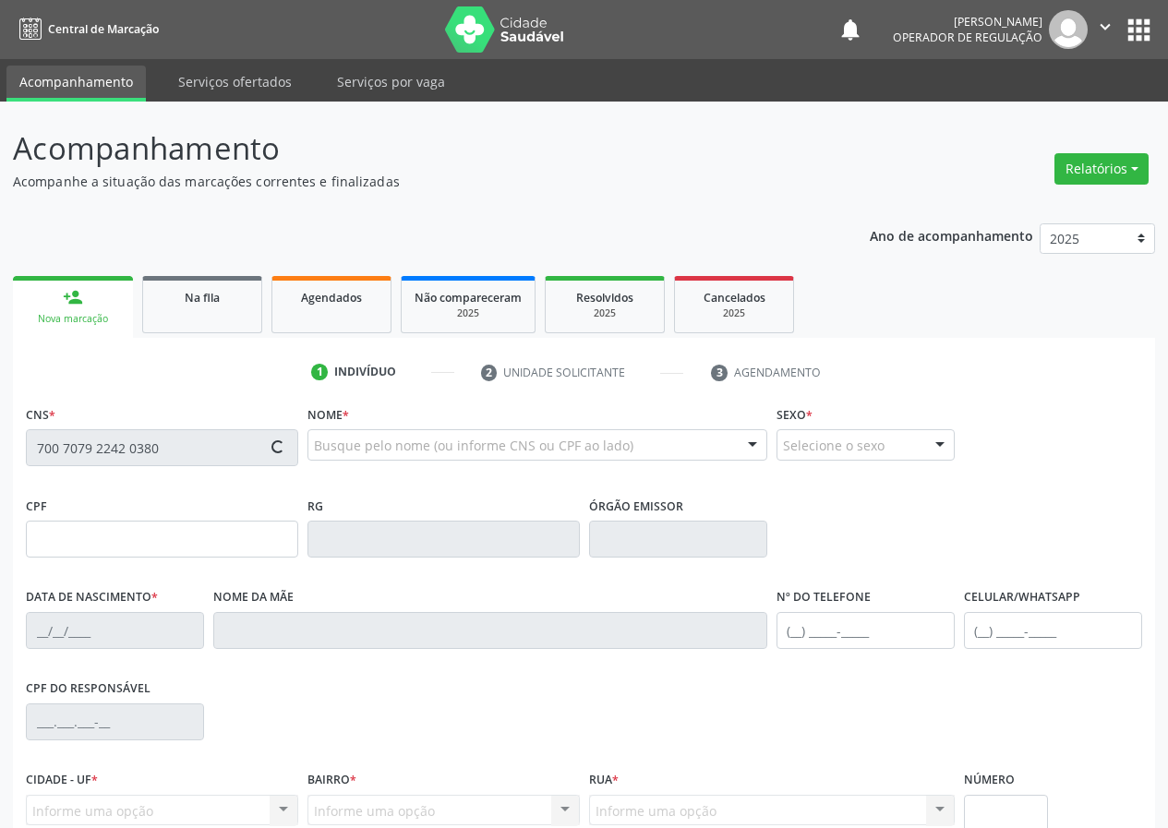
type input "[PHONE_NUMBER]"
type input "129"
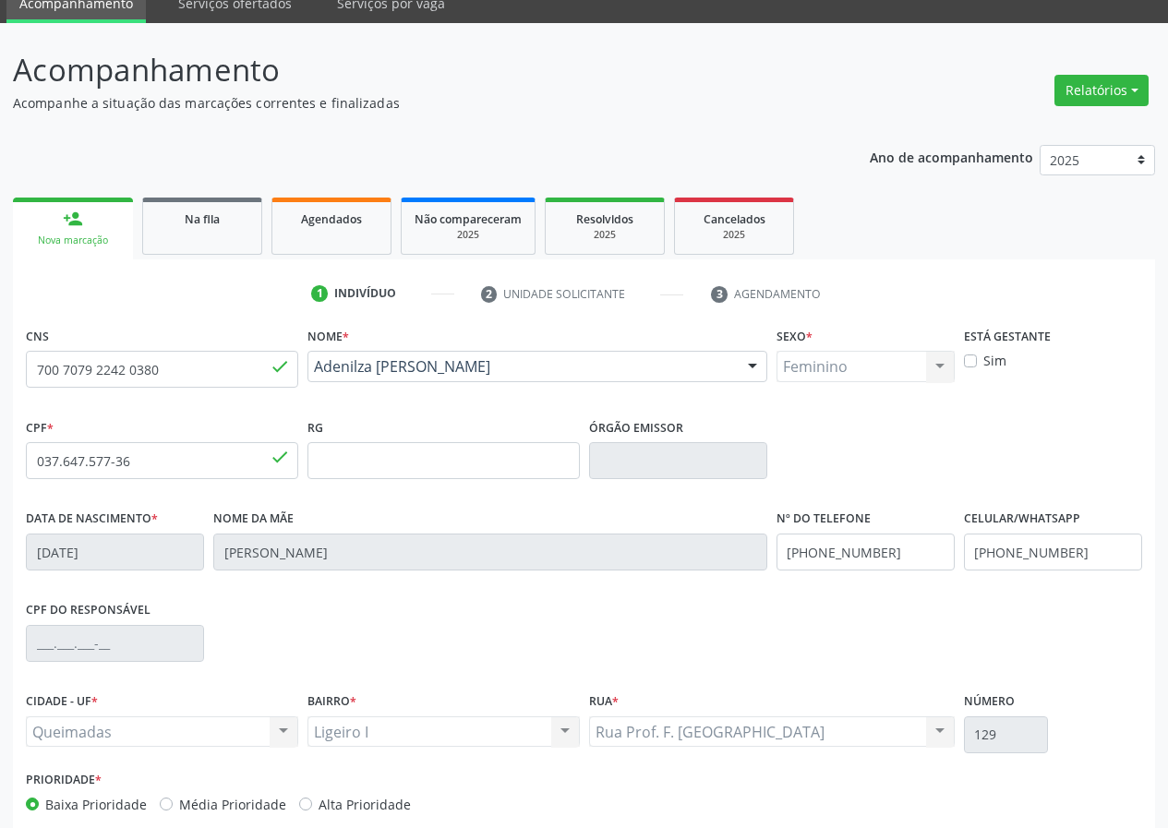
scroll to position [173, 0]
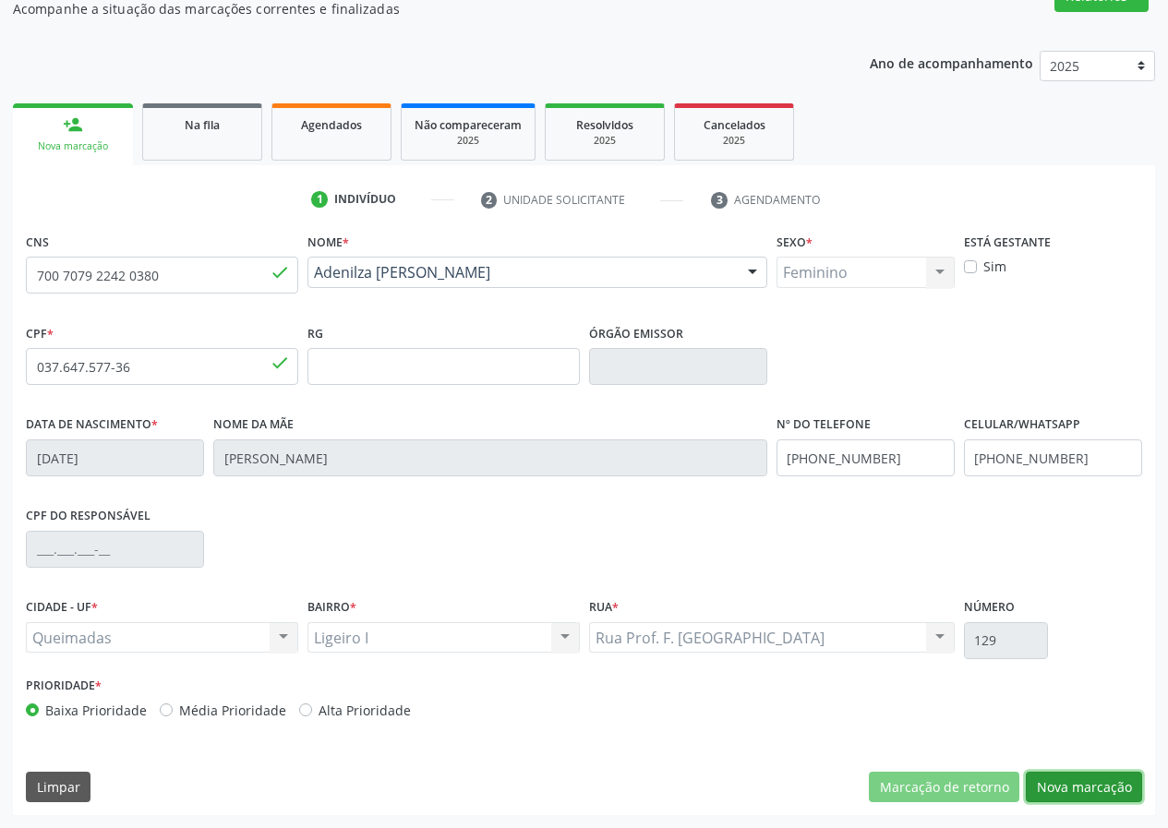
drag, startPoint x: 1103, startPoint y: 781, endPoint x: 1087, endPoint y: 784, distance: 15.9
click at [1102, 781] on button "Nova marcação" at bounding box center [1084, 787] width 116 height 31
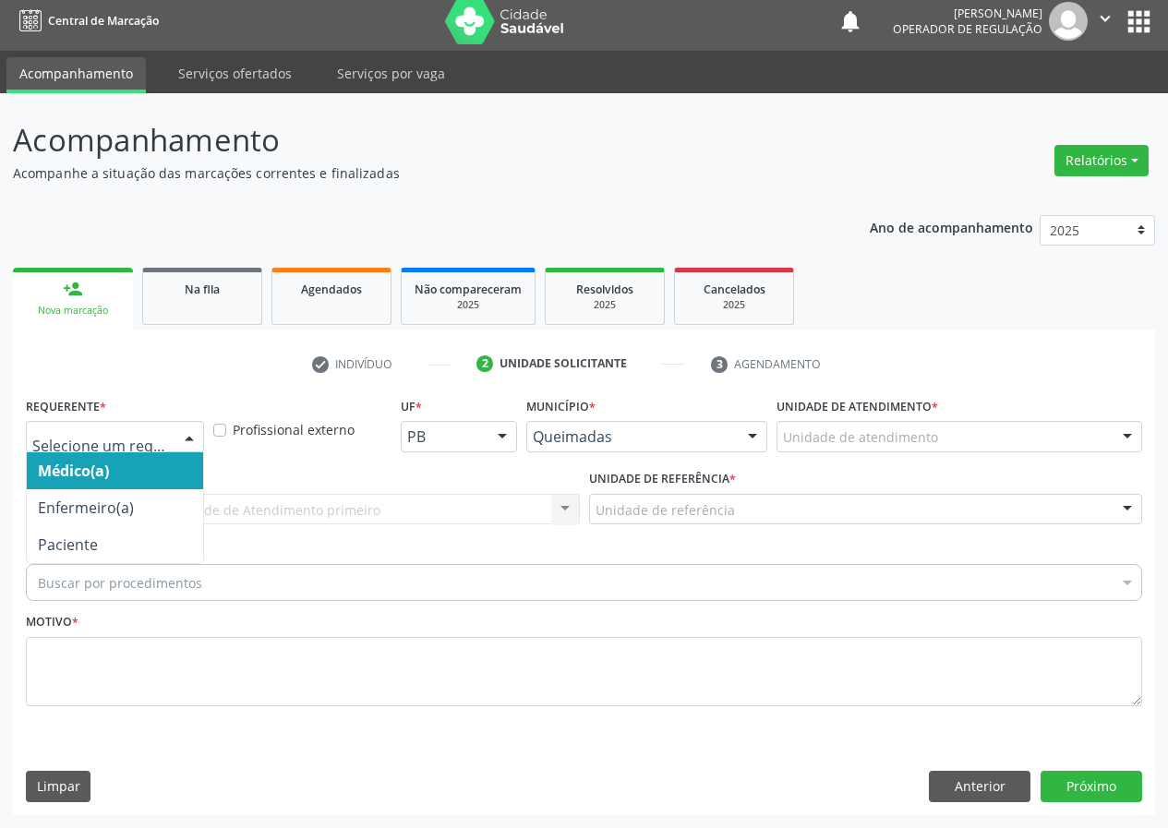
click at [192, 440] on div at bounding box center [189, 437] width 28 height 31
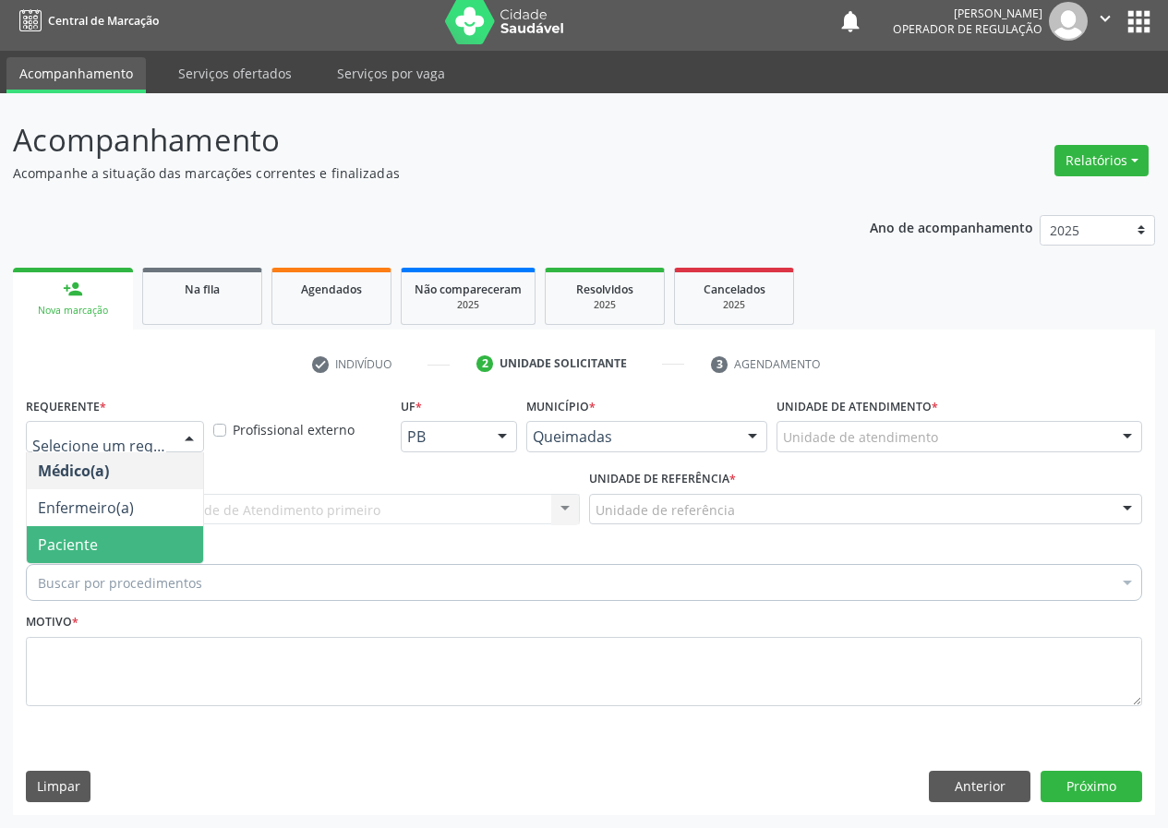
click at [156, 546] on span "Paciente" at bounding box center [115, 544] width 176 height 37
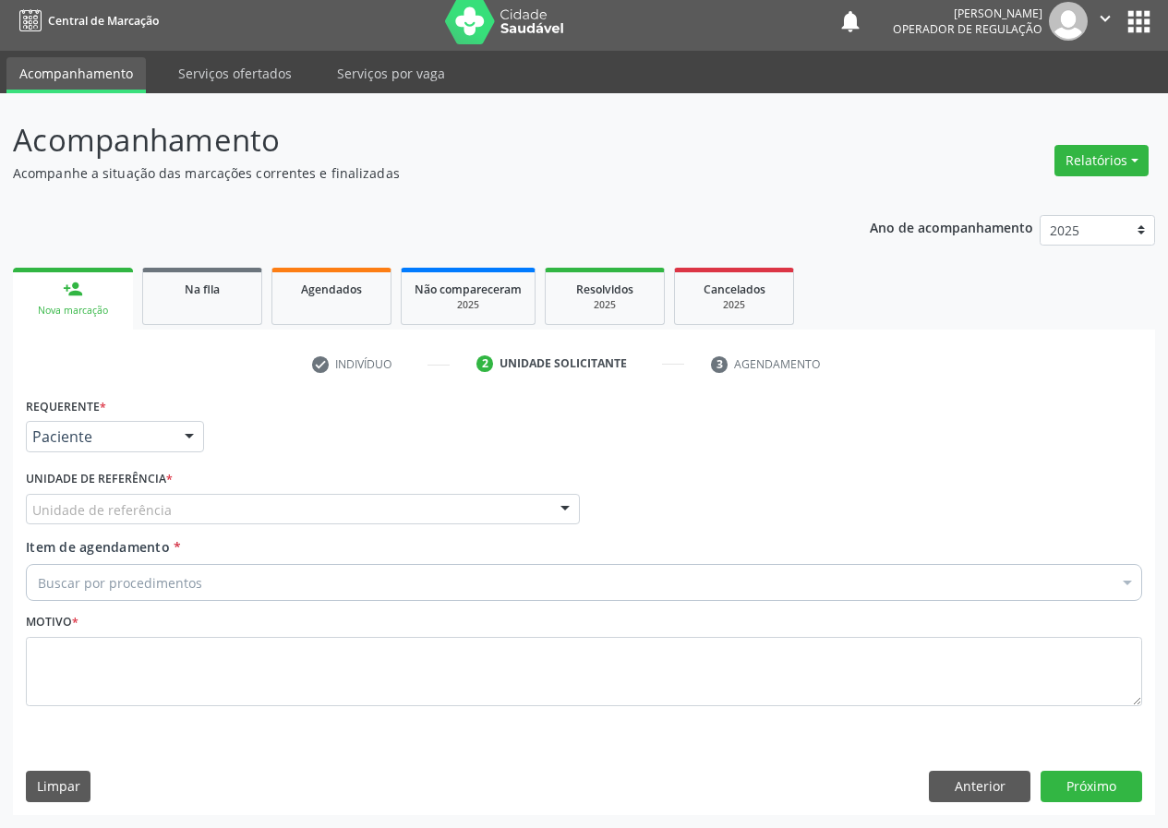
click at [215, 512] on div "Unidade de referência" at bounding box center [303, 509] width 554 height 31
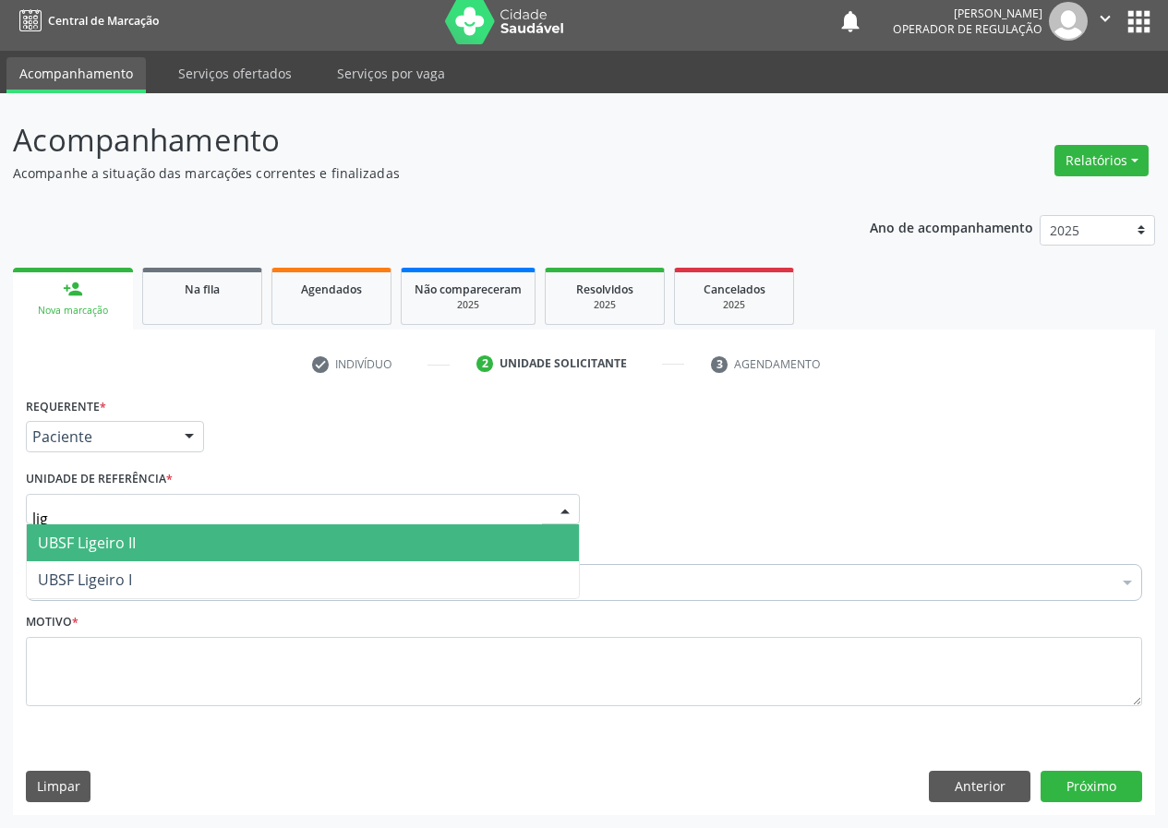
type input "lige"
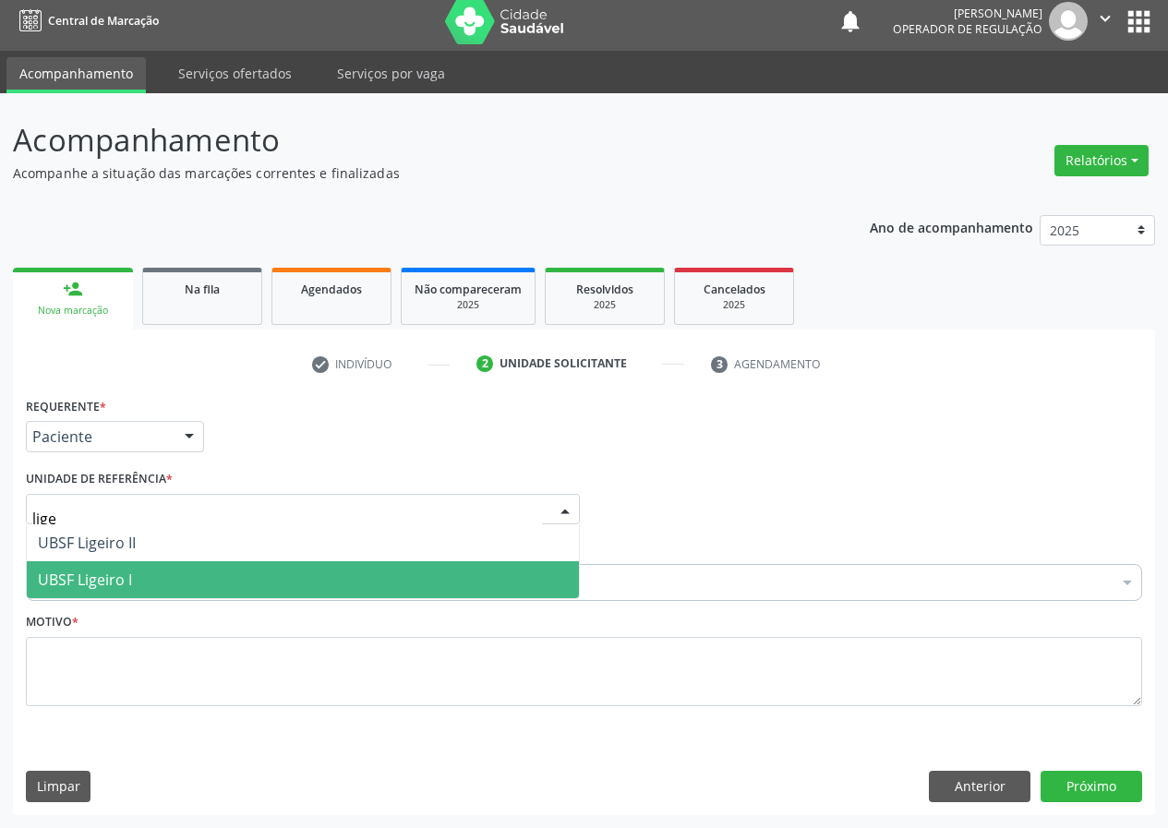
click at [153, 582] on span "UBSF Ligeiro I" at bounding box center [303, 579] width 552 height 37
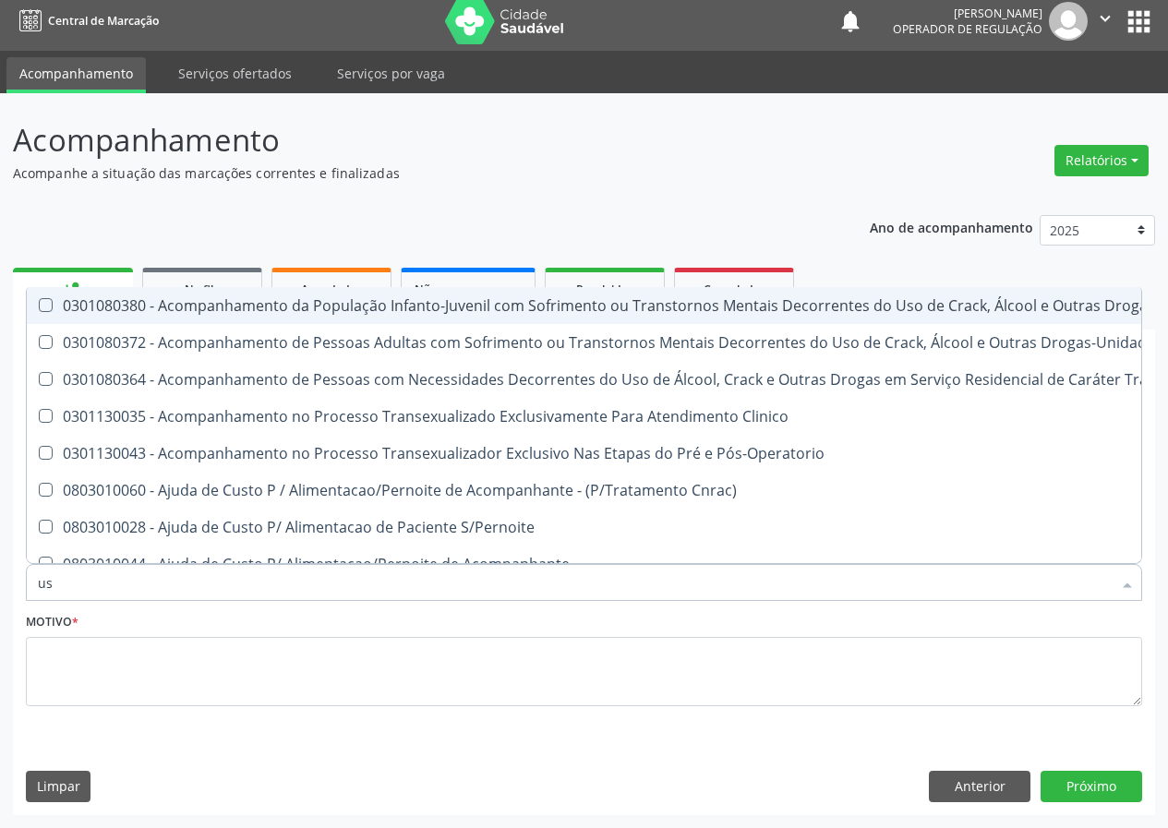
type input "usg"
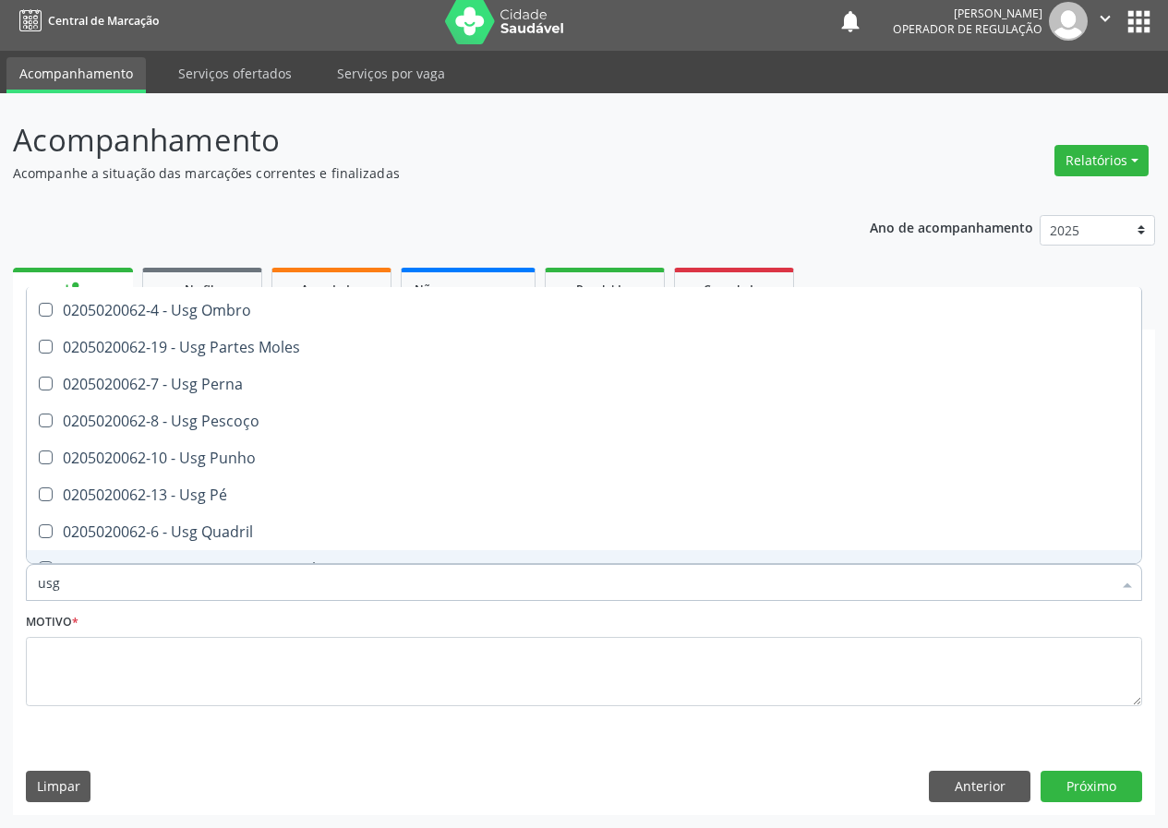
scroll to position [241, 0]
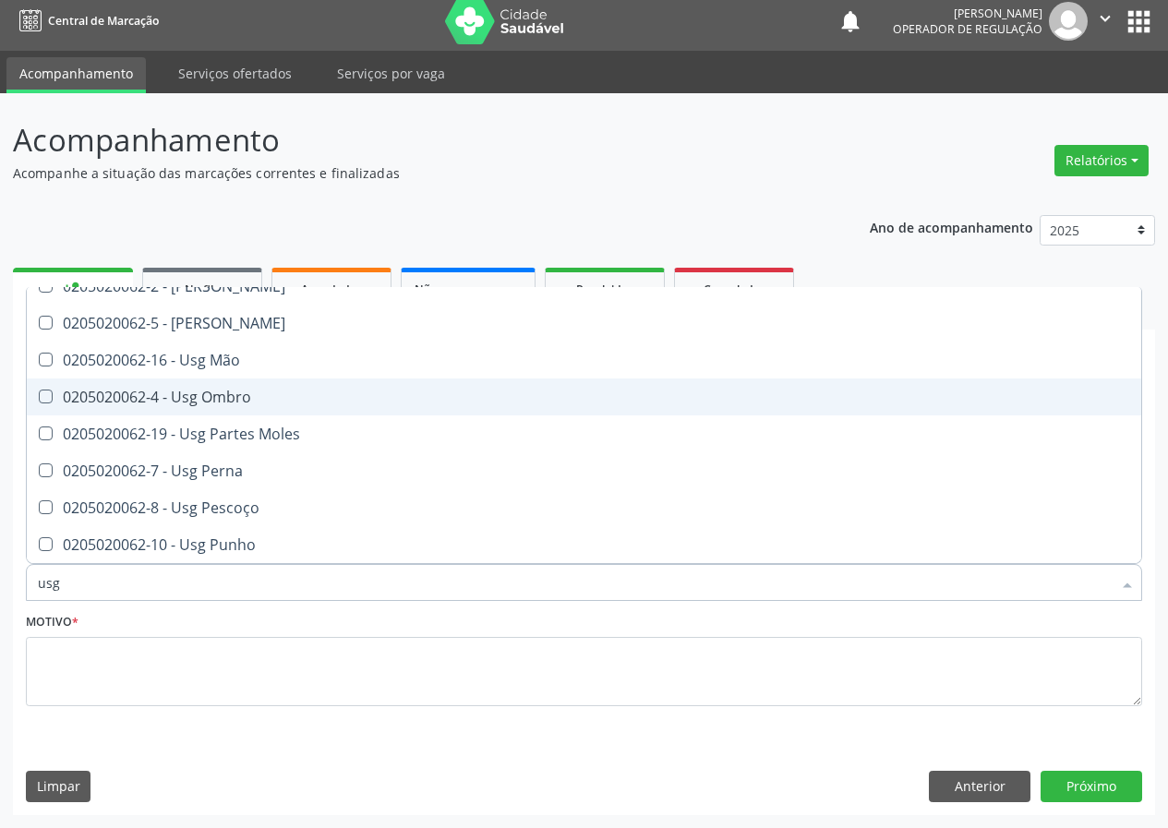
click at [267, 398] on div "0205020062-4 - Usg Ombro" at bounding box center [584, 397] width 1092 height 15
checkbox Ombro "true"
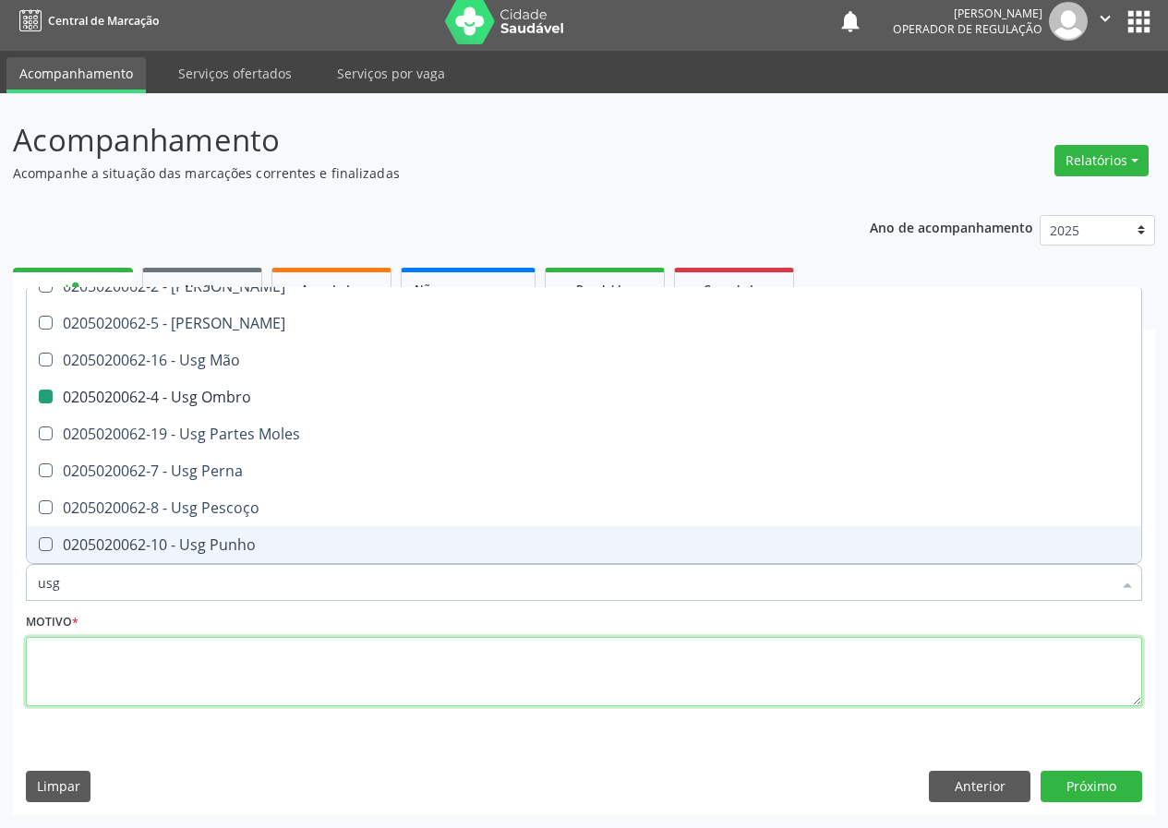
click at [229, 676] on textarea at bounding box center [584, 672] width 1116 height 70
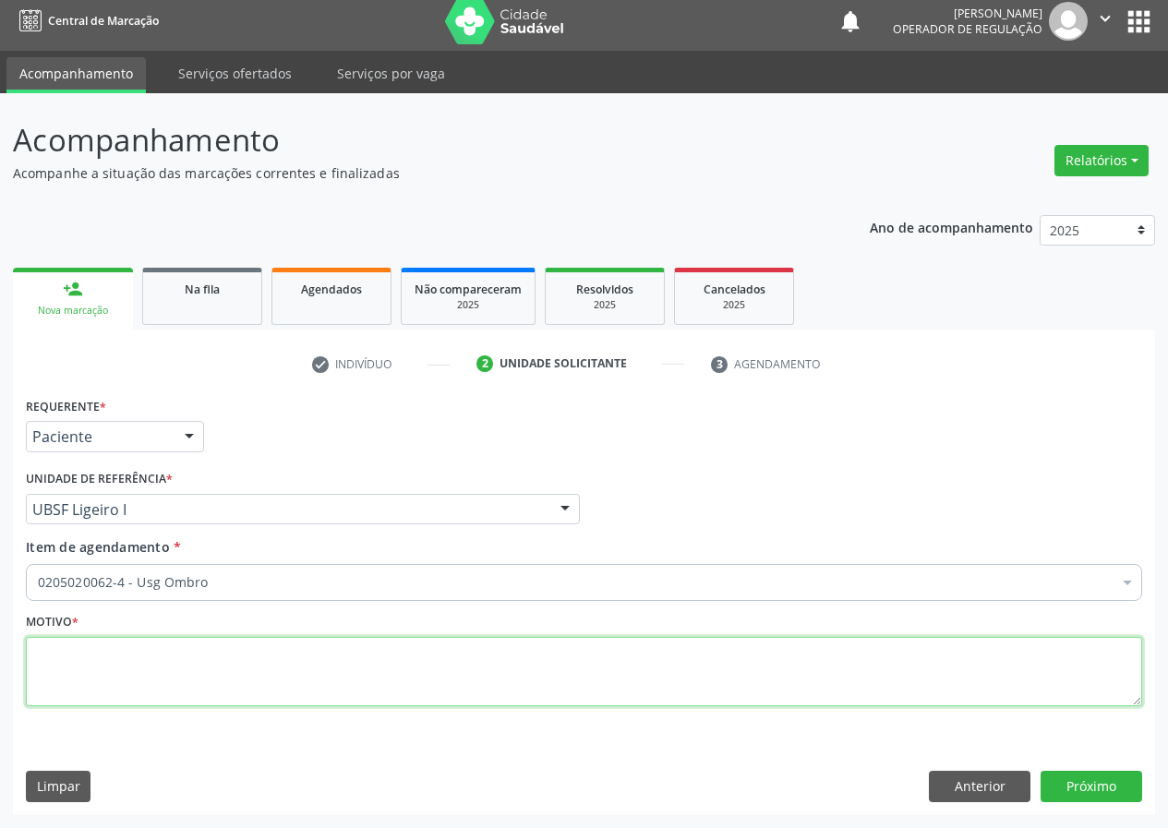
scroll to position [0, 0]
type textarea "avaliação"
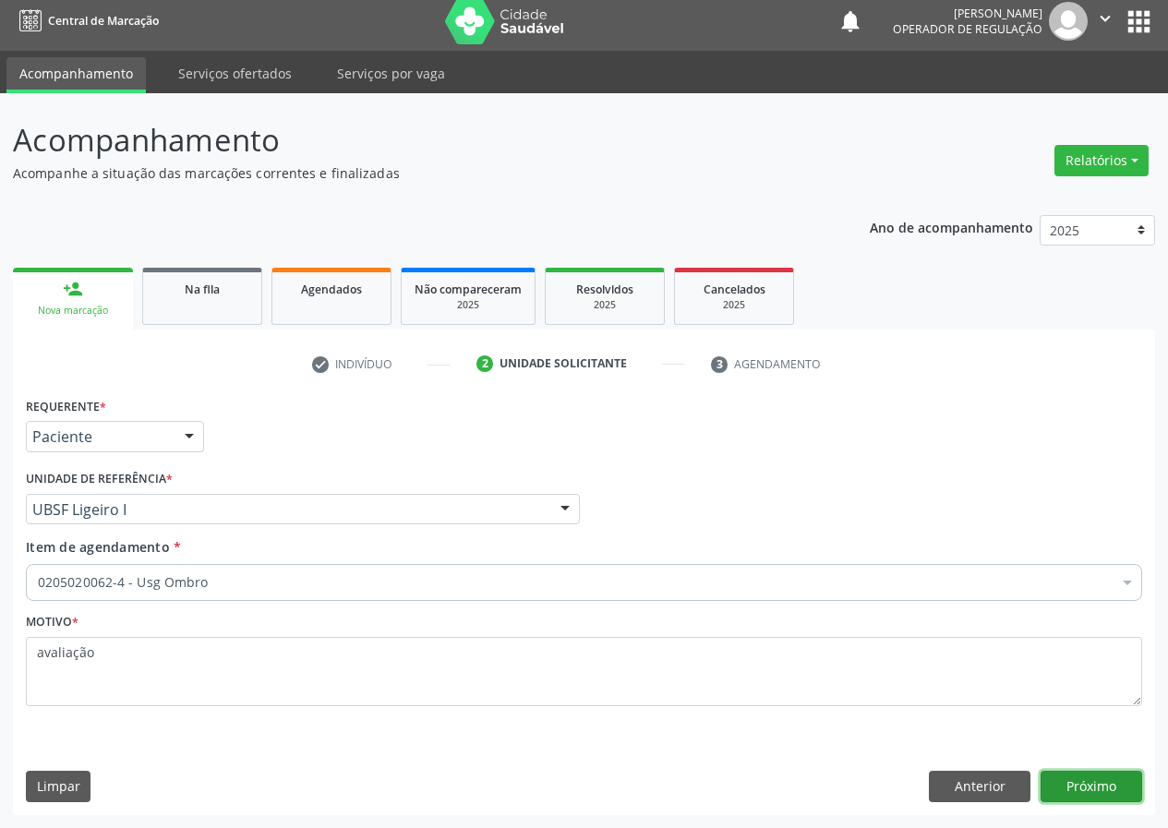
click at [1102, 779] on button "Próximo" at bounding box center [1091, 786] width 102 height 31
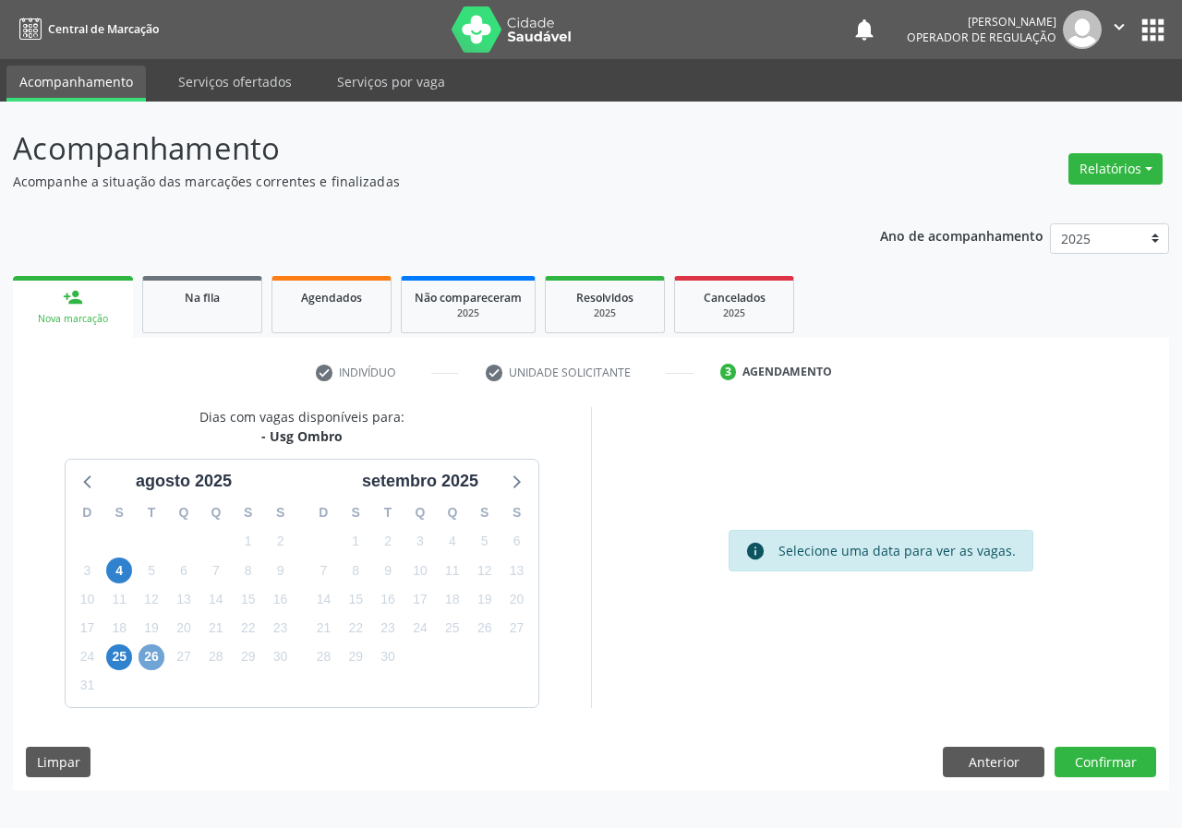
click at [143, 666] on span "26" at bounding box center [151, 657] width 26 height 26
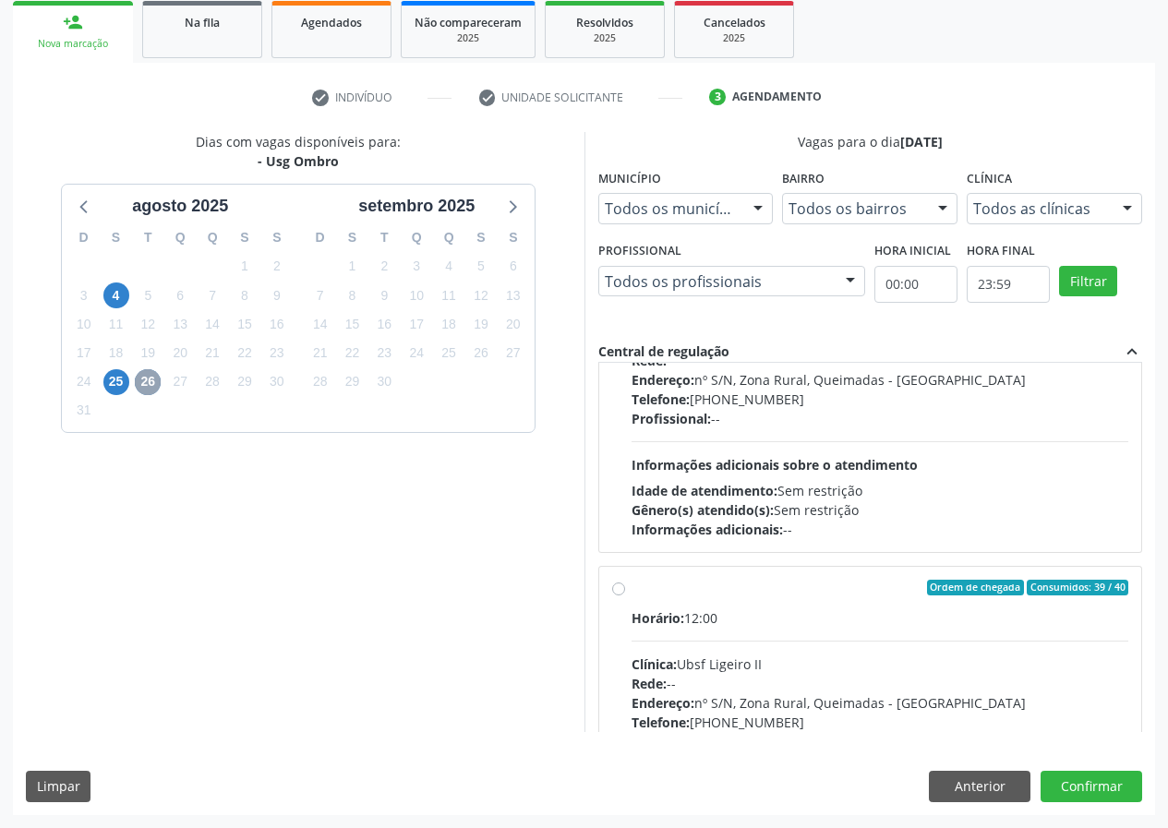
scroll to position [291, 0]
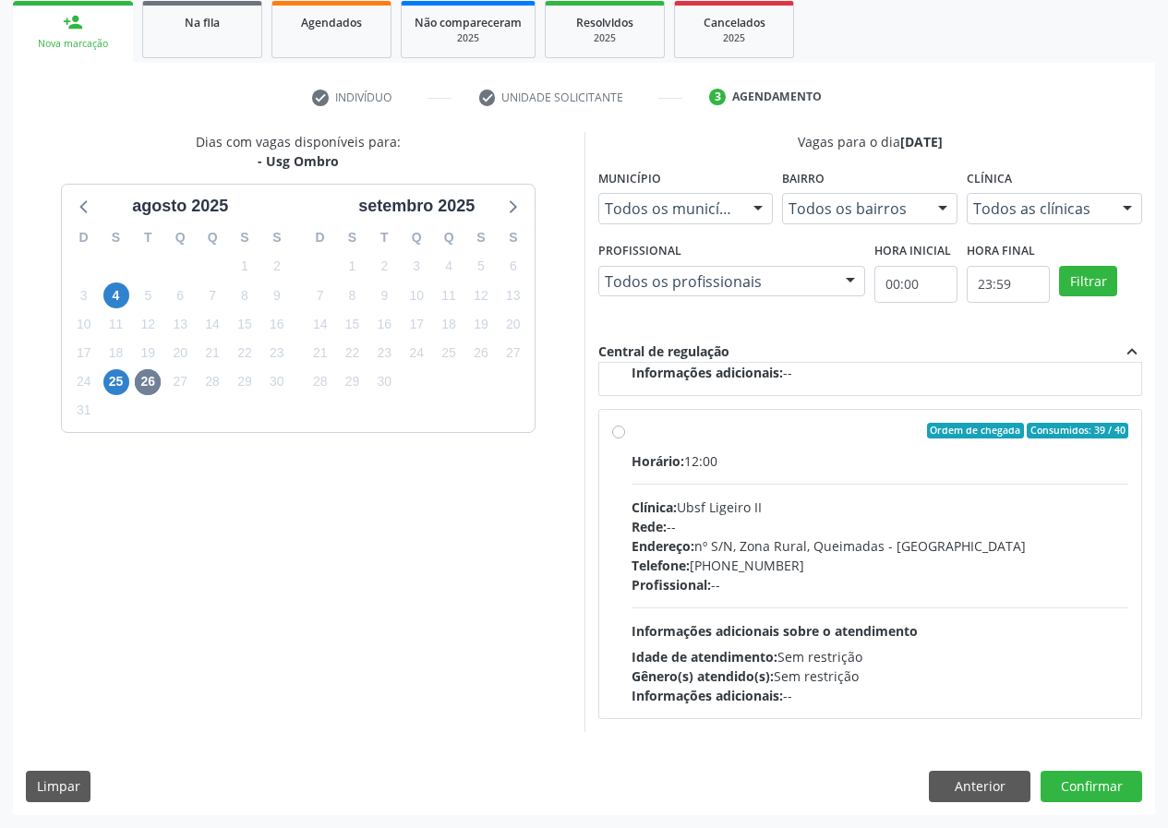
click at [845, 430] on div "Ordem de chegada Consumidos: 39 / 40" at bounding box center [880, 431] width 498 height 17
click at [625, 430] on input "Ordem de chegada Consumidos: 39 / 40 Horário: 12:00 Clínica: Ubsf Ligeiro II Re…" at bounding box center [618, 431] width 13 height 17
radio input "true"
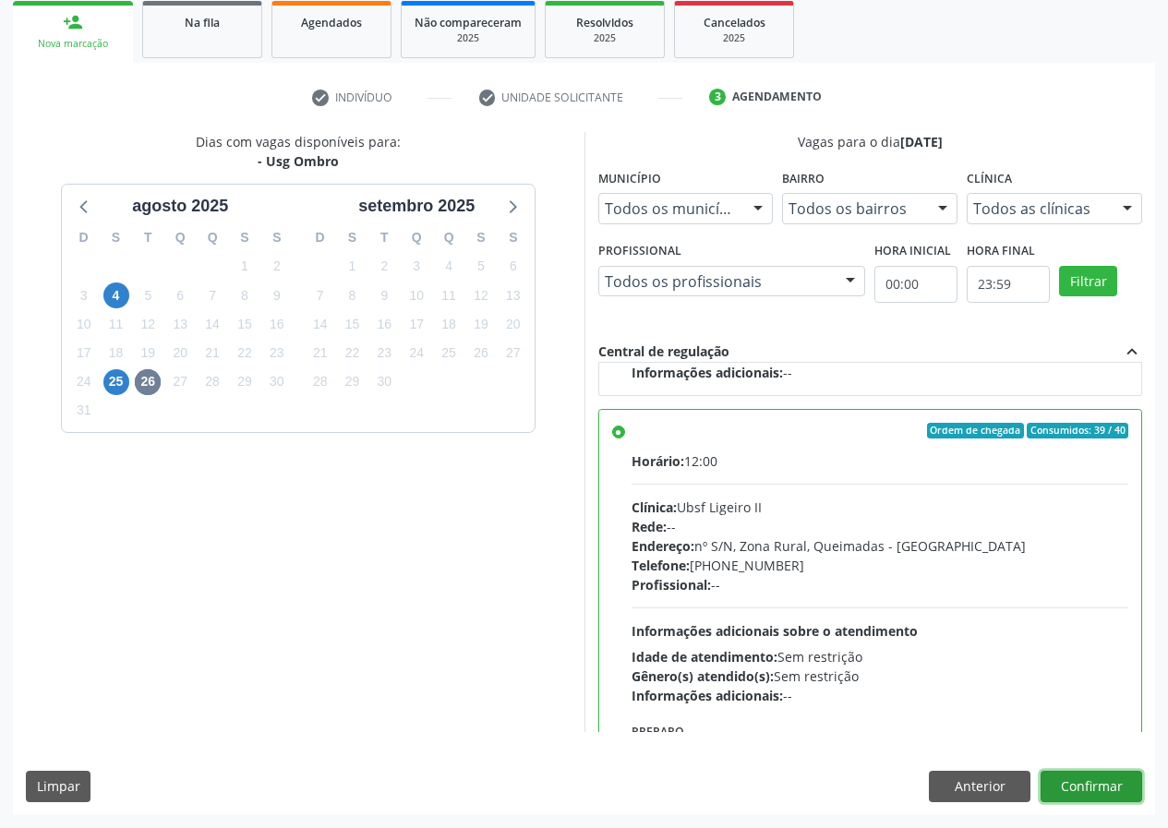
click at [1075, 785] on button "Confirmar" at bounding box center [1091, 786] width 102 height 31
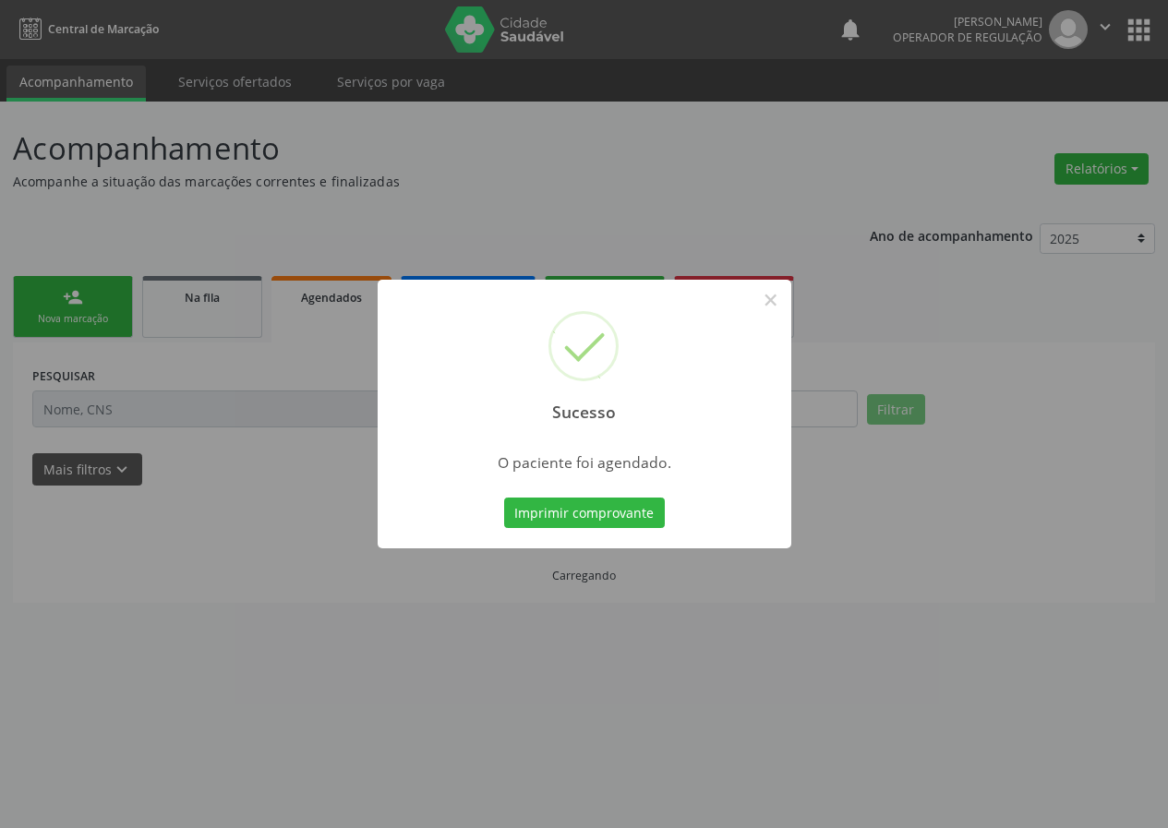
scroll to position [0, 0]
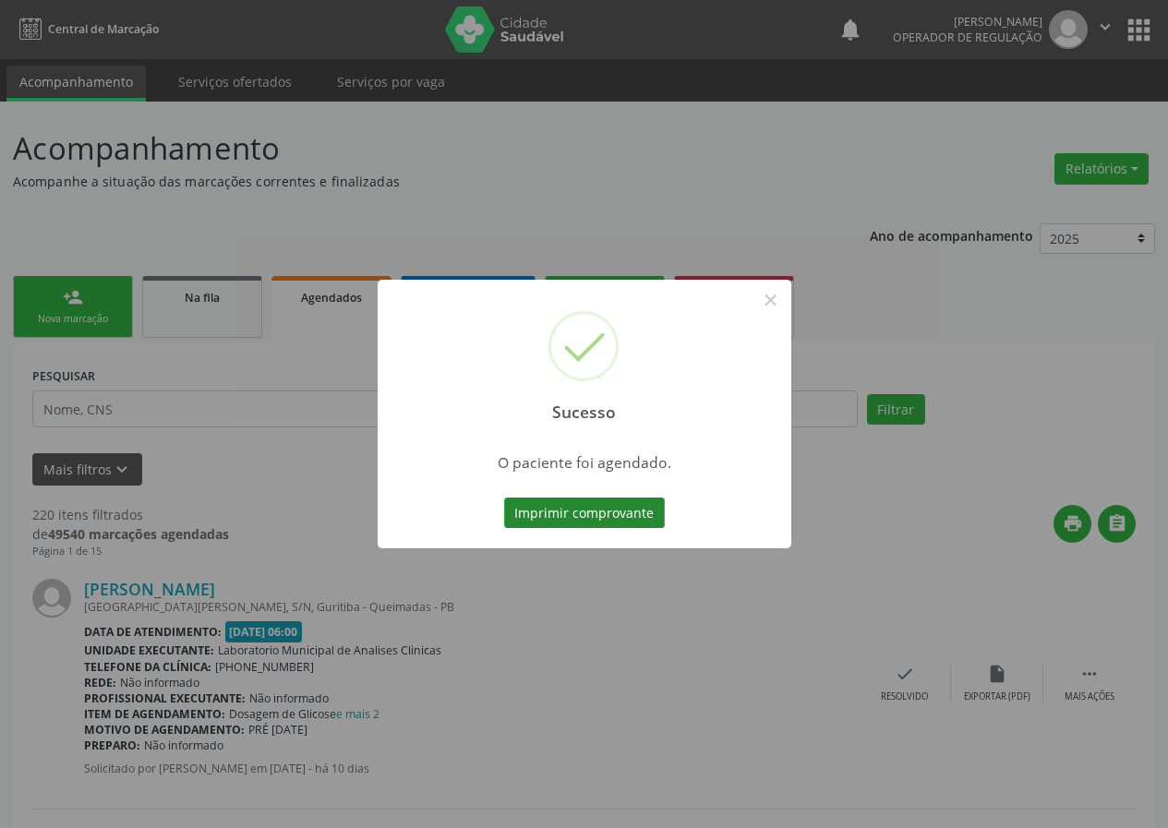
click at [577, 514] on button "Imprimir comprovante" at bounding box center [584, 513] width 161 height 31
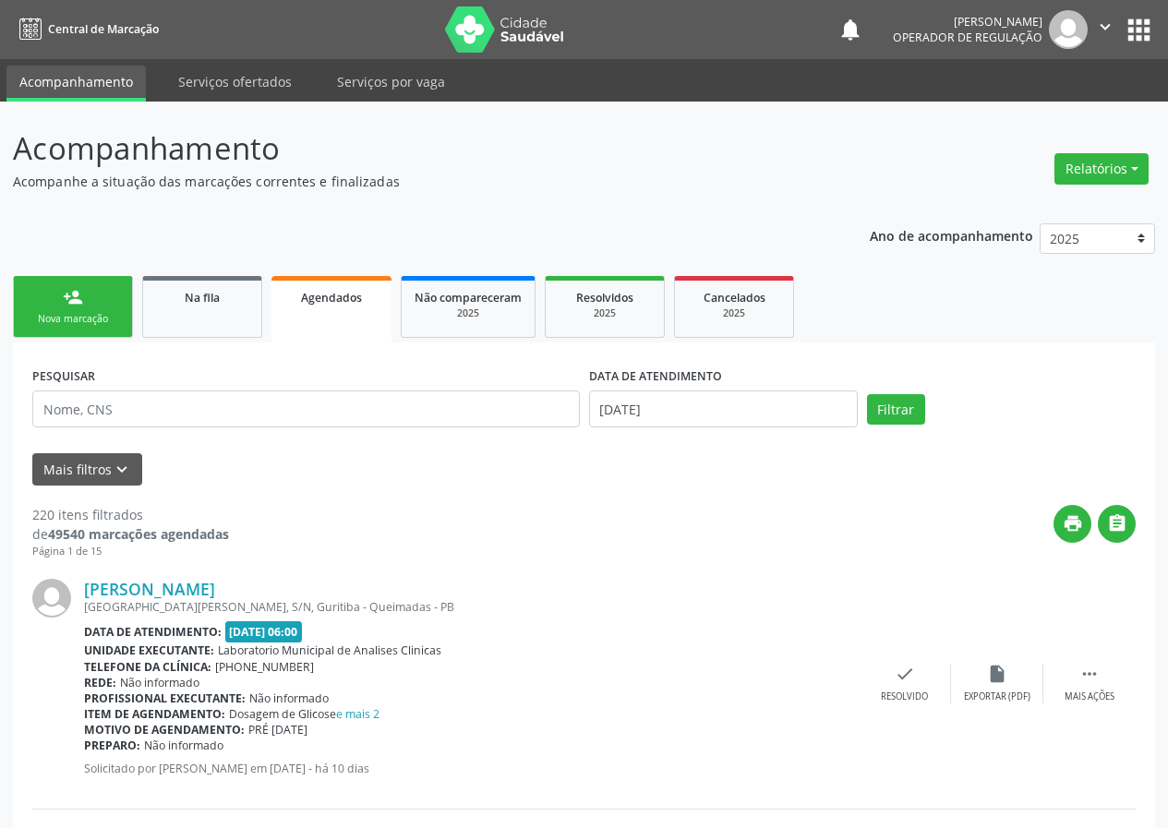
click at [99, 313] on div "Nova marcação" at bounding box center [73, 319] width 92 height 14
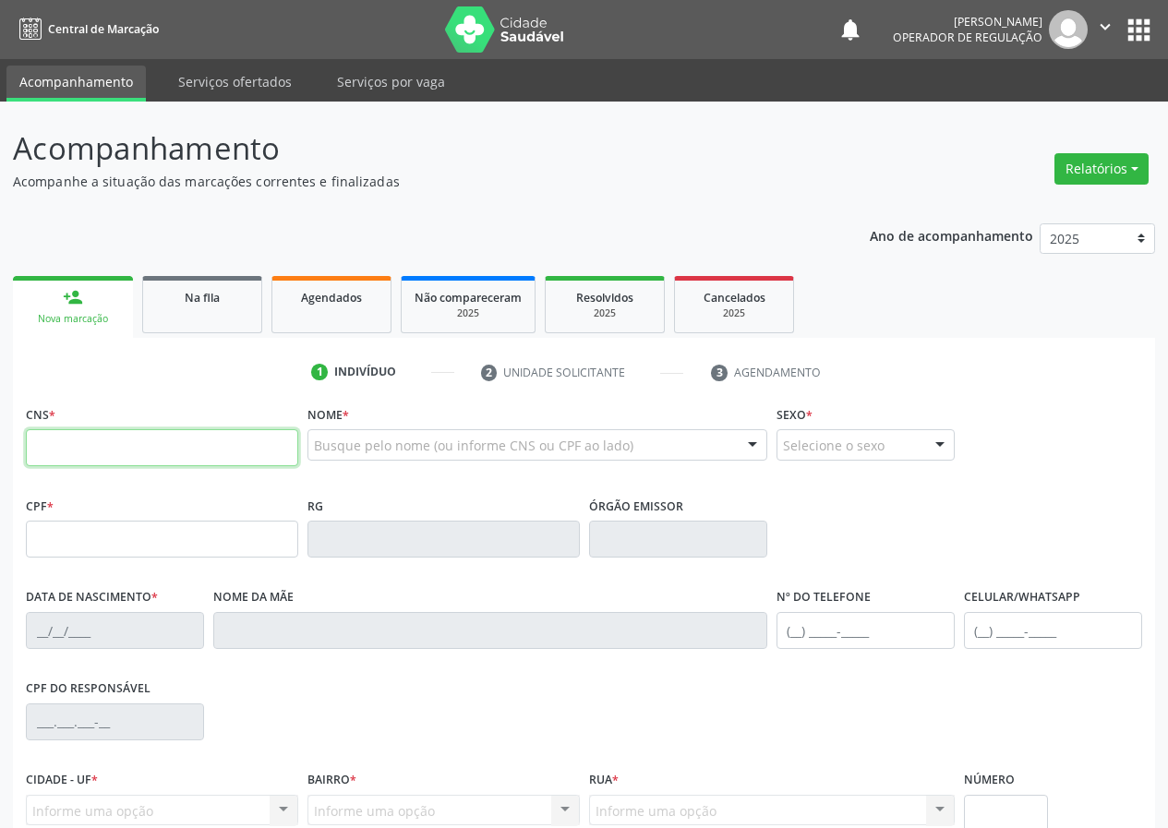
click at [181, 449] on input "text" at bounding box center [162, 447] width 272 height 37
type input "703 1098 5071 8860"
type input "095.297.154-20"
type input "[DATE]"
type input "[PERSON_NAME]"
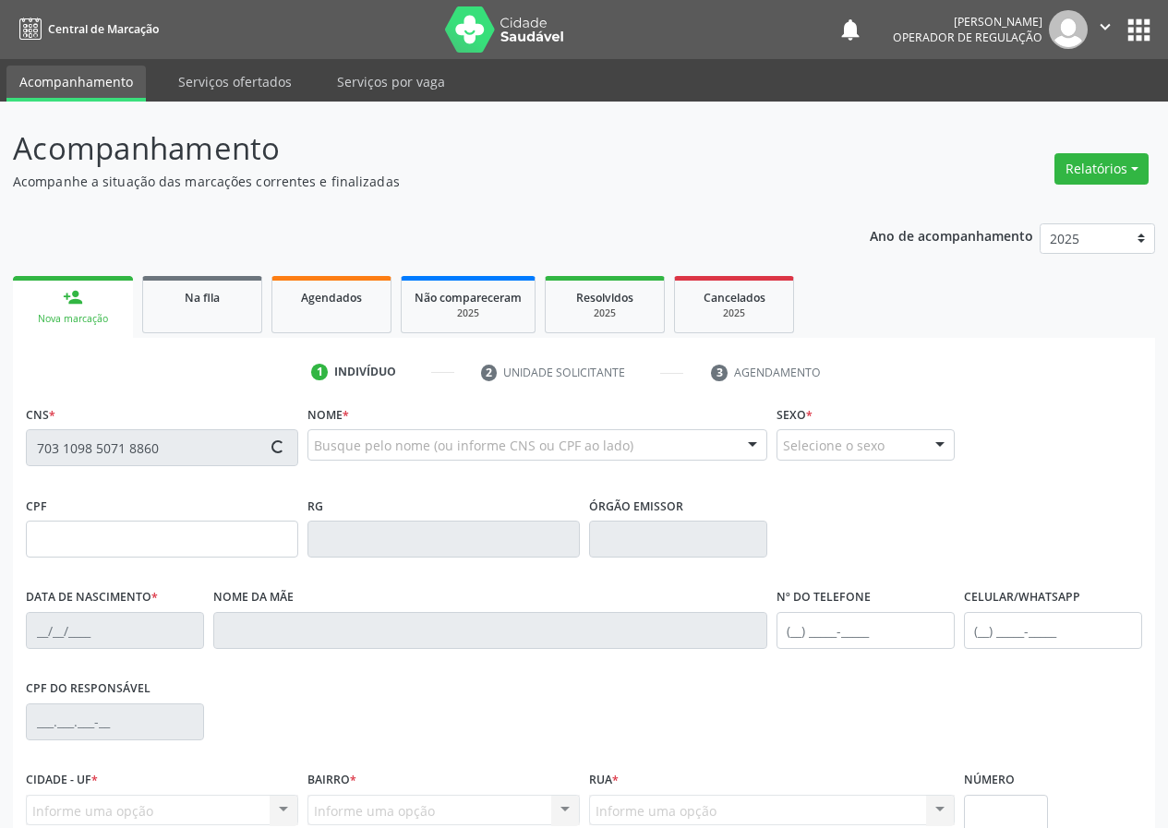
type input "[PHONE_NUMBER]"
type input "S/N"
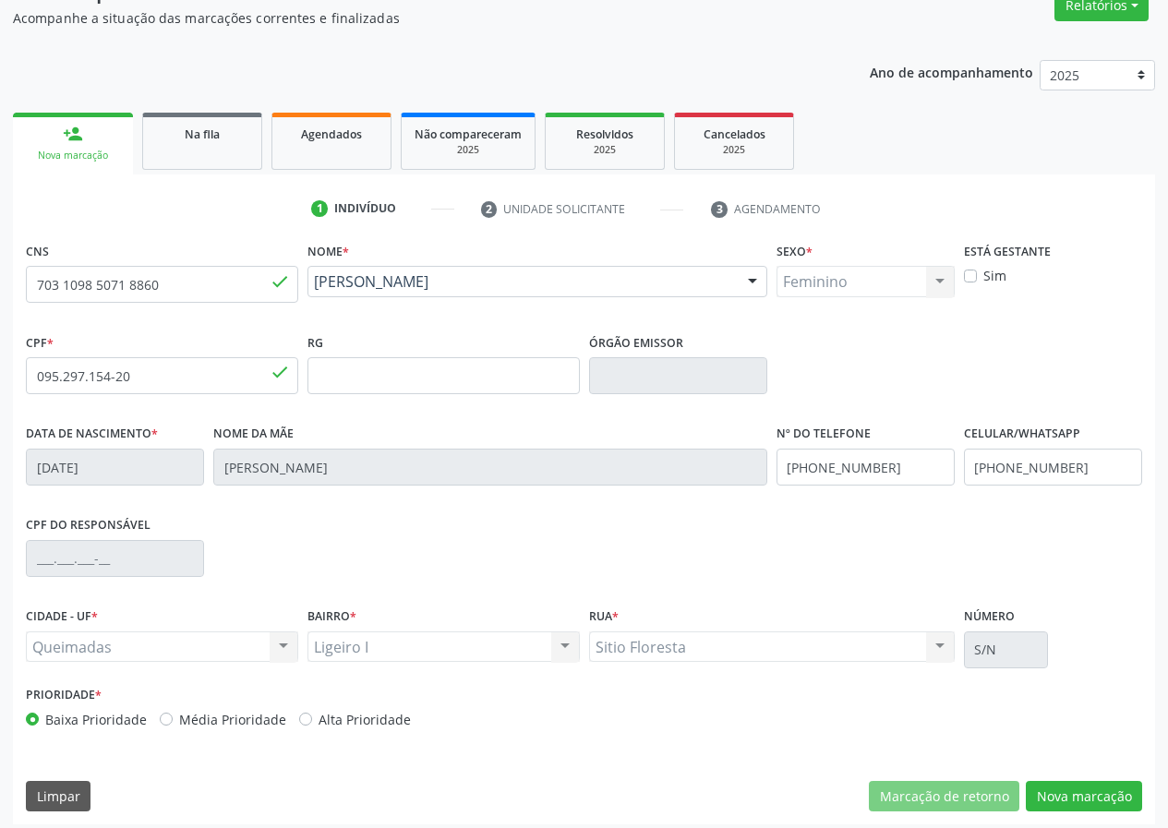
scroll to position [173, 0]
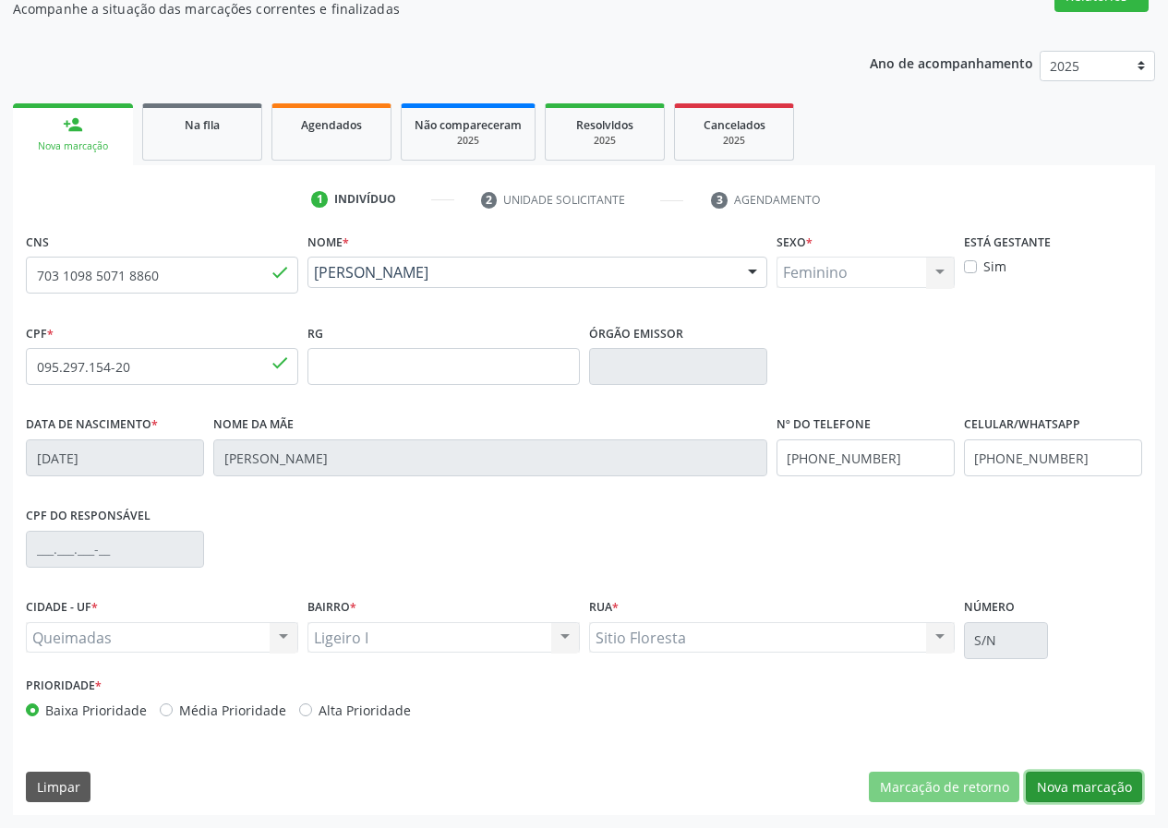
click at [1067, 793] on button "Nova marcação" at bounding box center [1084, 787] width 116 height 31
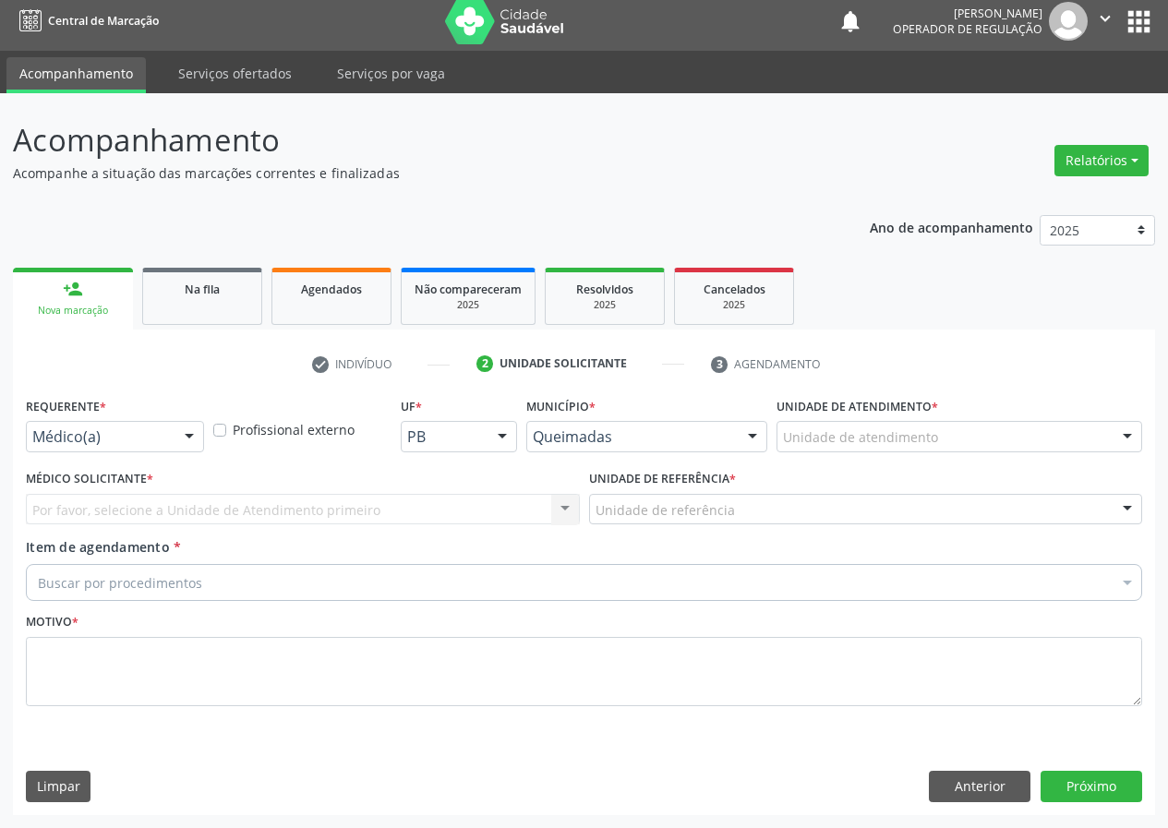
scroll to position [8, 0]
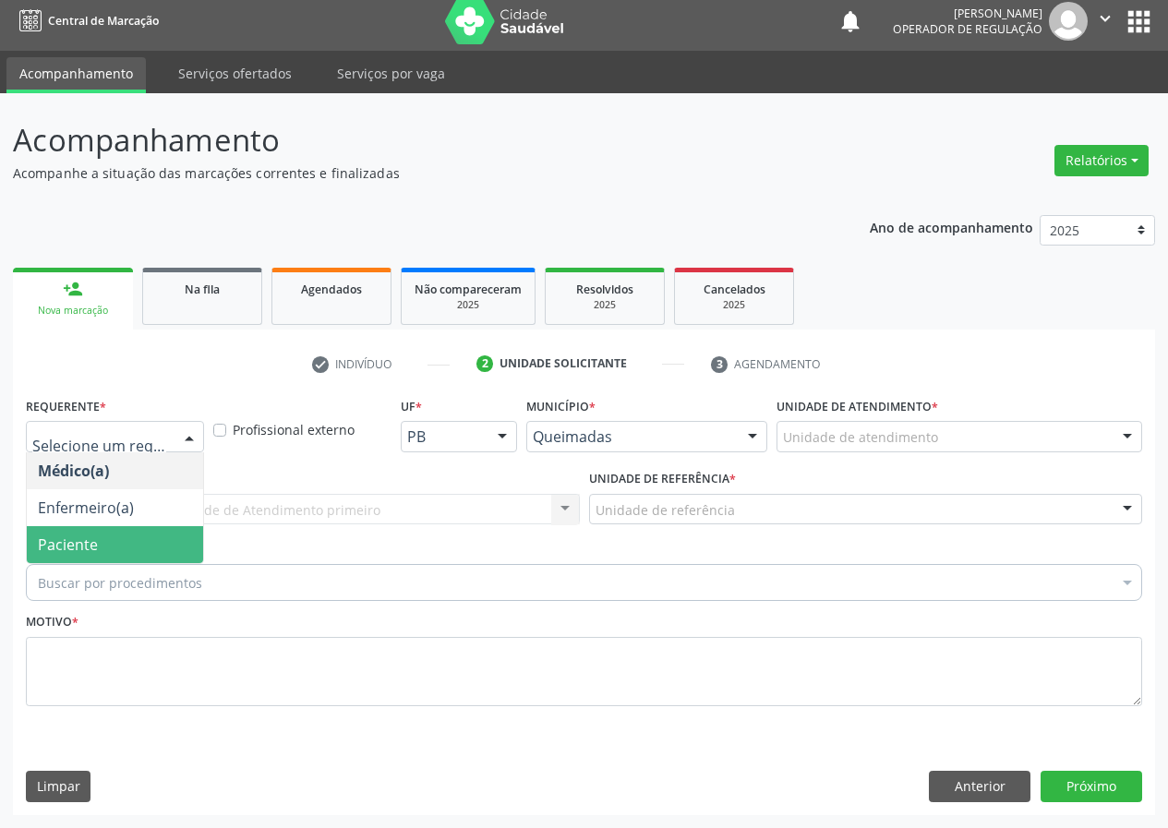
click at [80, 558] on span "Paciente" at bounding box center [115, 544] width 176 height 37
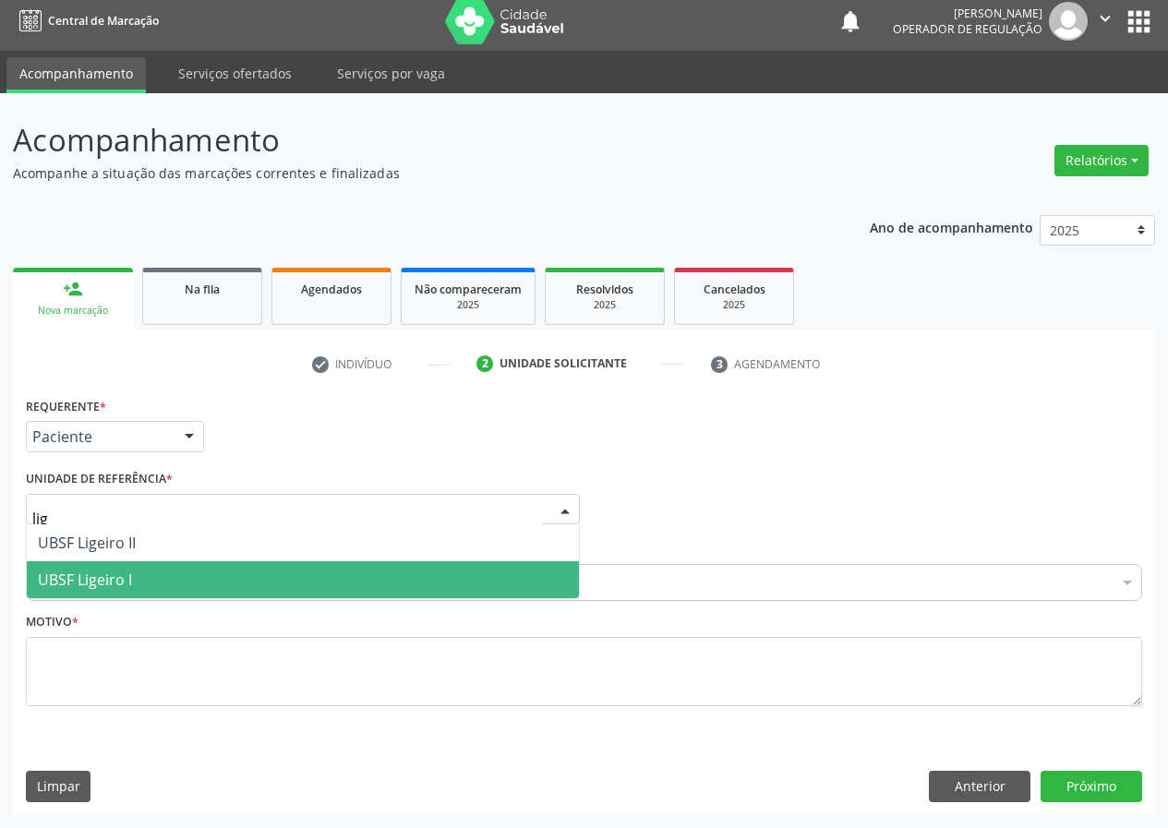
type input "lige"
click at [156, 573] on span "UBSF Ligeiro I" at bounding box center [303, 579] width 552 height 37
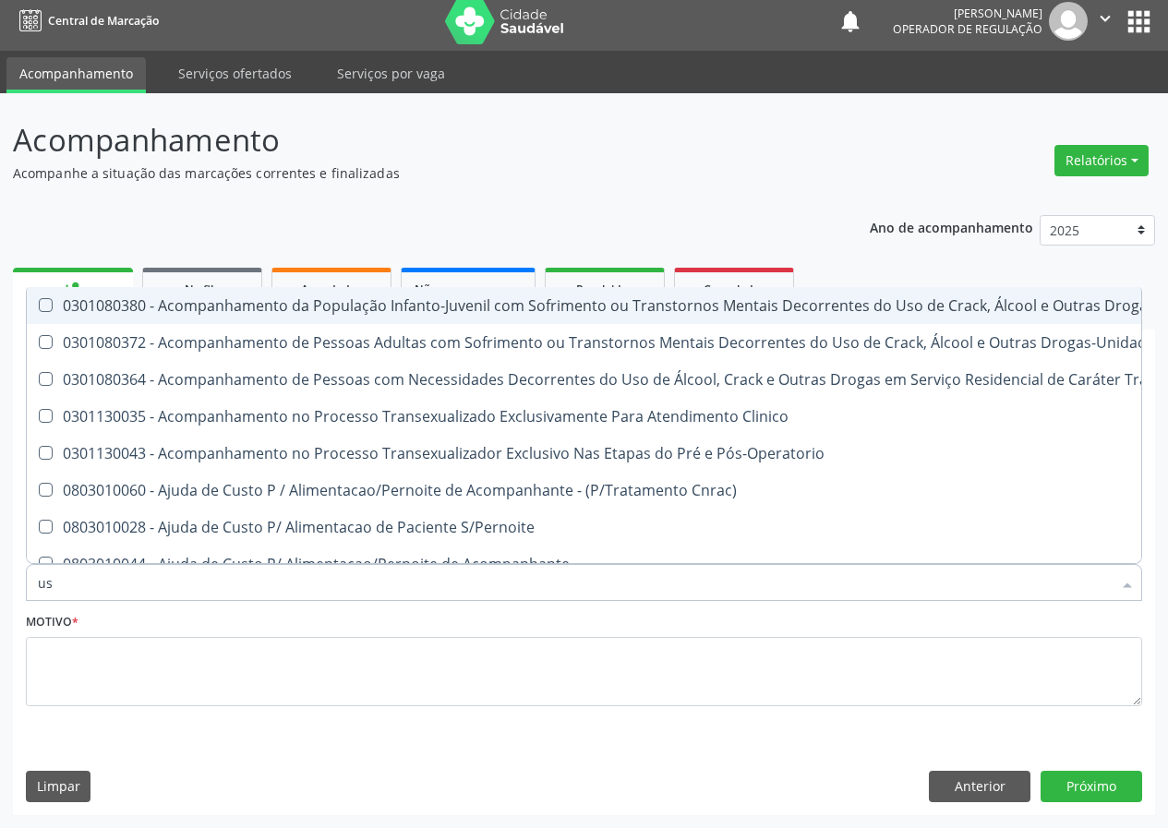
type input "usg"
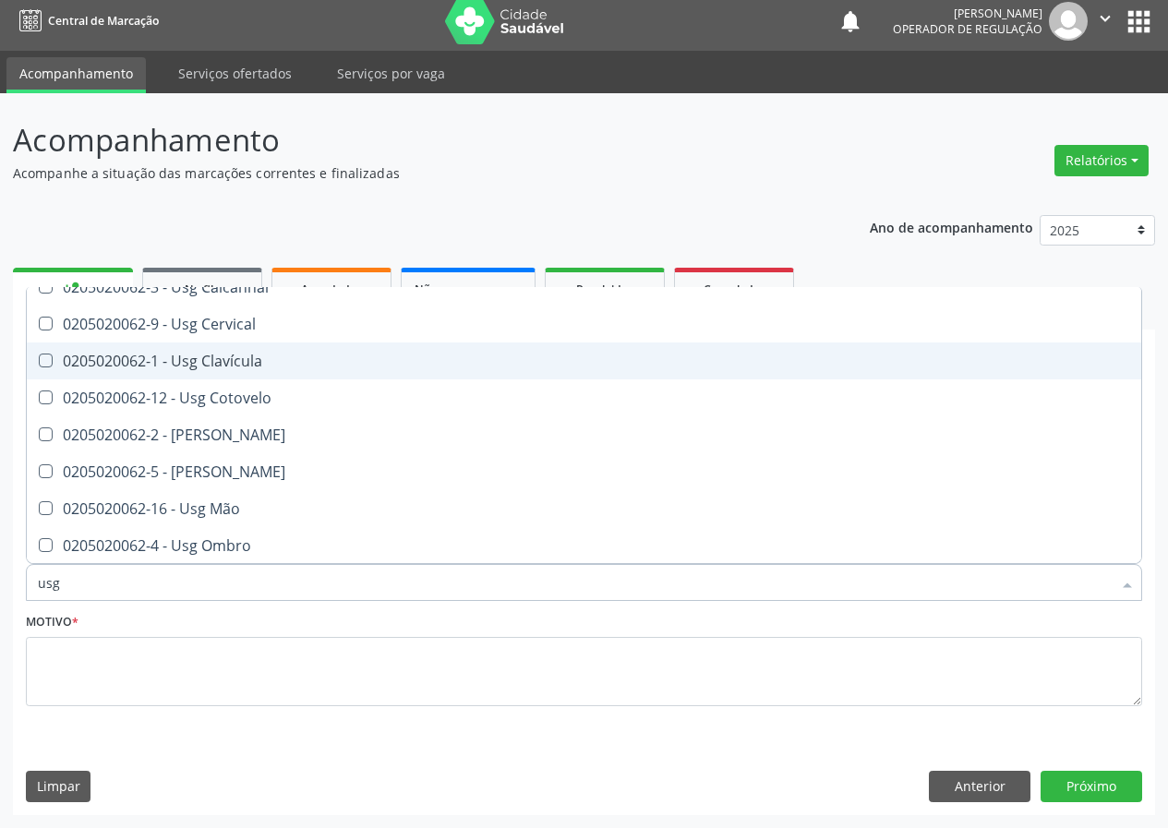
scroll to position [185, 0]
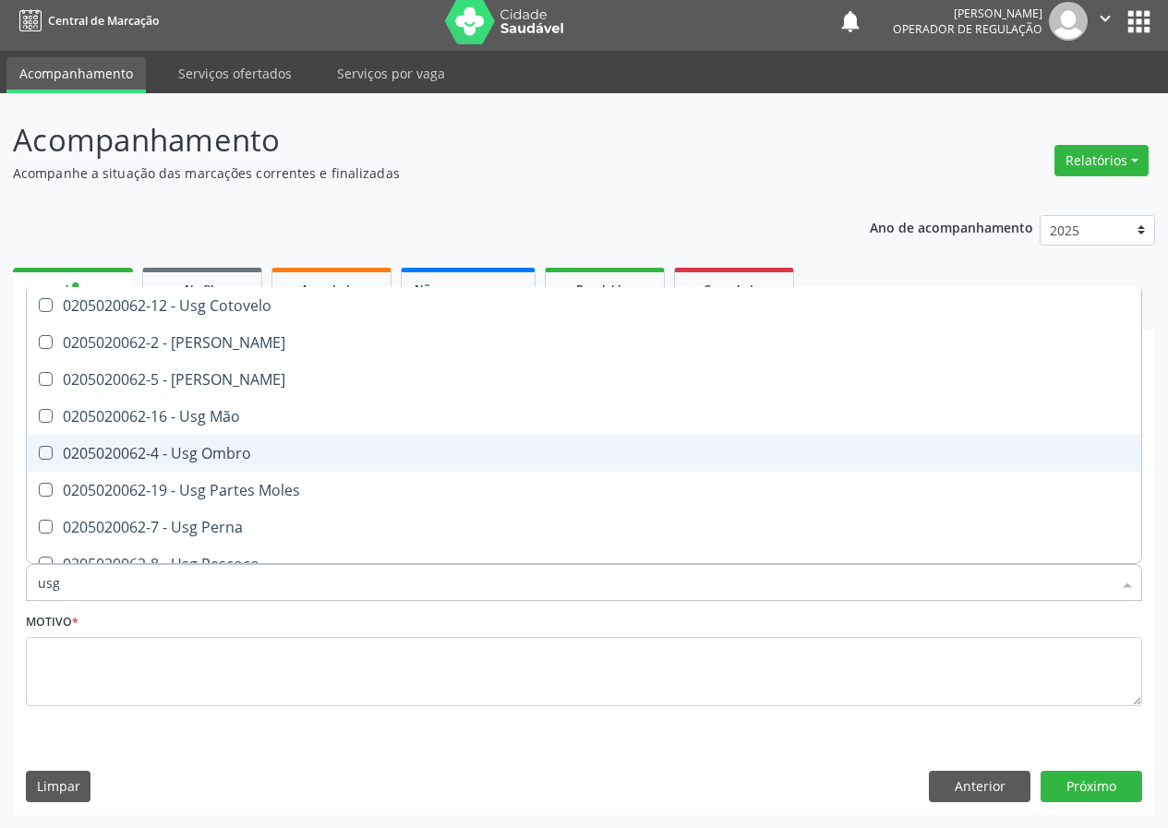
click at [311, 459] on div "0205020062-4 - Usg Ombro" at bounding box center [584, 453] width 1092 height 15
checkbox Ombro "true"
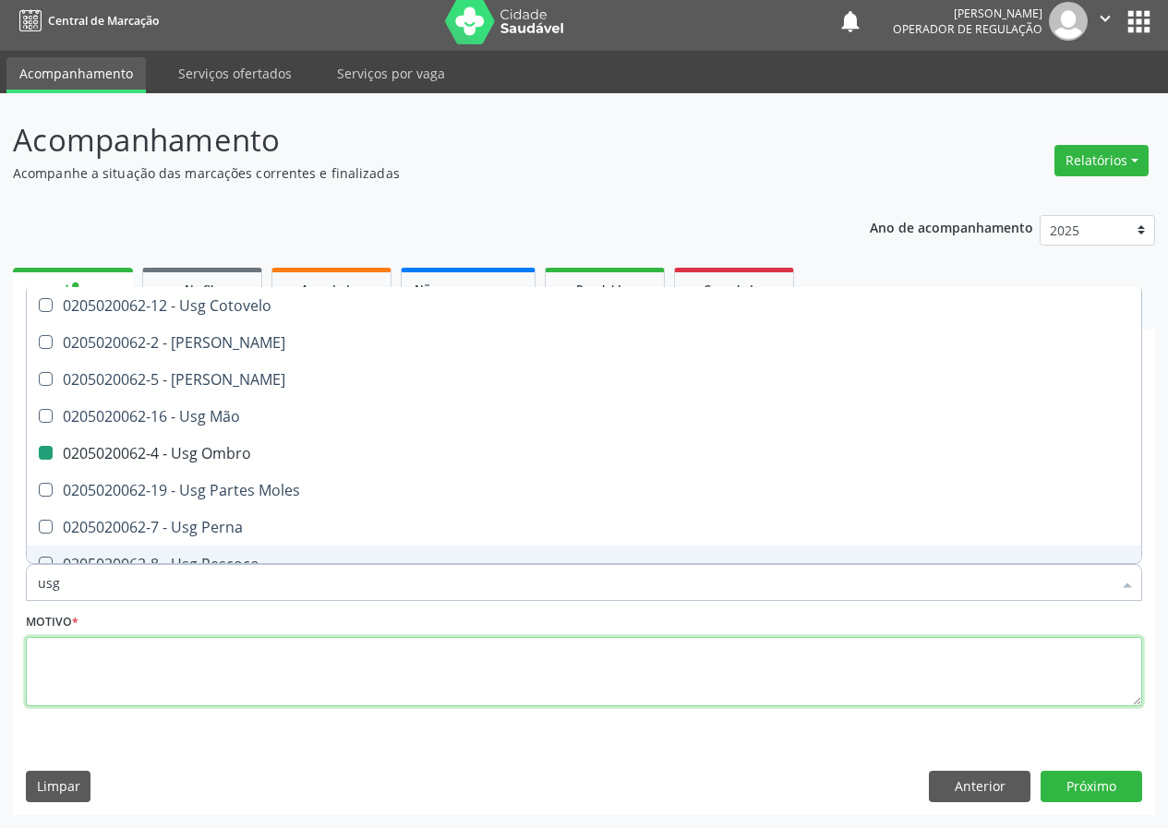
click at [151, 684] on textarea at bounding box center [584, 672] width 1116 height 70
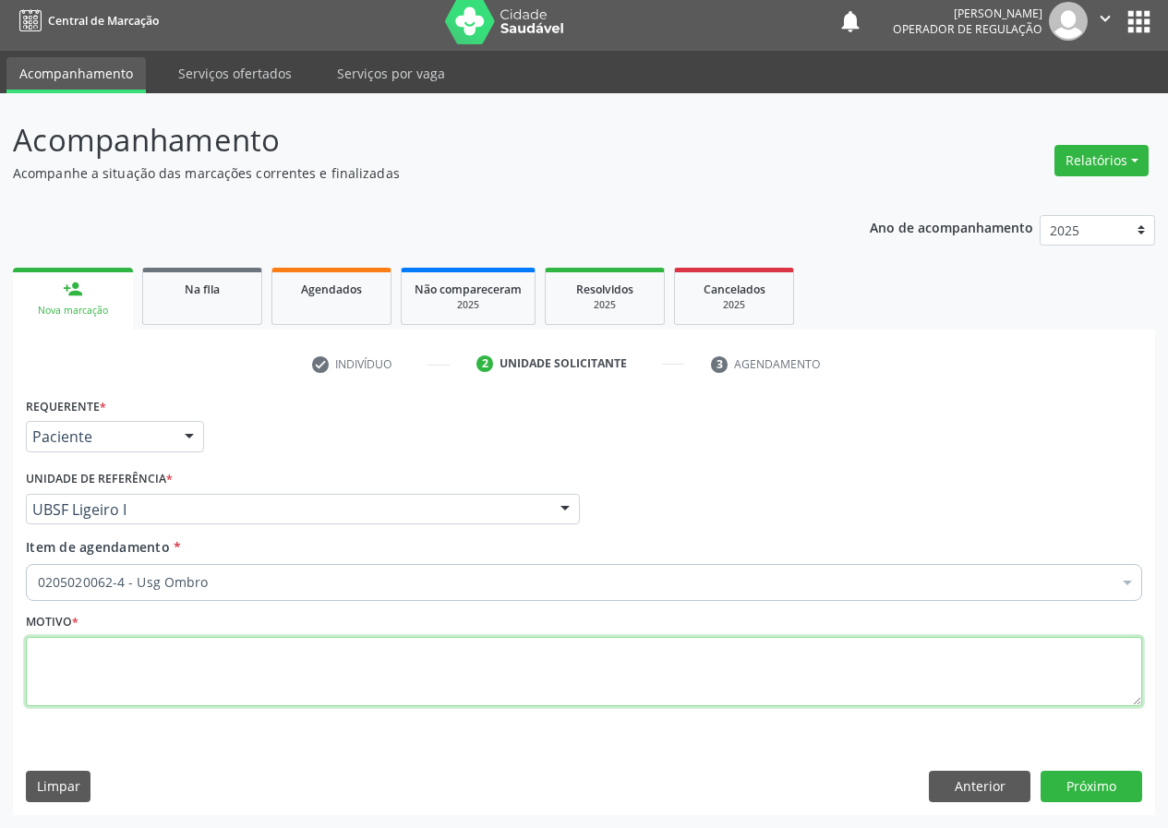
scroll to position [0, 0]
type textarea "avaliação"
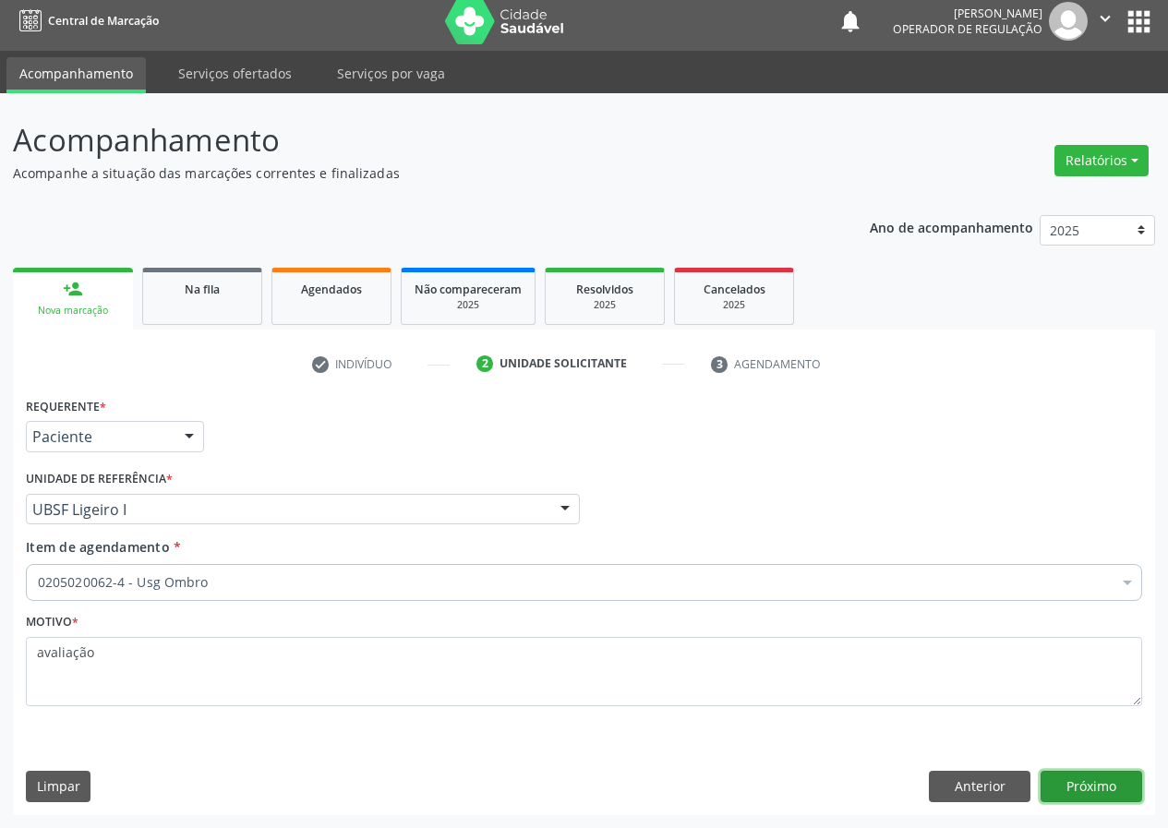
click at [1099, 790] on button "Próximo" at bounding box center [1091, 786] width 102 height 31
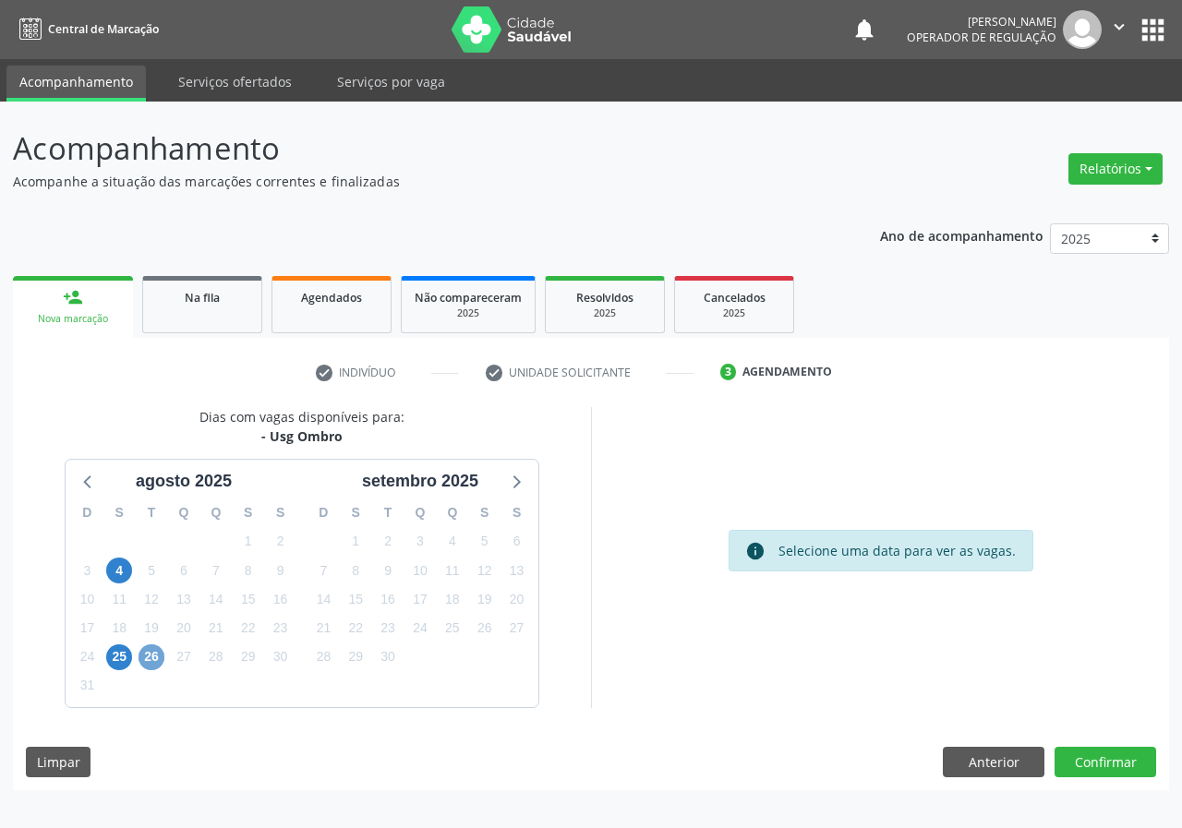
click at [152, 668] on span "26" at bounding box center [151, 657] width 26 height 26
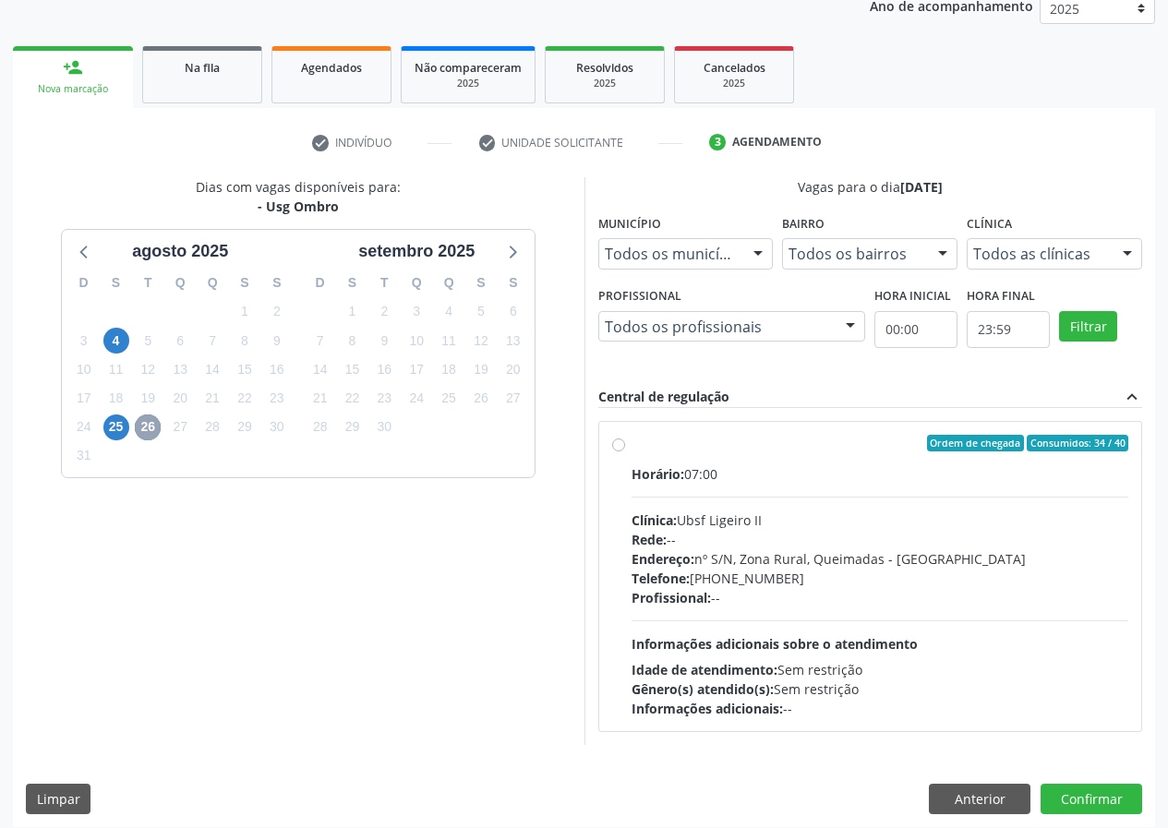
scroll to position [242, 0]
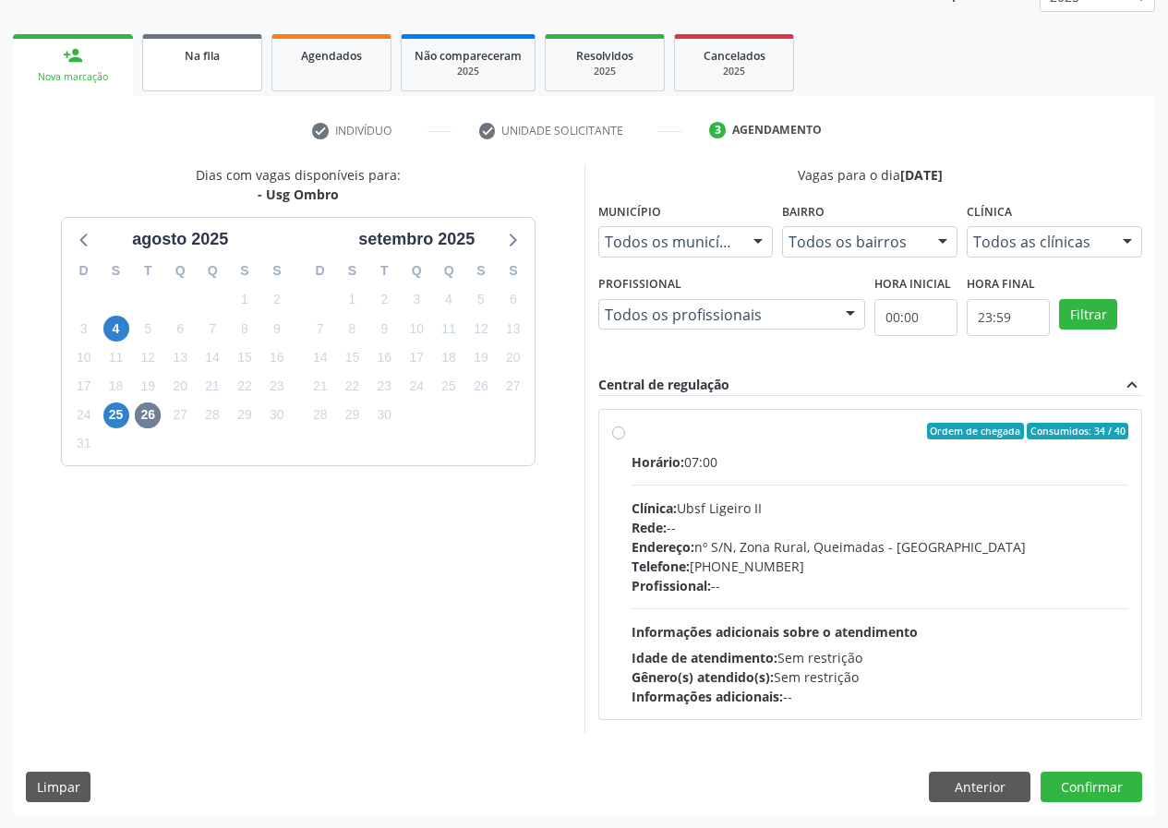
click at [215, 55] on span "Na fila" at bounding box center [202, 56] width 35 height 16
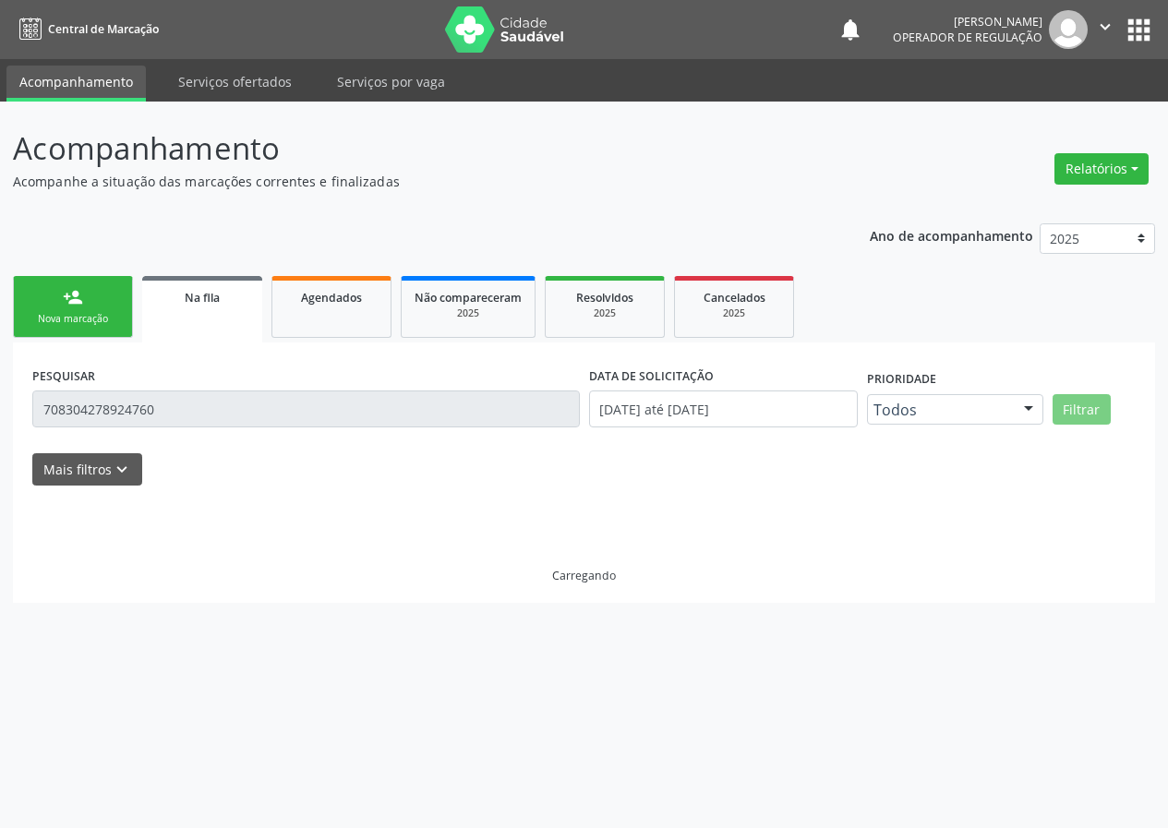
scroll to position [0, 0]
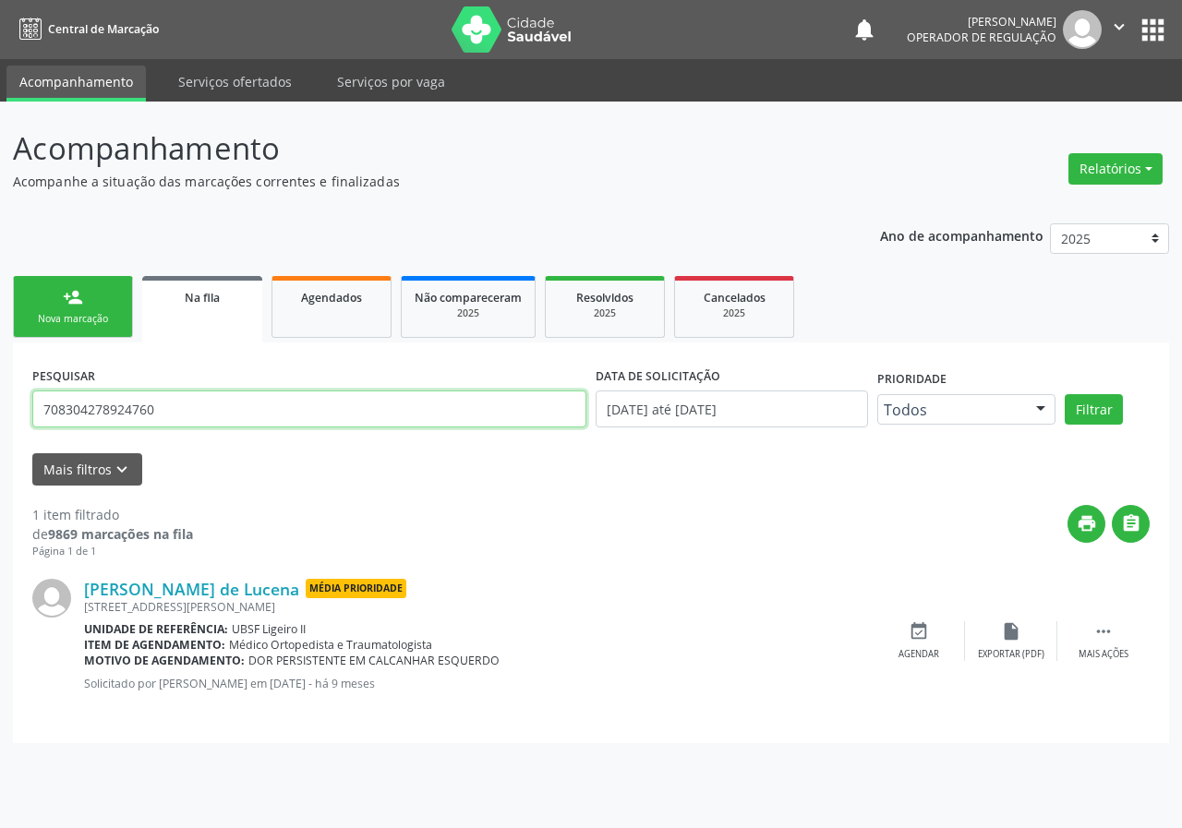
click at [0, 396] on div "Acompanhamento Acompanhe a situação das marcações correntes e finalizadas Relat…" at bounding box center [591, 465] width 1182 height 726
type input "708401713326562"
click at [1064, 394] on button "Filtrar" at bounding box center [1093, 409] width 58 height 31
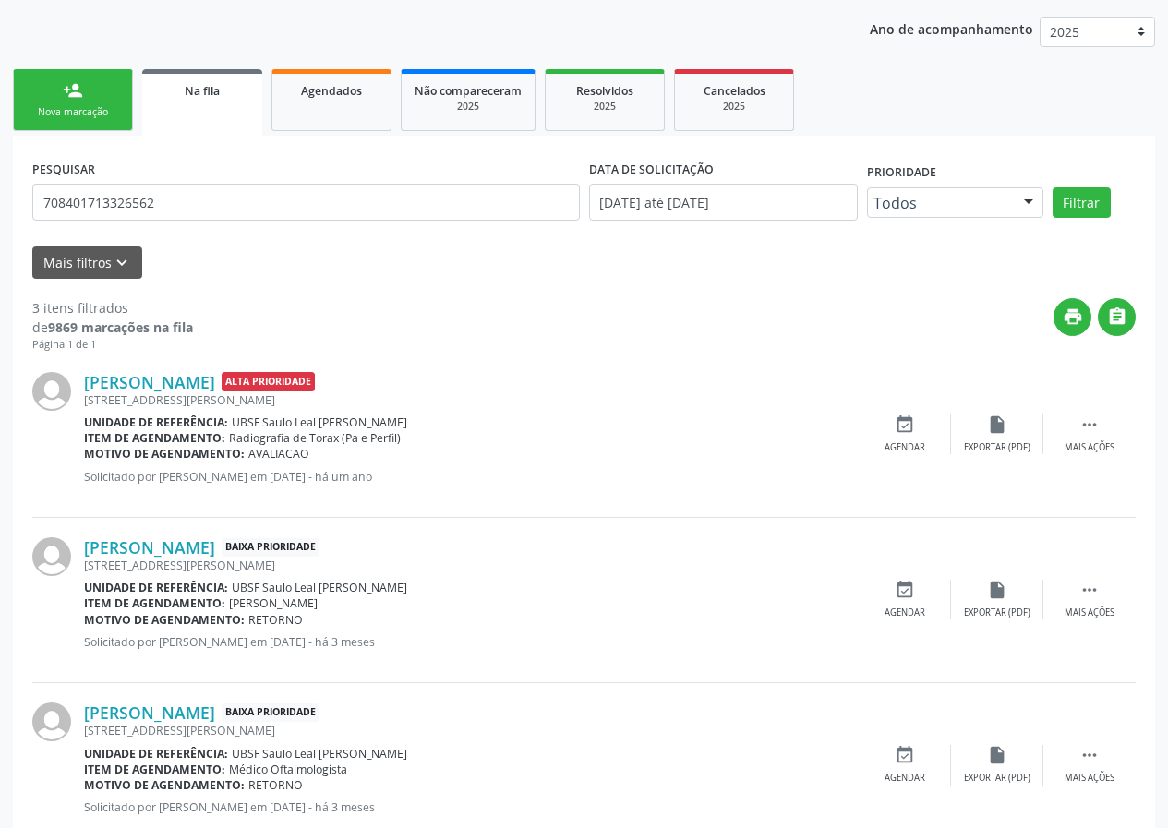
scroll to position [258, 0]
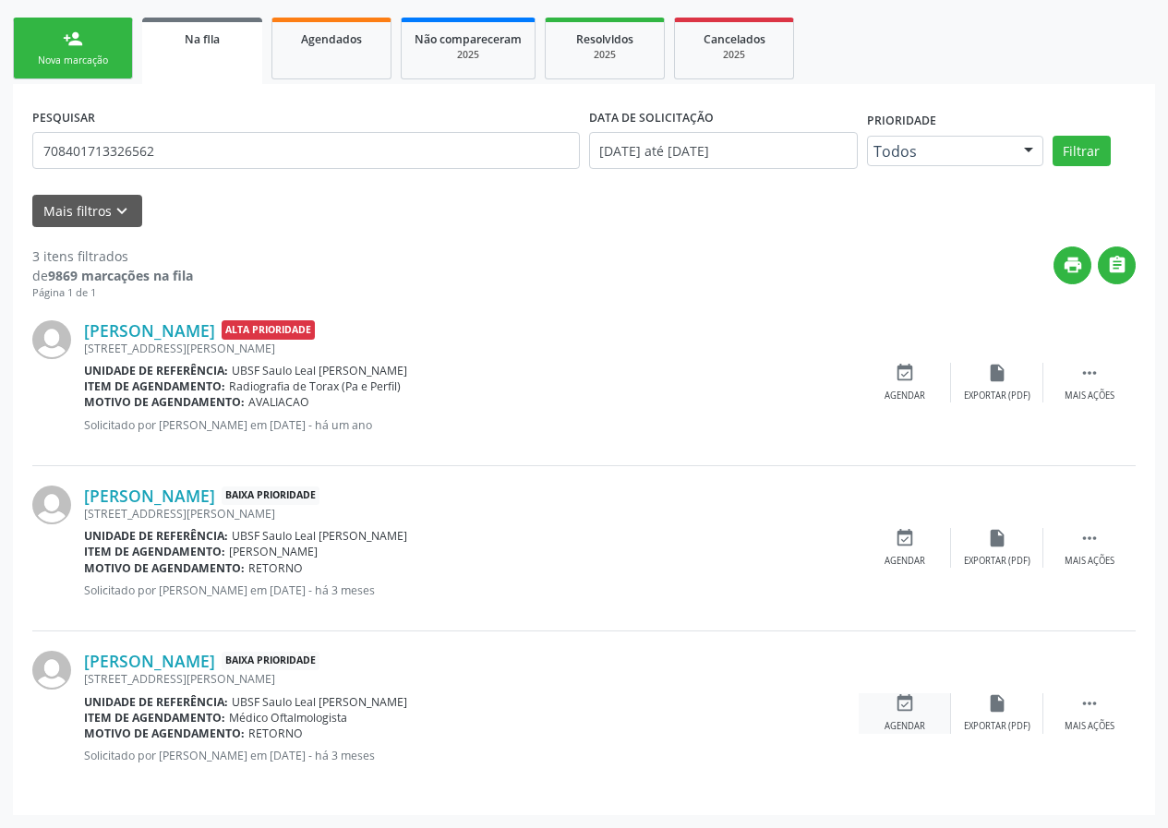
click at [906, 714] on div "event_available Agendar" at bounding box center [904, 713] width 92 height 40
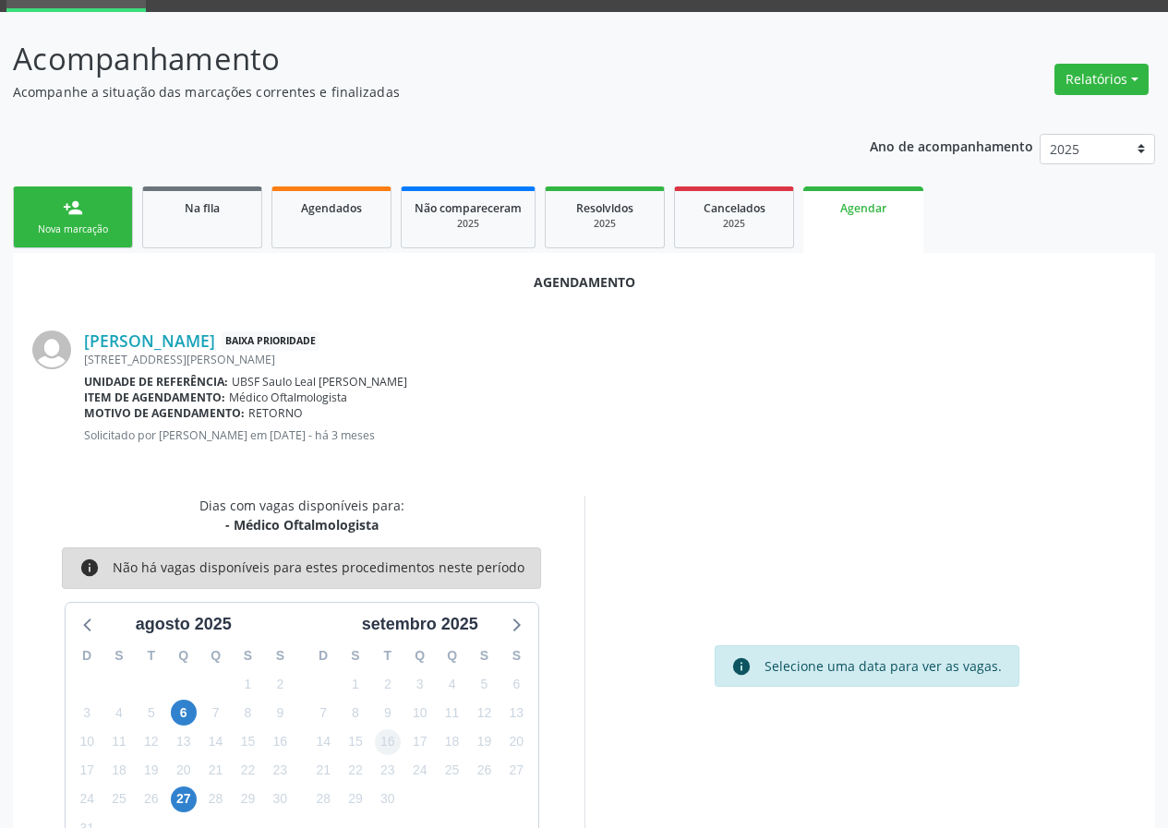
scroll to position [133, 0]
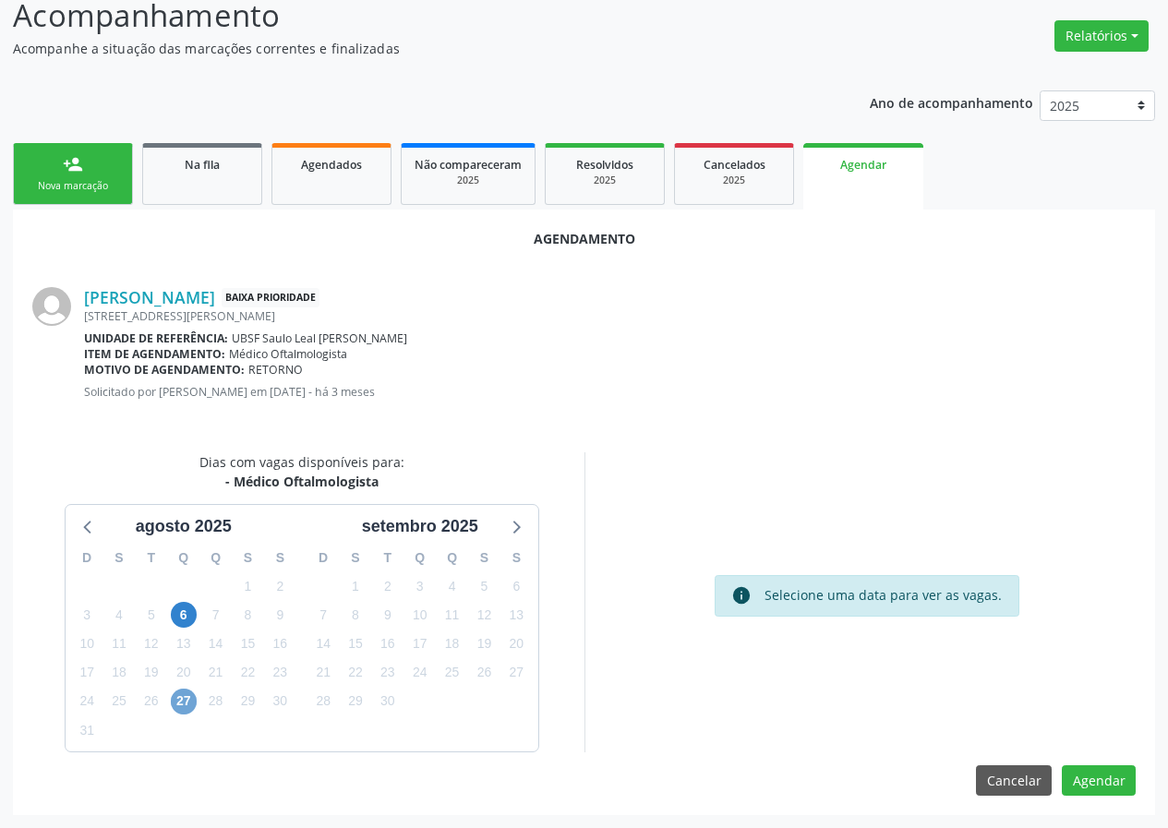
click at [189, 697] on span "27" at bounding box center [184, 702] width 26 height 26
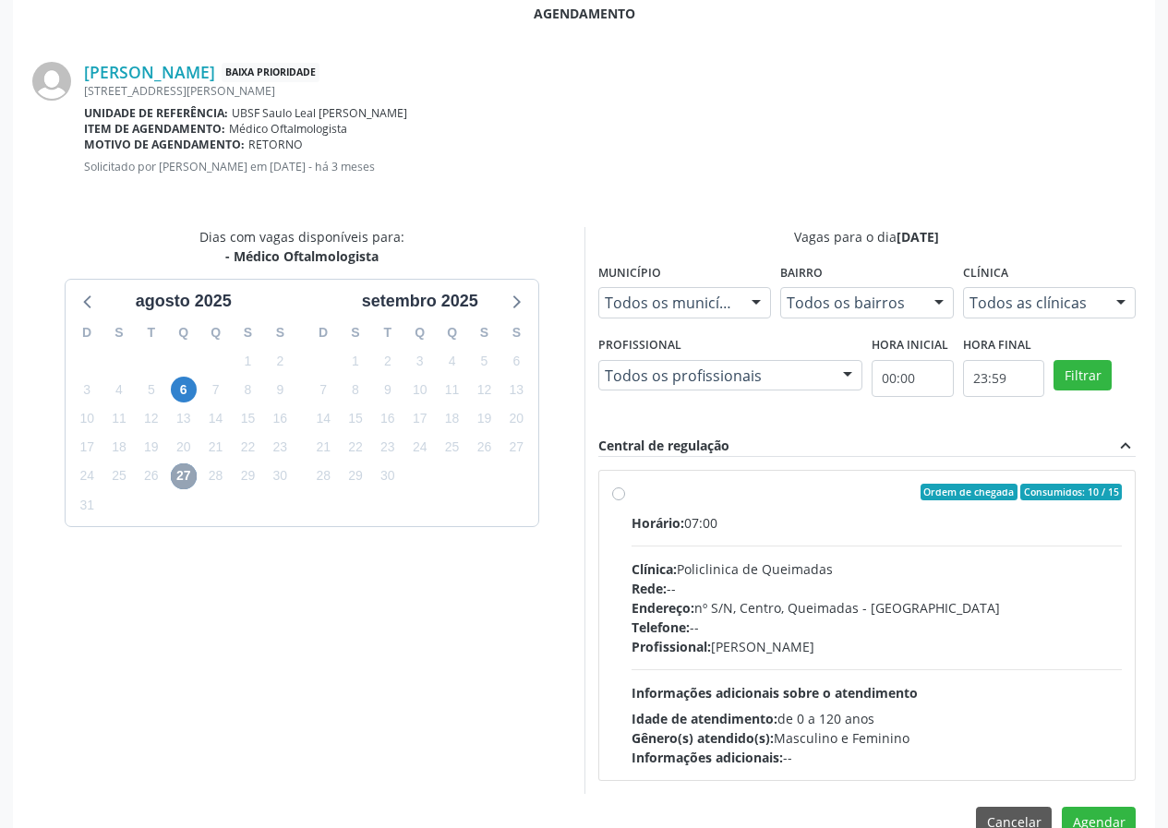
scroll to position [400, 0]
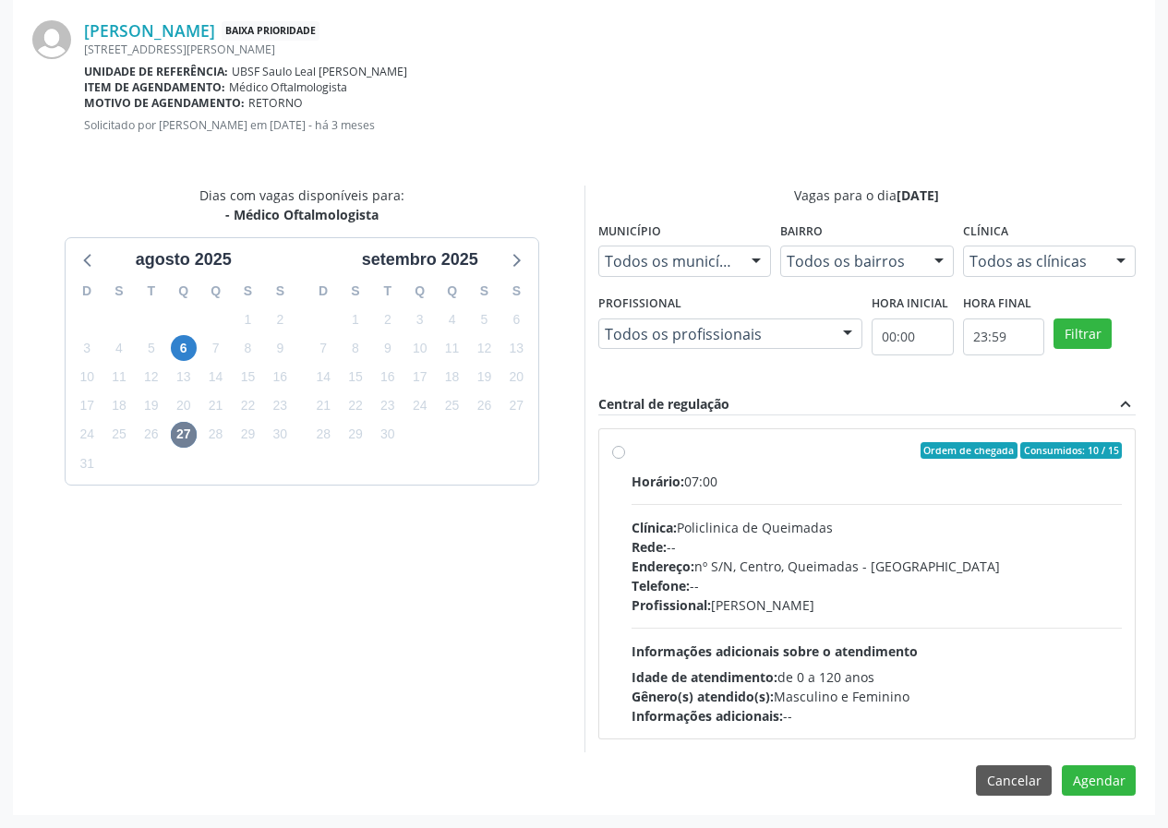
click at [812, 455] on div "Ordem de chegada Consumidos: 10 / 15" at bounding box center [876, 450] width 491 height 17
click at [625, 455] on input "Ordem de chegada Consumidos: 10 / 15 Horário: 07:00 Clínica: Policlinica de Que…" at bounding box center [618, 450] width 13 height 17
radio input "true"
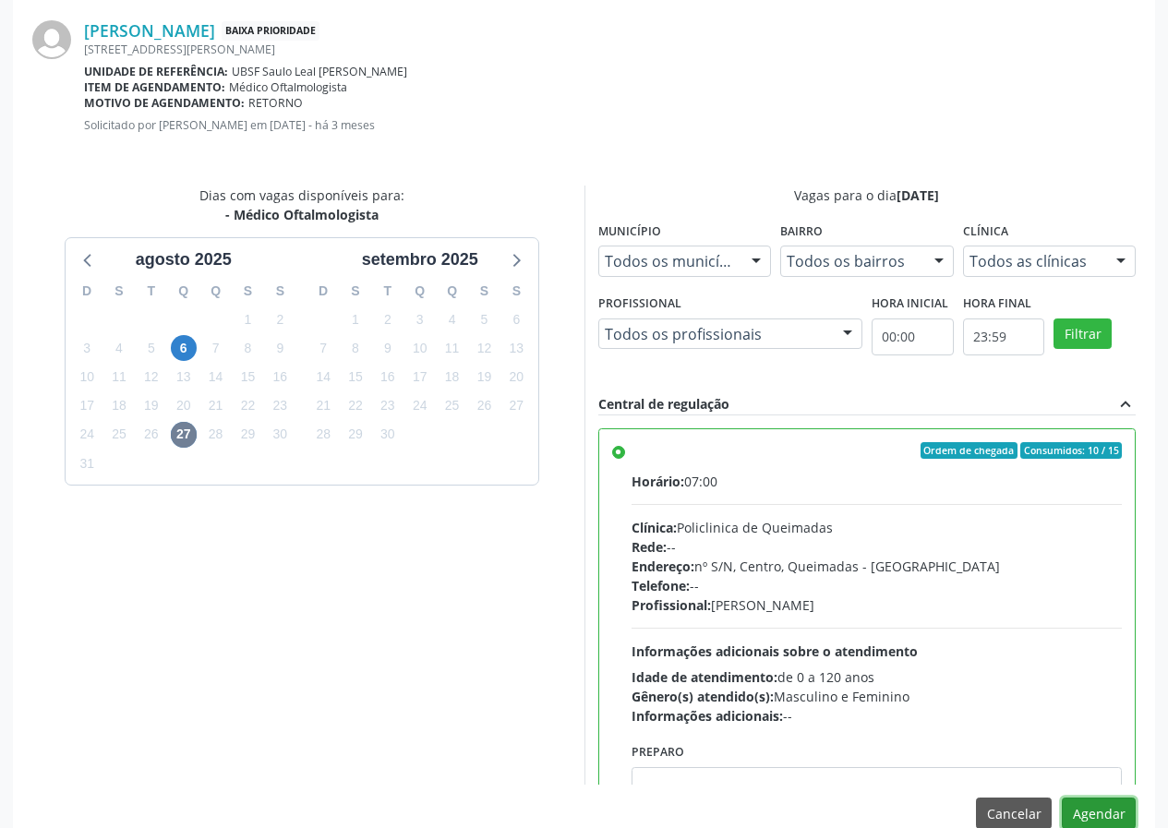
click at [1097, 808] on button "Agendar" at bounding box center [1099, 813] width 74 height 31
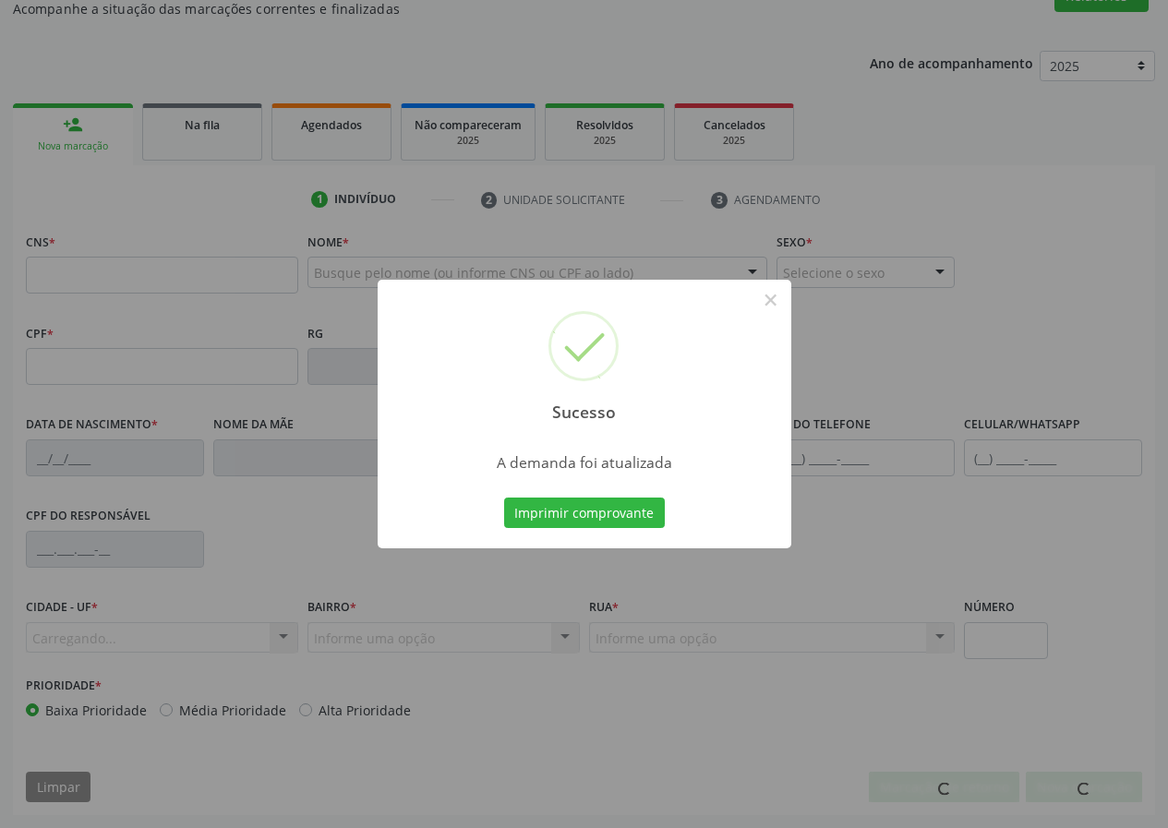
scroll to position [173, 0]
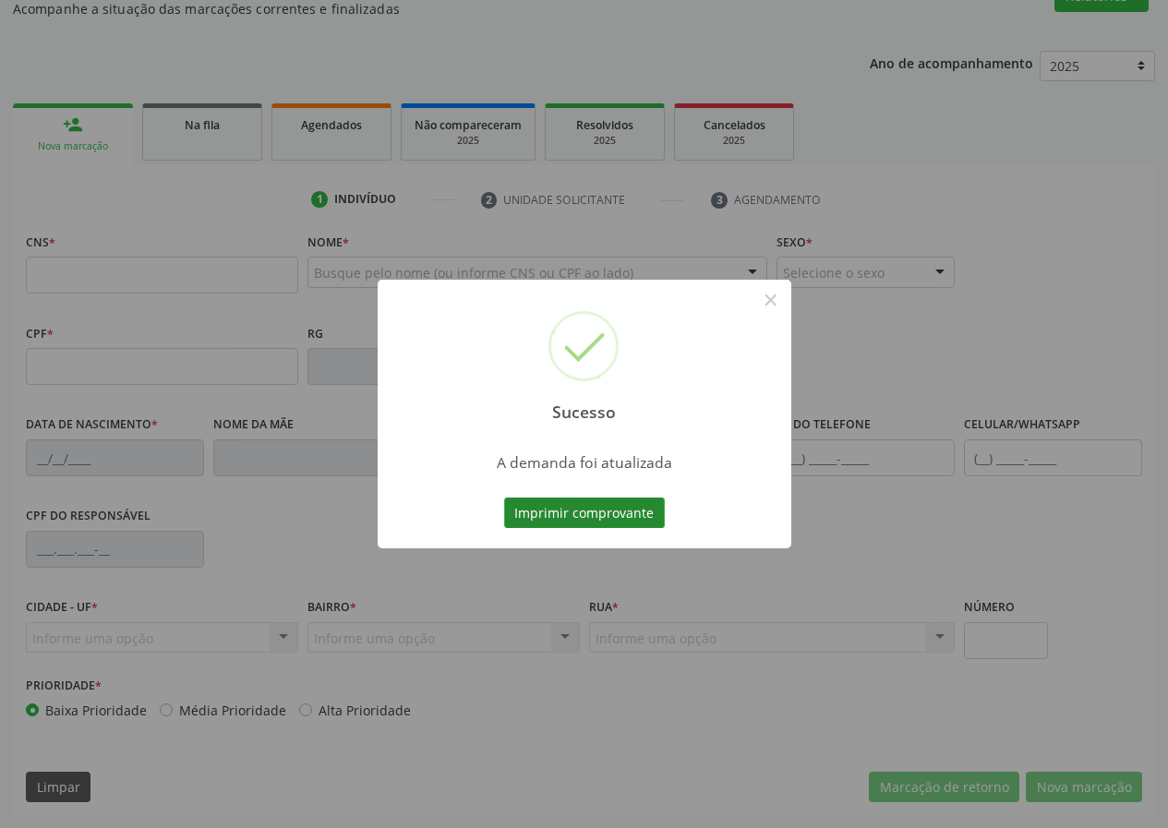
click at [651, 503] on button "Imprimir comprovante" at bounding box center [584, 513] width 161 height 31
